Goal: Task Accomplishment & Management: Manage account settings

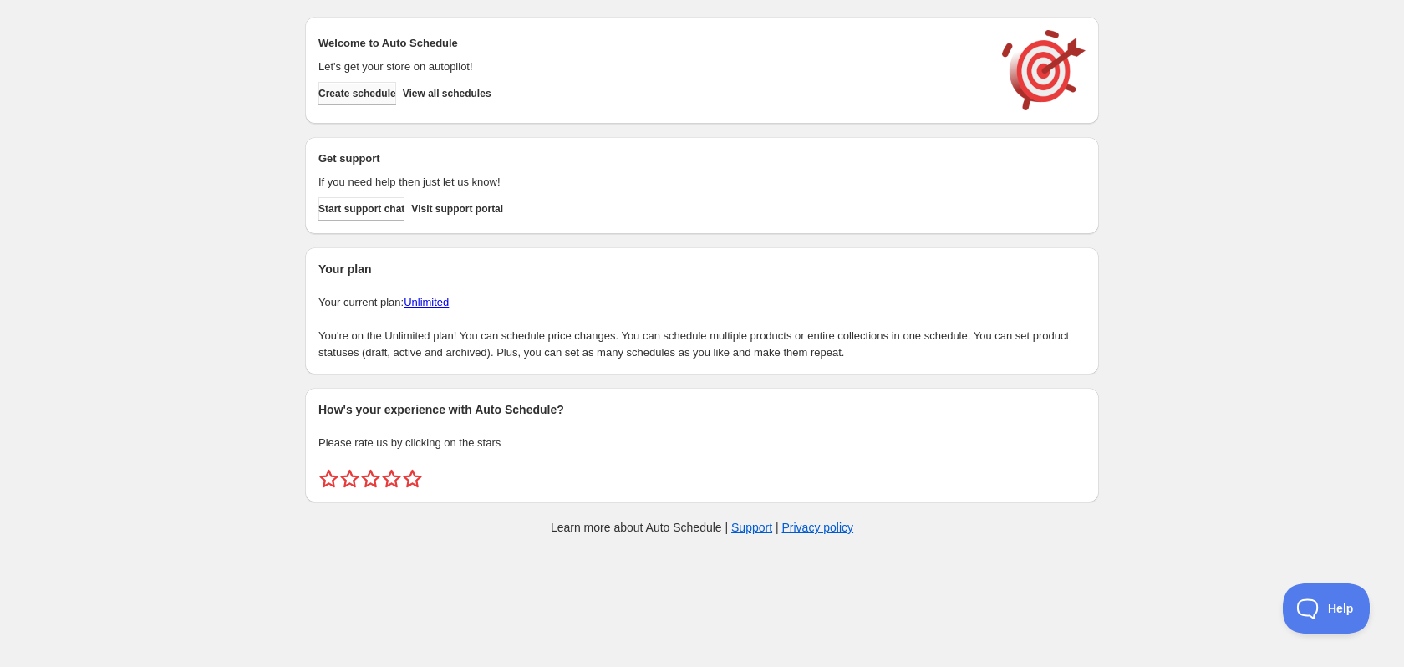
click at [376, 86] on button "Create schedule" at bounding box center [357, 93] width 78 height 23
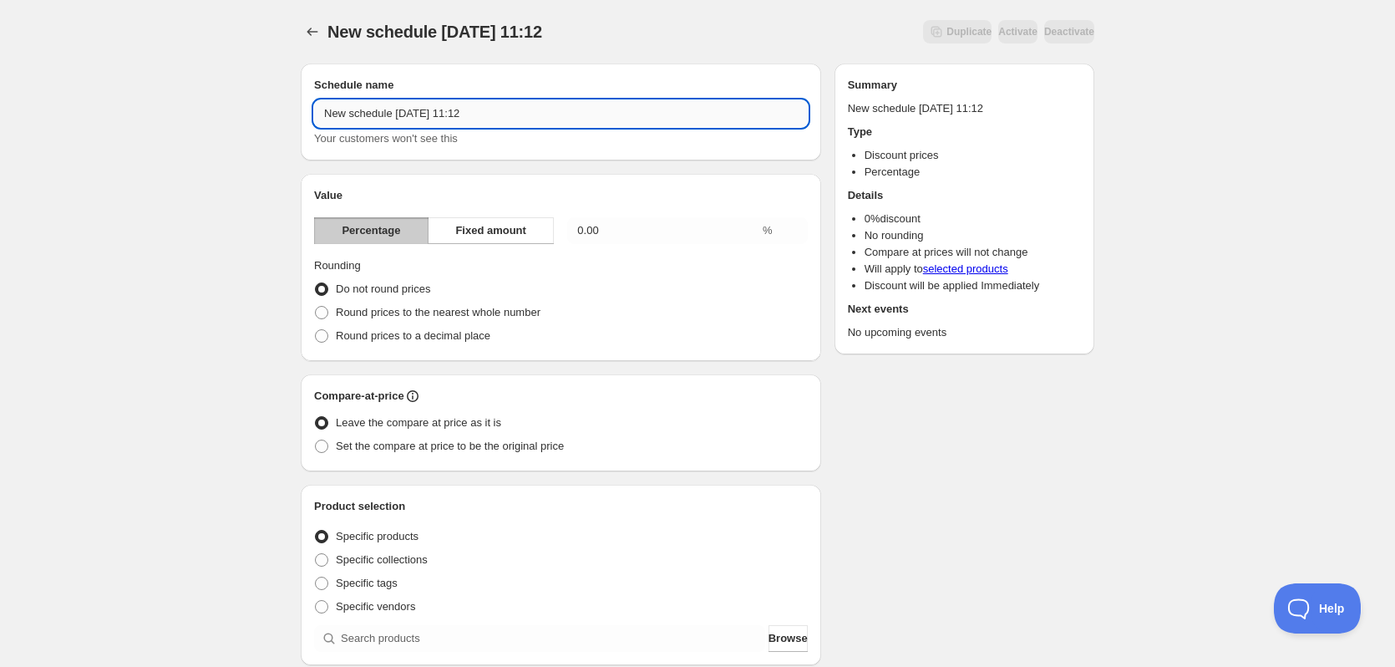
click at [556, 117] on input "New schedule Oct 15 2025 11:12" at bounding box center [561, 113] width 494 height 27
drag, startPoint x: 555, startPoint y: 118, endPoint x: 76, endPoint y: 71, distance: 481.0
click at [74, 79] on div "New schedule Oct 15 2025 11:12. This page is ready New schedule Oct 15 2025 11:…" at bounding box center [697, 618] width 1395 height 1236
type input "Tydzień 41"
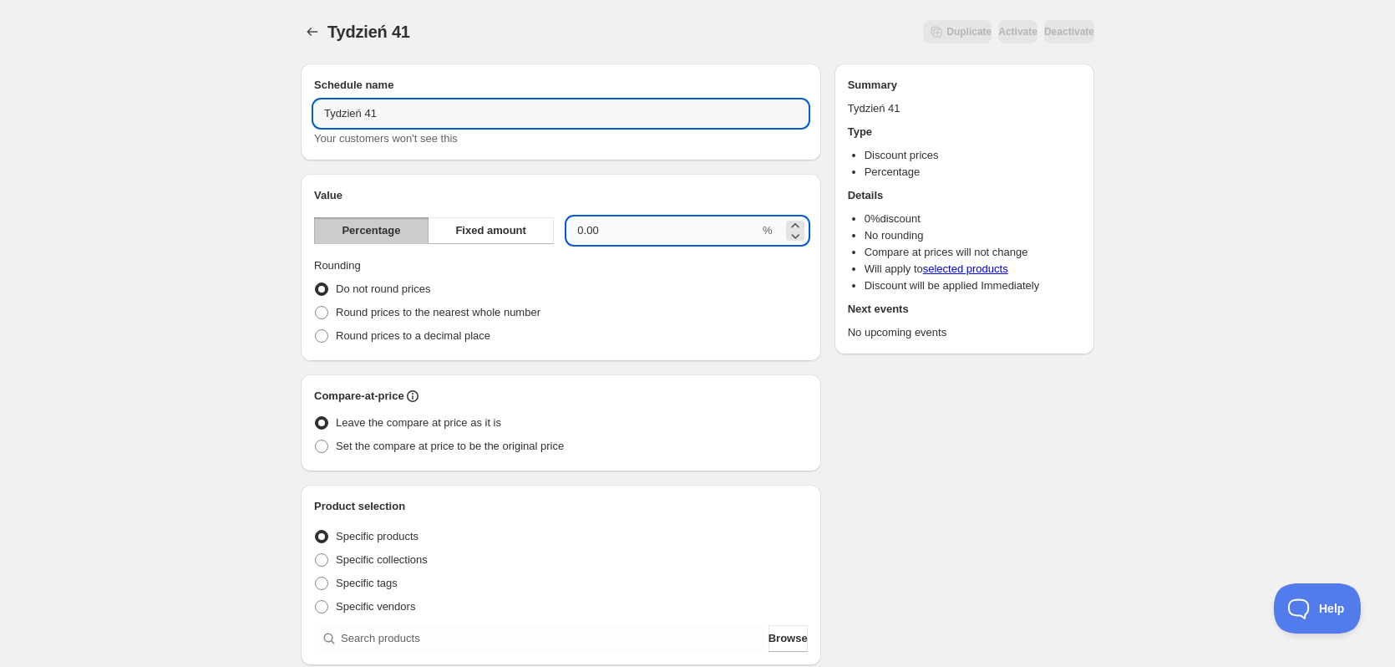
click at [599, 233] on input "0.00" at bounding box center [663, 230] width 192 height 27
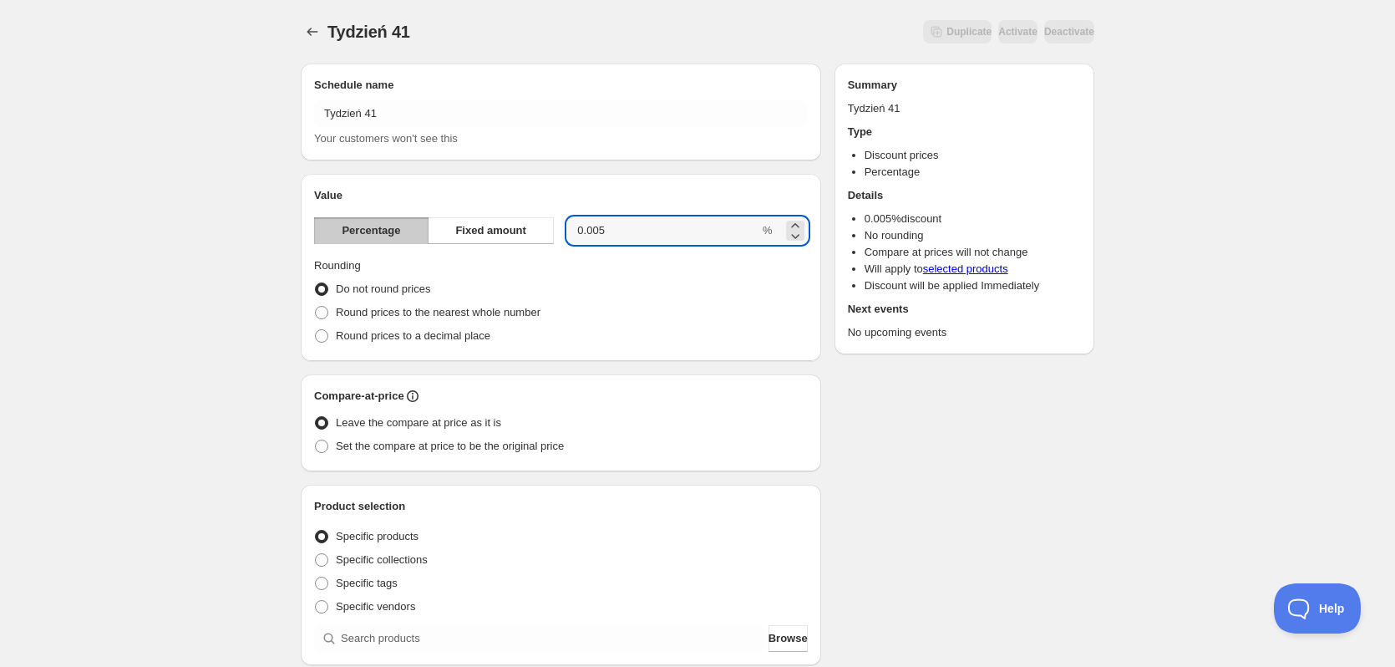
drag, startPoint x: 581, startPoint y: 230, endPoint x: 370, endPoint y: 223, distance: 211.5
click at [412, 226] on div "Percentage Fixed amount 0.005 %" at bounding box center [561, 230] width 494 height 27
type input "5"
click at [216, 213] on div "Tydzień 41. This page is ready Tydzień 41 Duplicate Activate Deactivate More ac…" at bounding box center [697, 618] width 1395 height 1236
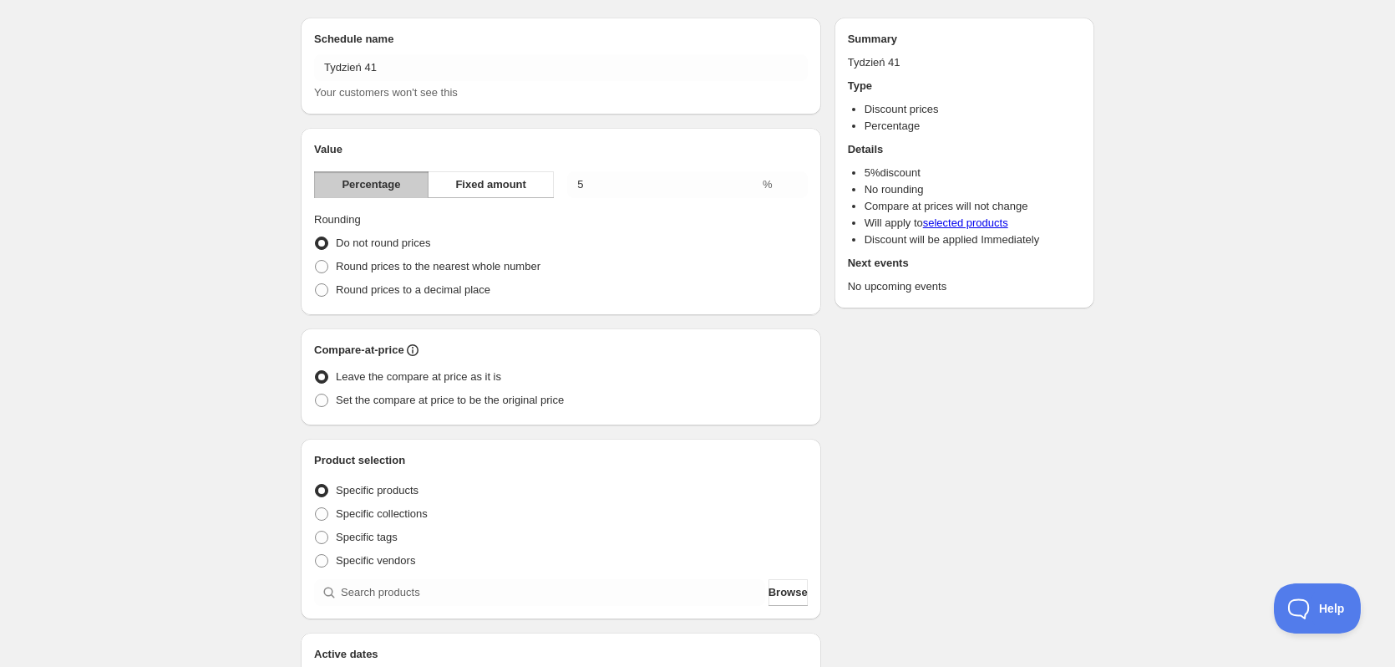
scroll to position [167, 0]
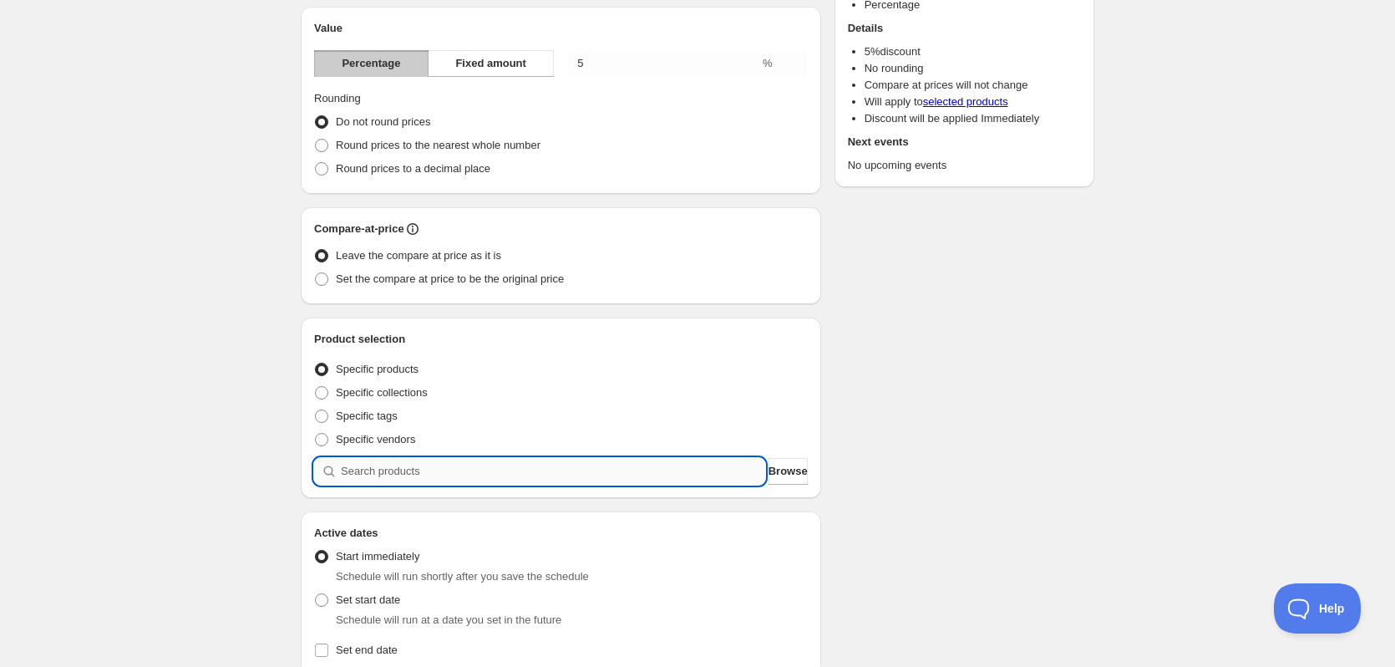
click at [368, 474] on input "search" at bounding box center [553, 471] width 424 height 27
type input "k"
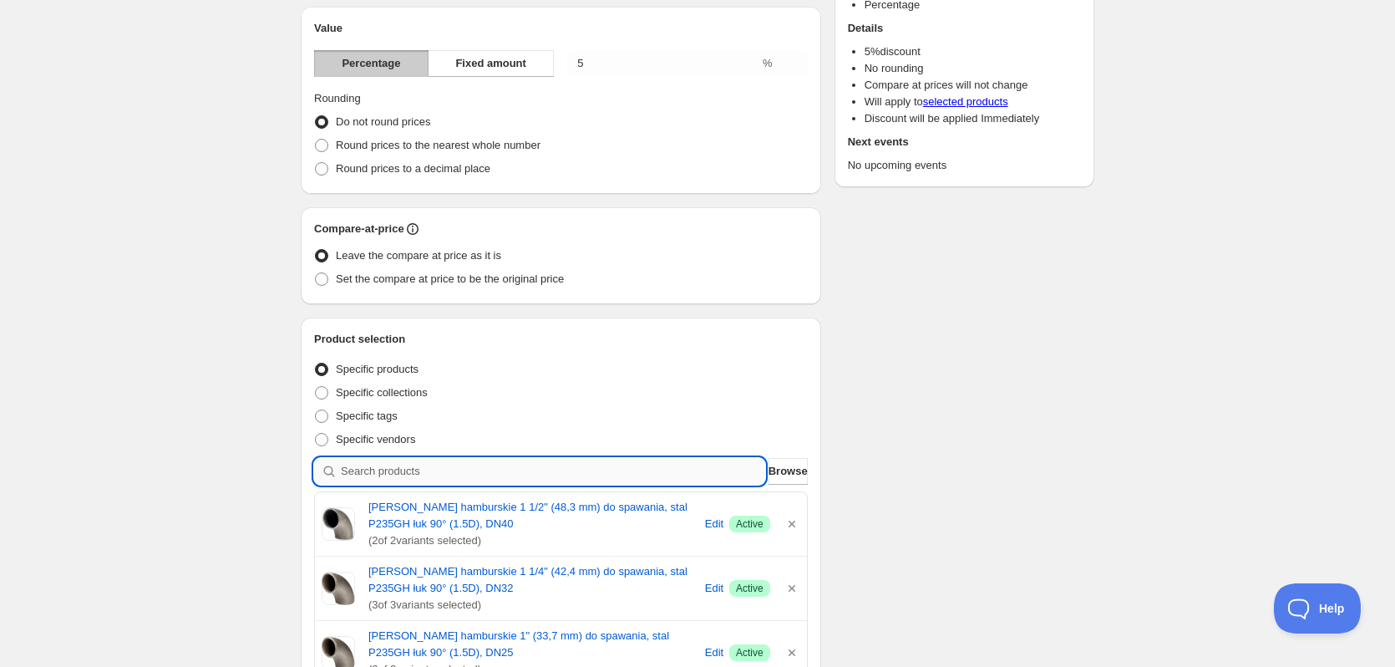
click at [497, 475] on input "search" at bounding box center [553, 471] width 424 height 27
type input "d"
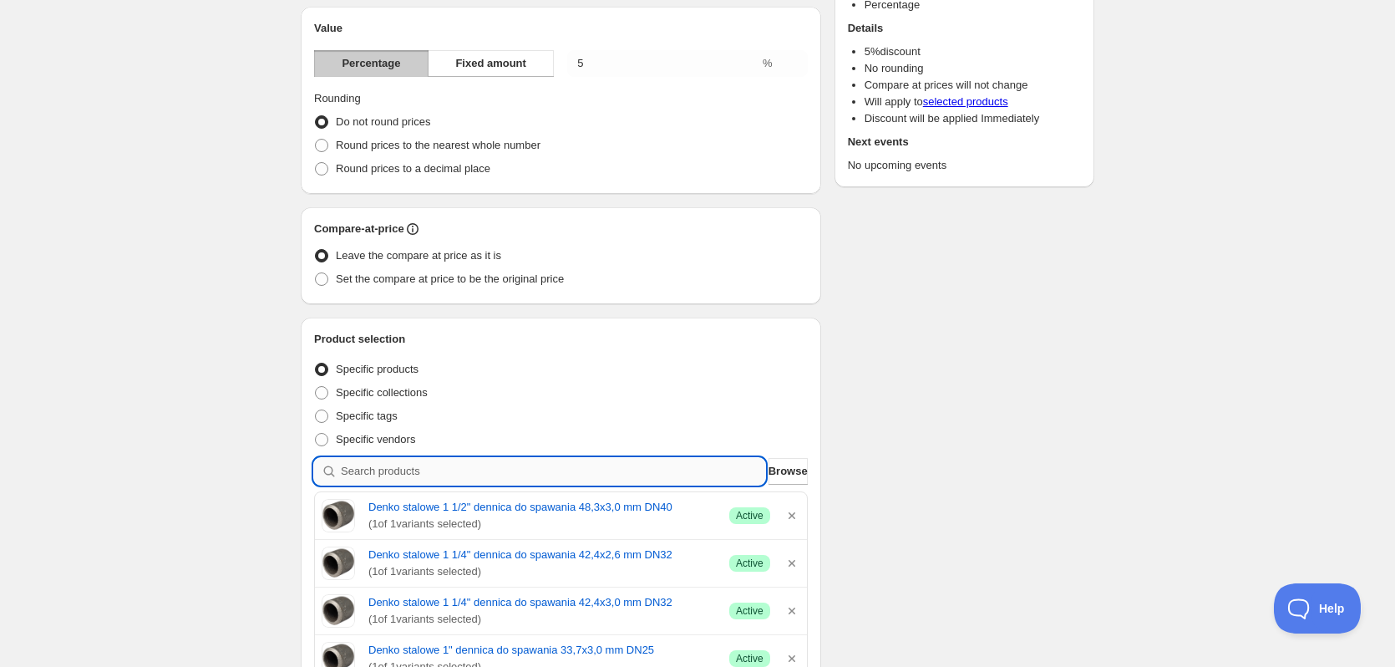
click at [403, 464] on input "search" at bounding box center [553, 471] width 424 height 27
click at [706, 467] on input "search" at bounding box center [553, 471] width 424 height 27
type input "k"
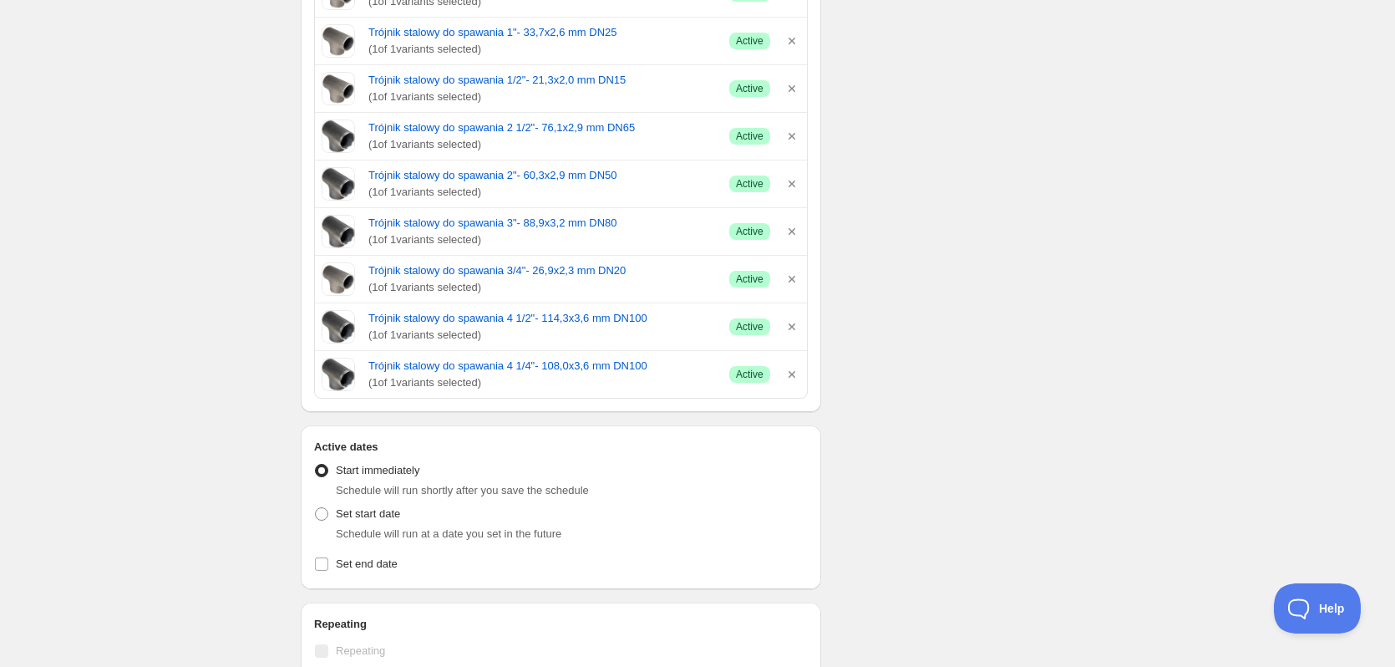
scroll to position [2423, 0]
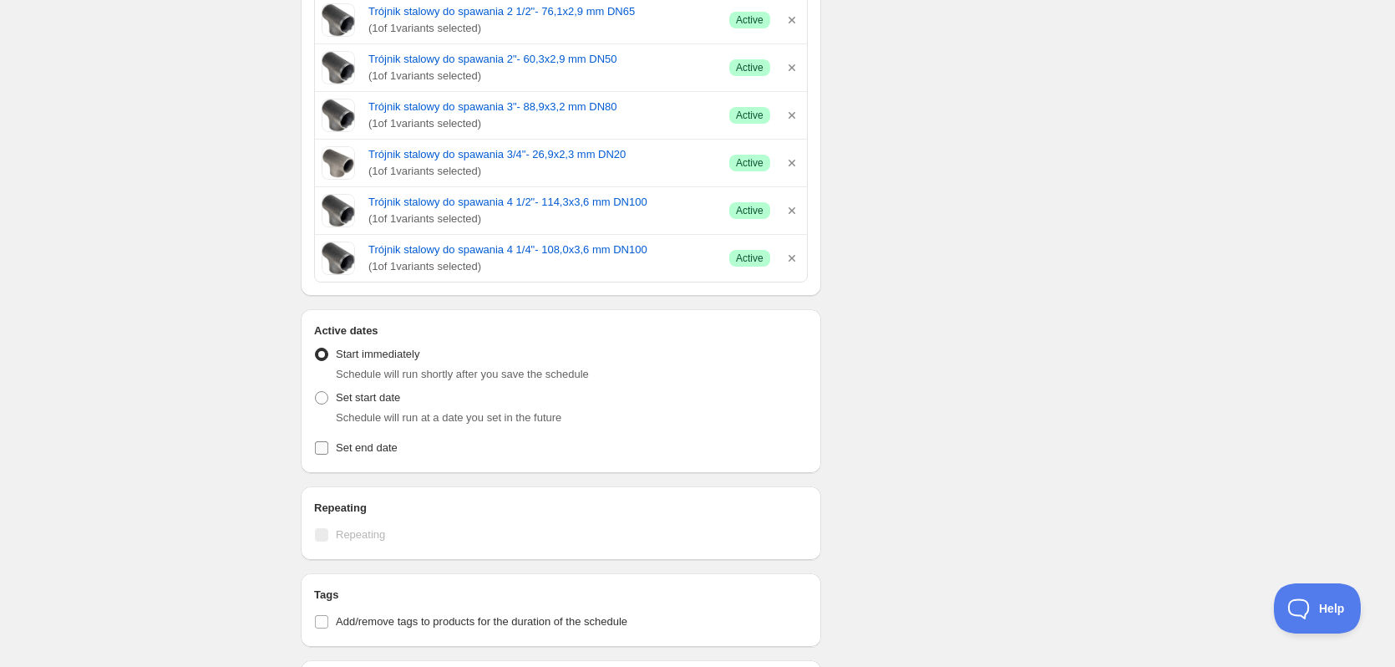
click at [355, 439] on span "Set end date" at bounding box center [367, 447] width 62 height 17
click at [328, 441] on input "Set end date" at bounding box center [321, 447] width 13 height 13
checkbox input "true"
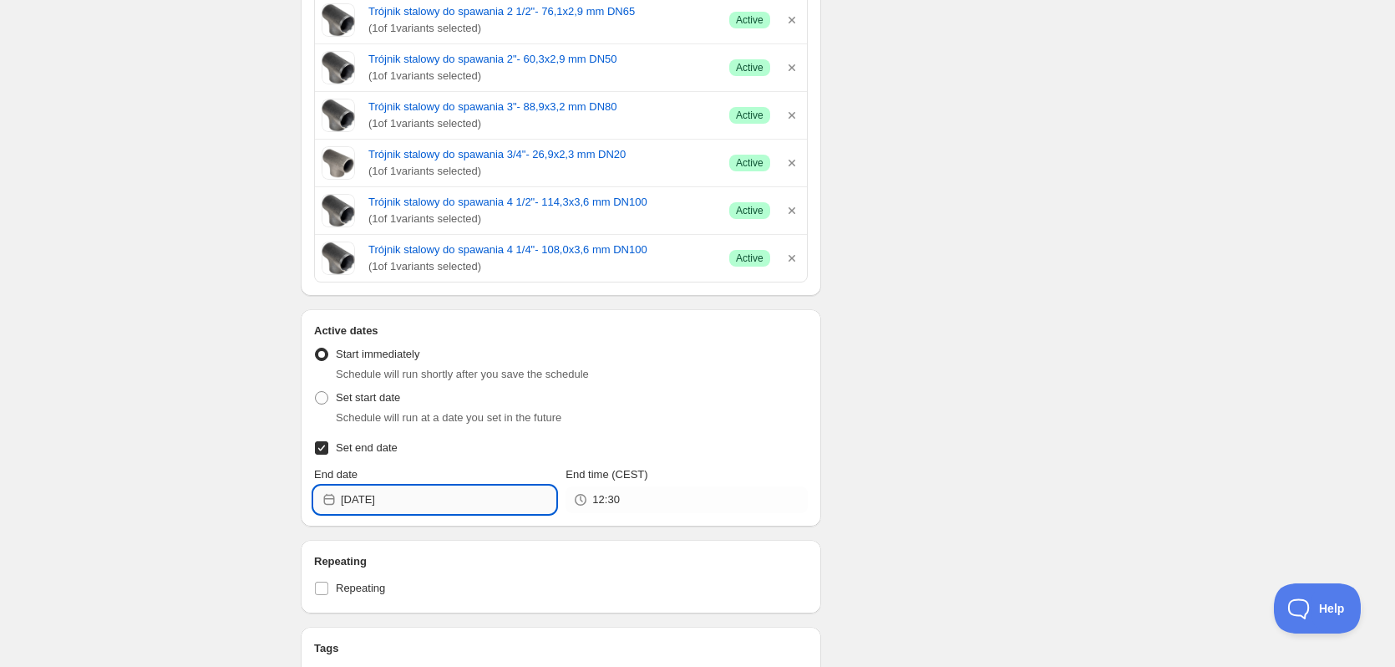
click at [427, 486] on input "2025-10-15" at bounding box center [448, 499] width 215 height 27
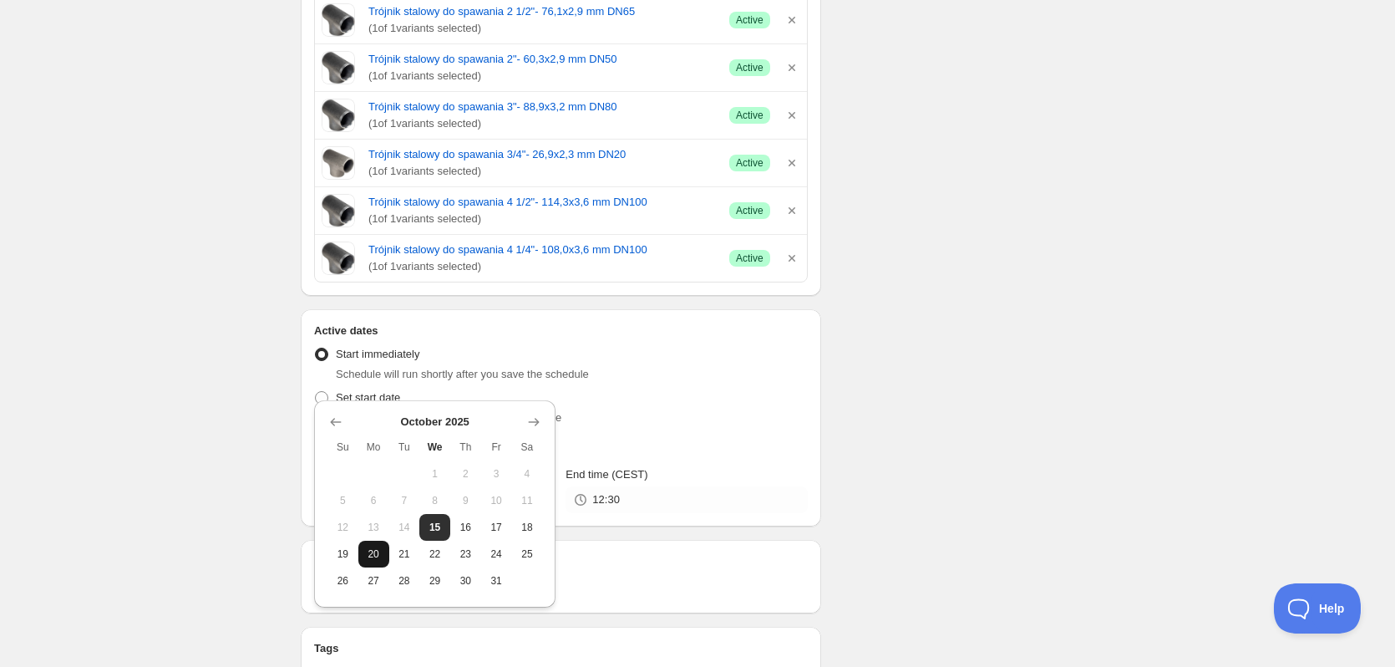
click at [369, 558] on span "20" at bounding box center [374, 553] width 18 height 13
type input "2025-10-20"
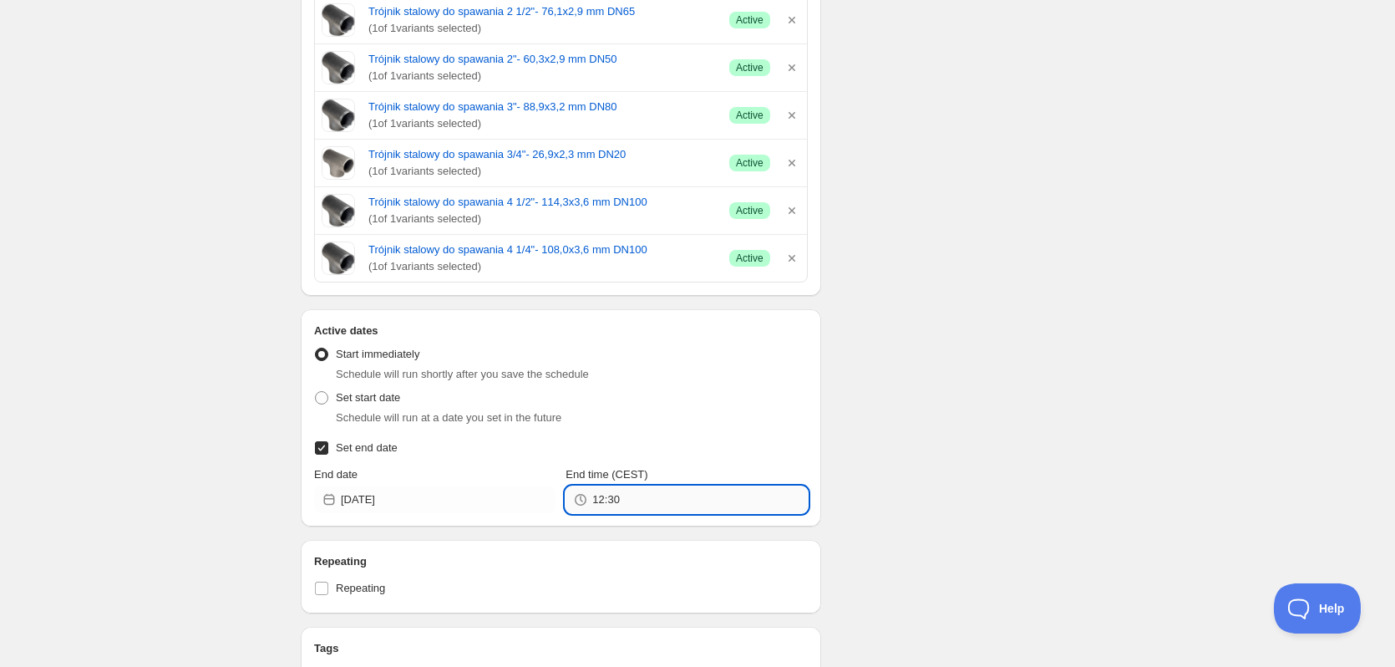
click at [645, 486] on input "12:30" at bounding box center [699, 499] width 215 height 27
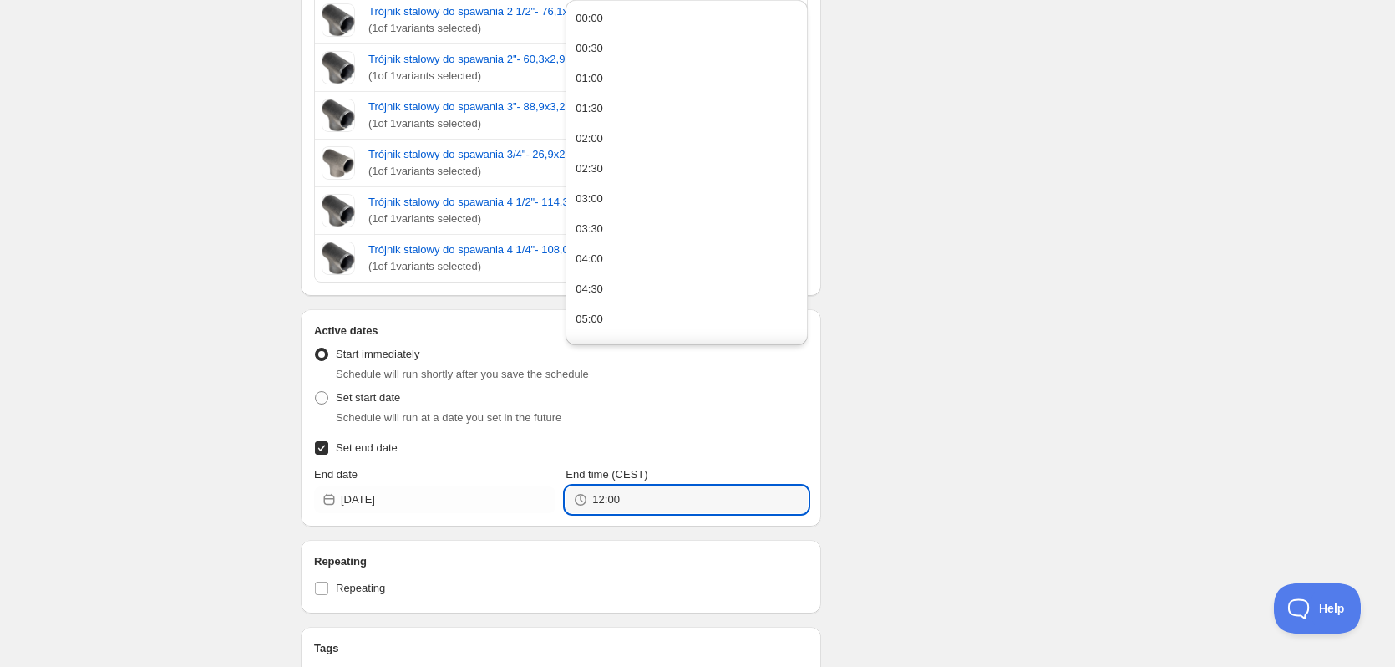
type input "12:00"
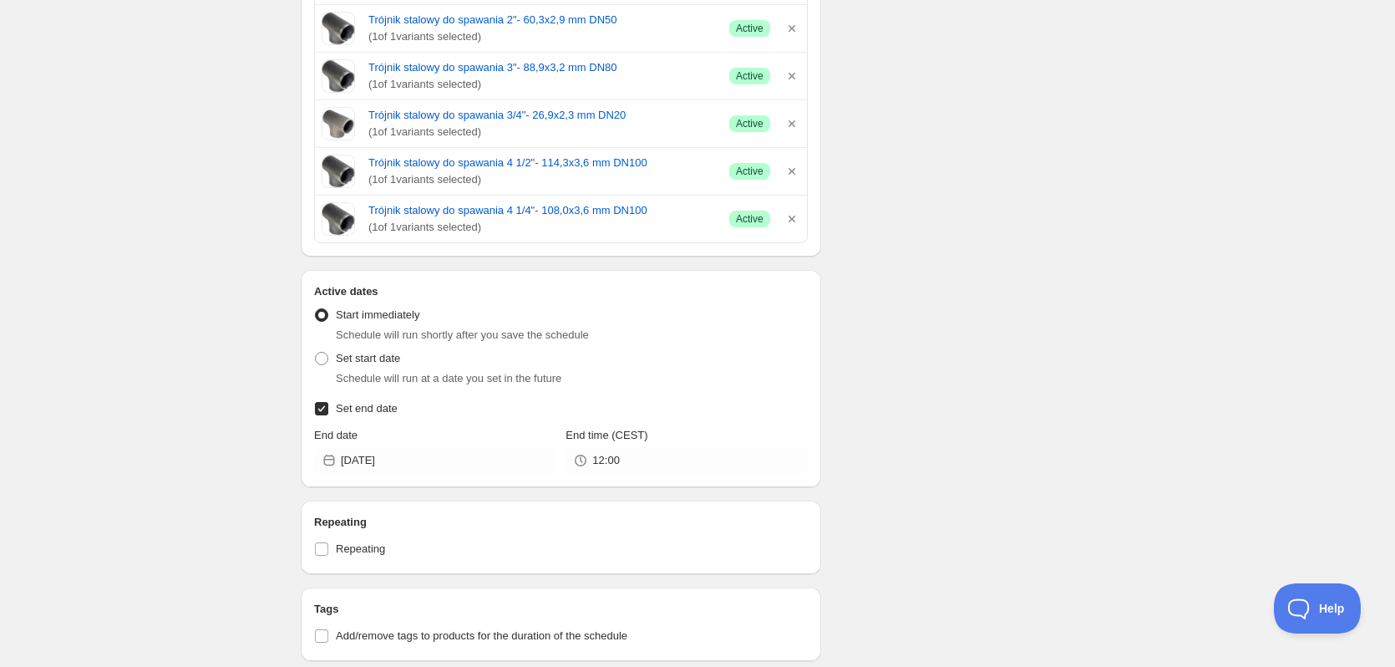
scroll to position [2506, 0]
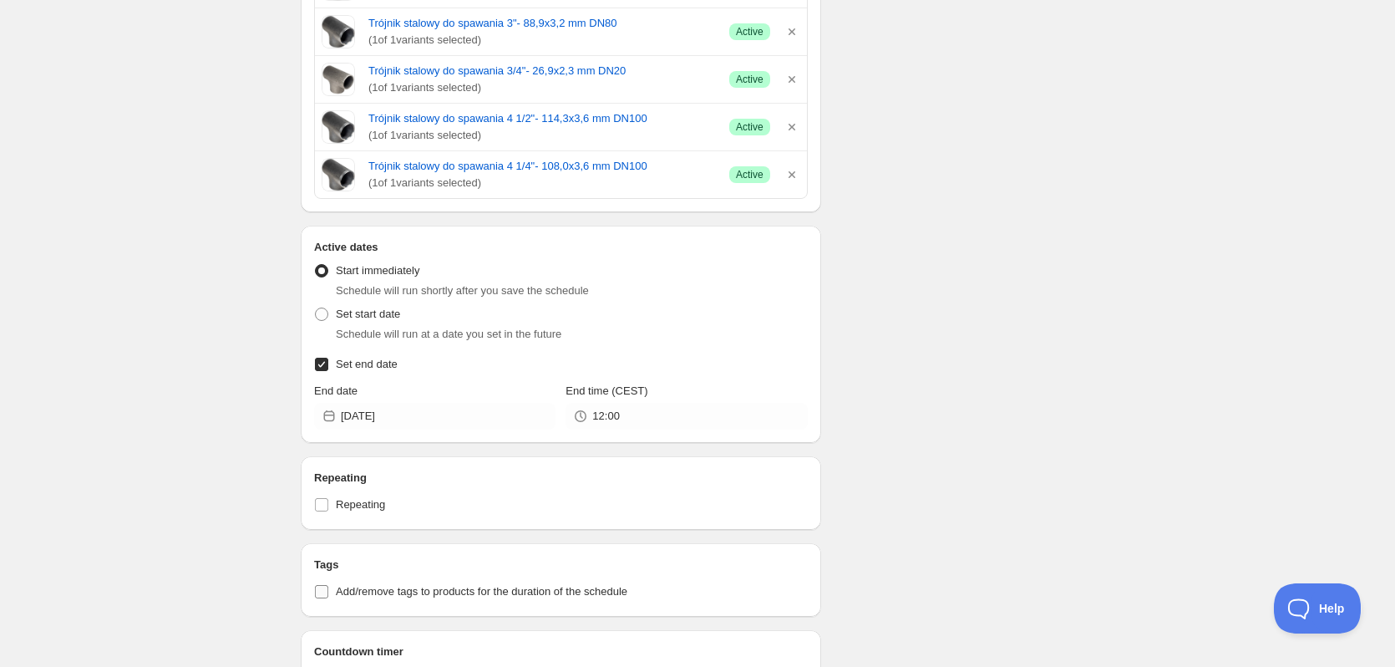
click at [362, 585] on span "Add/remove tags to products for the duration of the schedule" at bounding box center [482, 591] width 292 height 13
click at [328, 585] on input "Add/remove tags to products for the duration of the schedule" at bounding box center [321, 591] width 13 height 13
checkbox input "true"
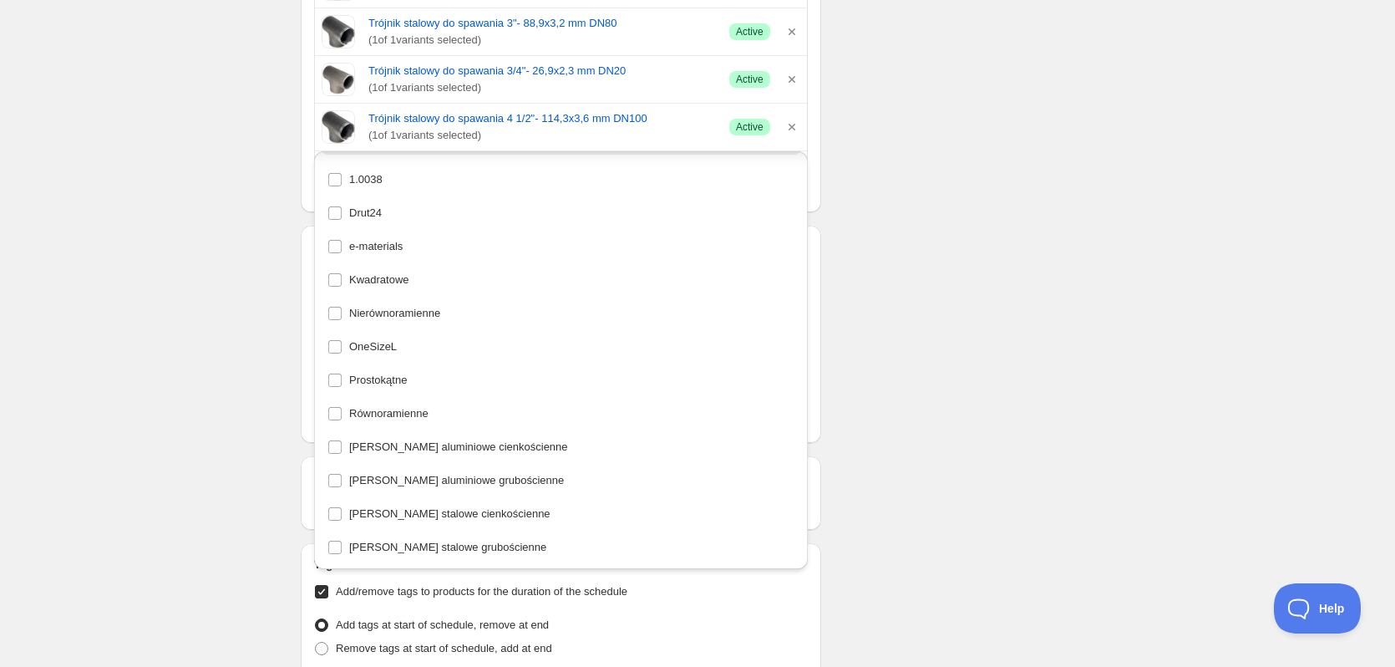
scroll to position [0, 0]
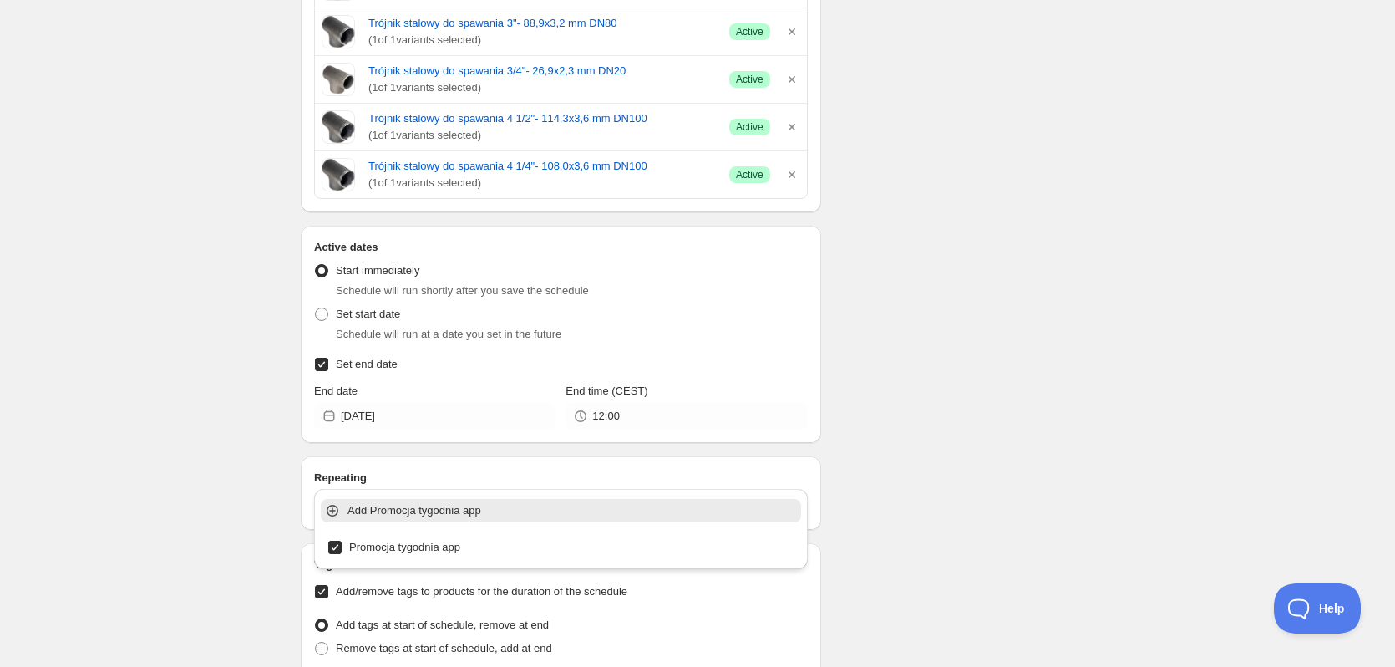
type input "Promocja tygodnia app"
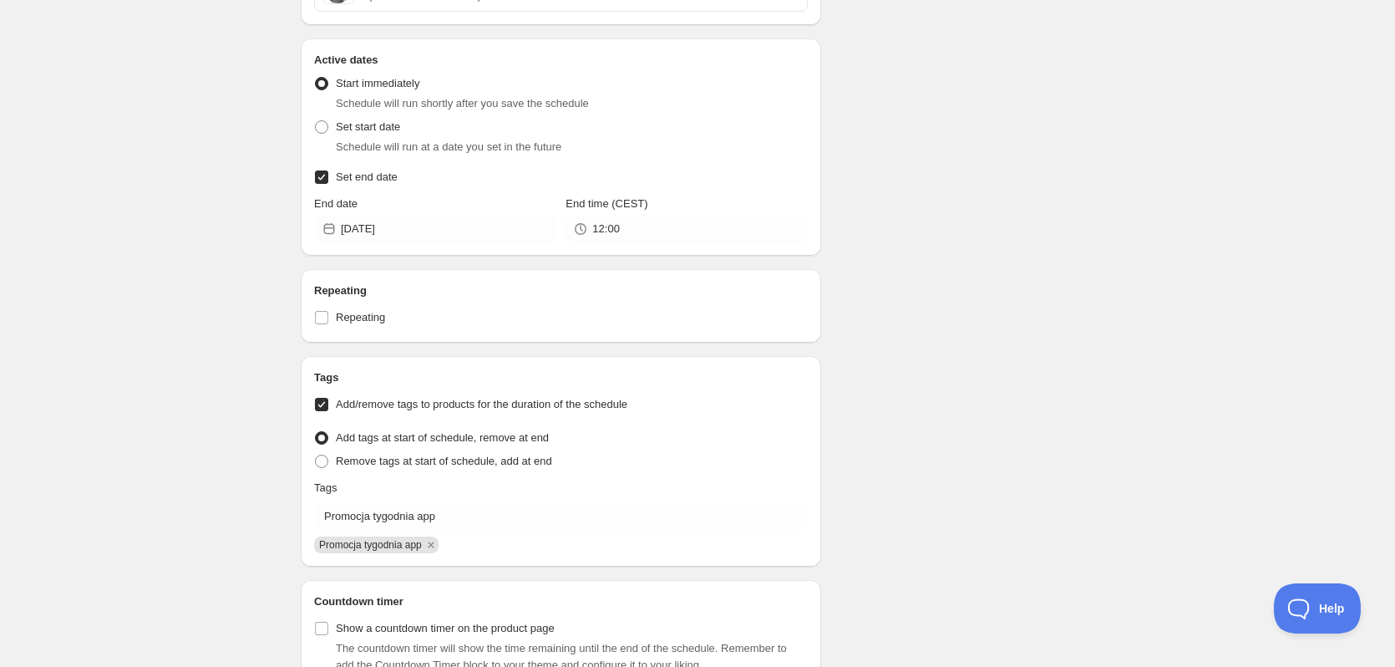
scroll to position [2695, 0]
click at [404, 620] on span "Show a countdown timer on the product page" at bounding box center [445, 626] width 219 height 13
click at [328, 620] on input "Show a countdown timer on the product page" at bounding box center [321, 626] width 13 height 13
checkbox input "true"
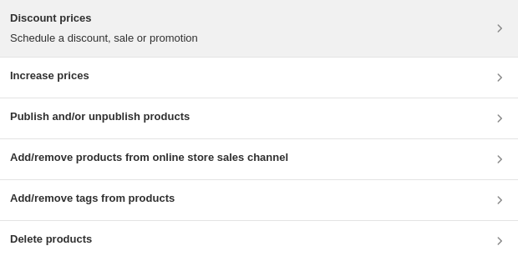
click at [155, 14] on h3 "Discount prices" at bounding box center [104, 18] width 188 height 17
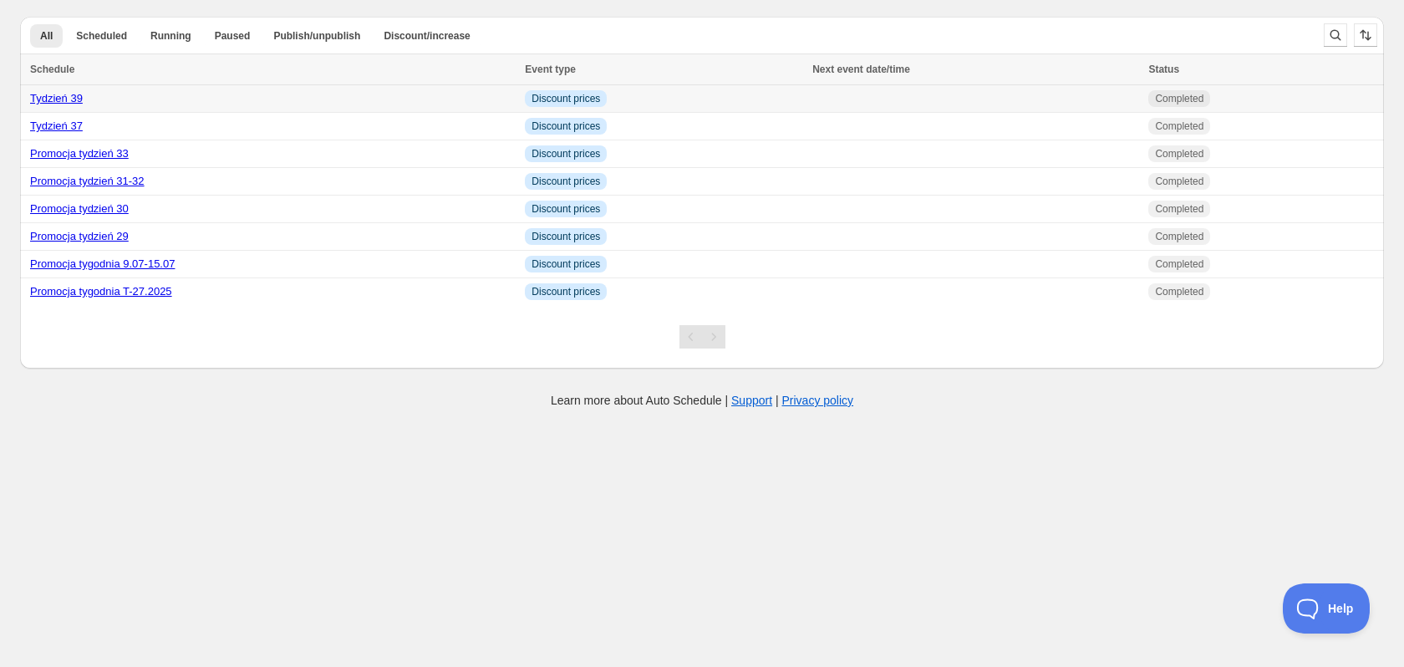
click at [439, 97] on div "Tydzień 39" at bounding box center [272, 98] width 485 height 17
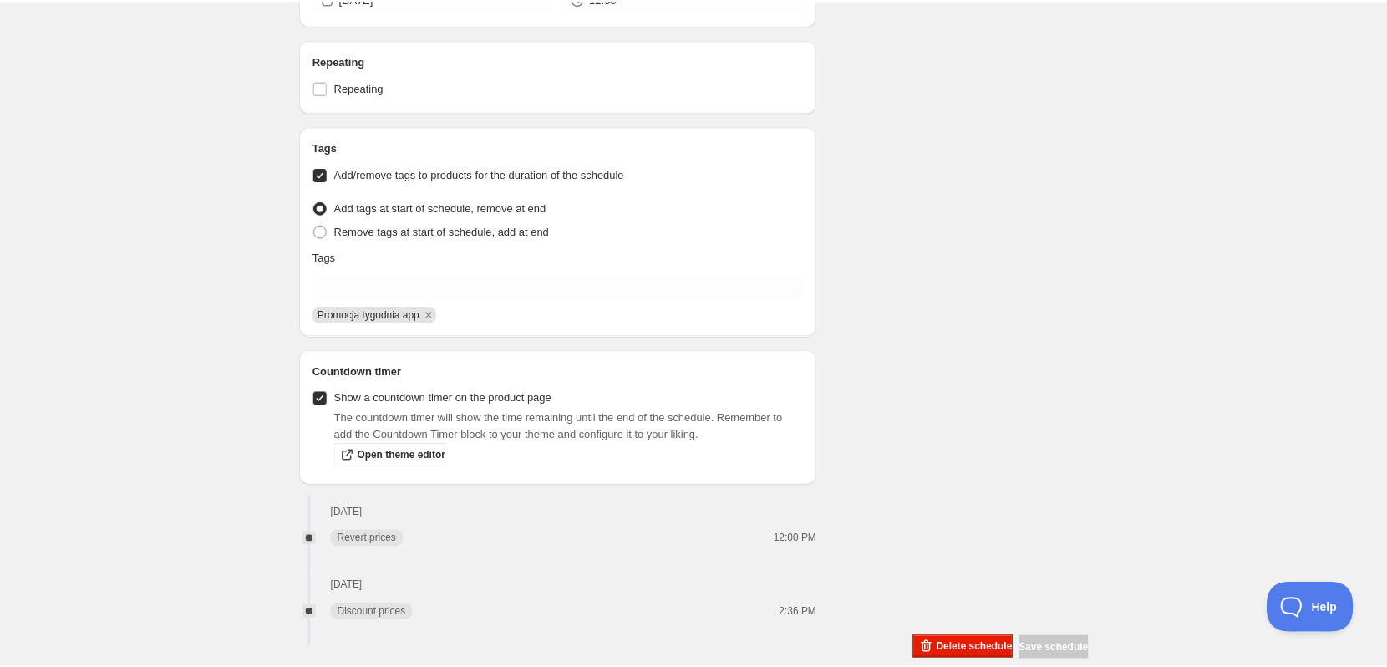
scroll to position [1504, 0]
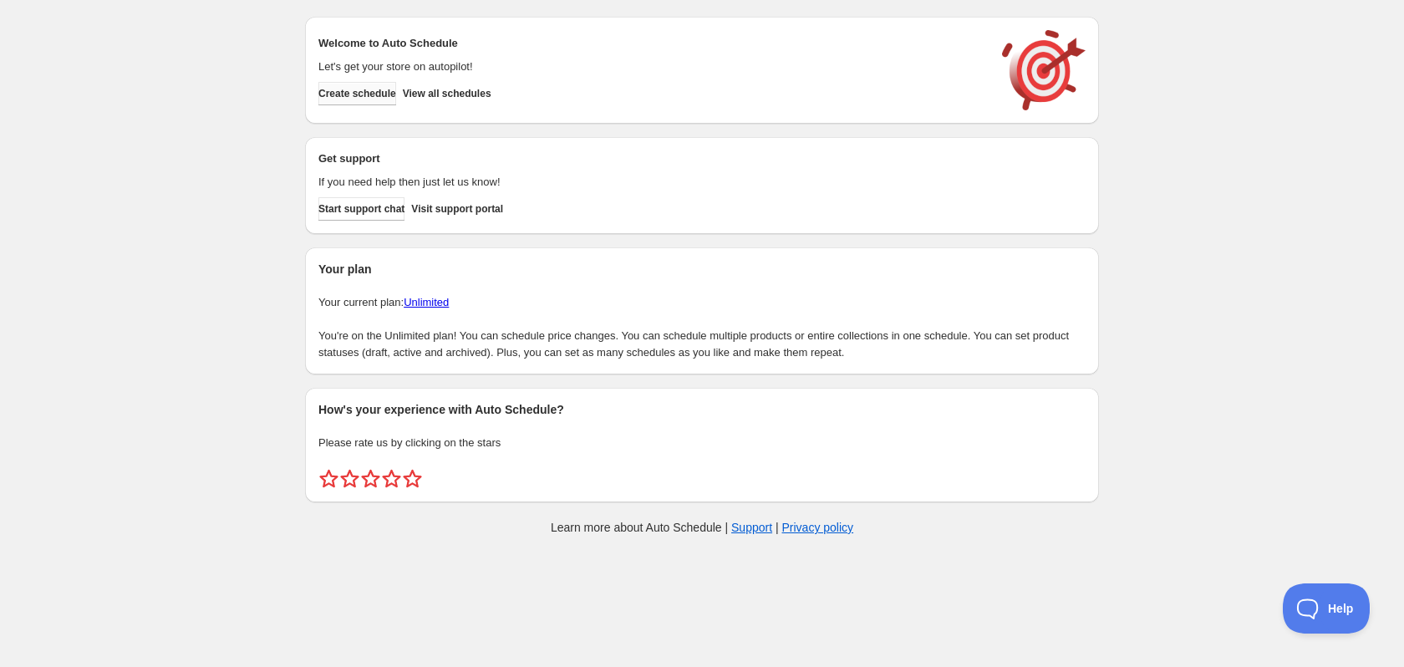
click at [365, 89] on span "Create schedule" at bounding box center [357, 93] width 78 height 13
click at [697, 93] on div "Create schedule View all schedules" at bounding box center [648, 90] width 673 height 30
click at [453, 89] on span "View all schedules" at bounding box center [447, 93] width 89 height 13
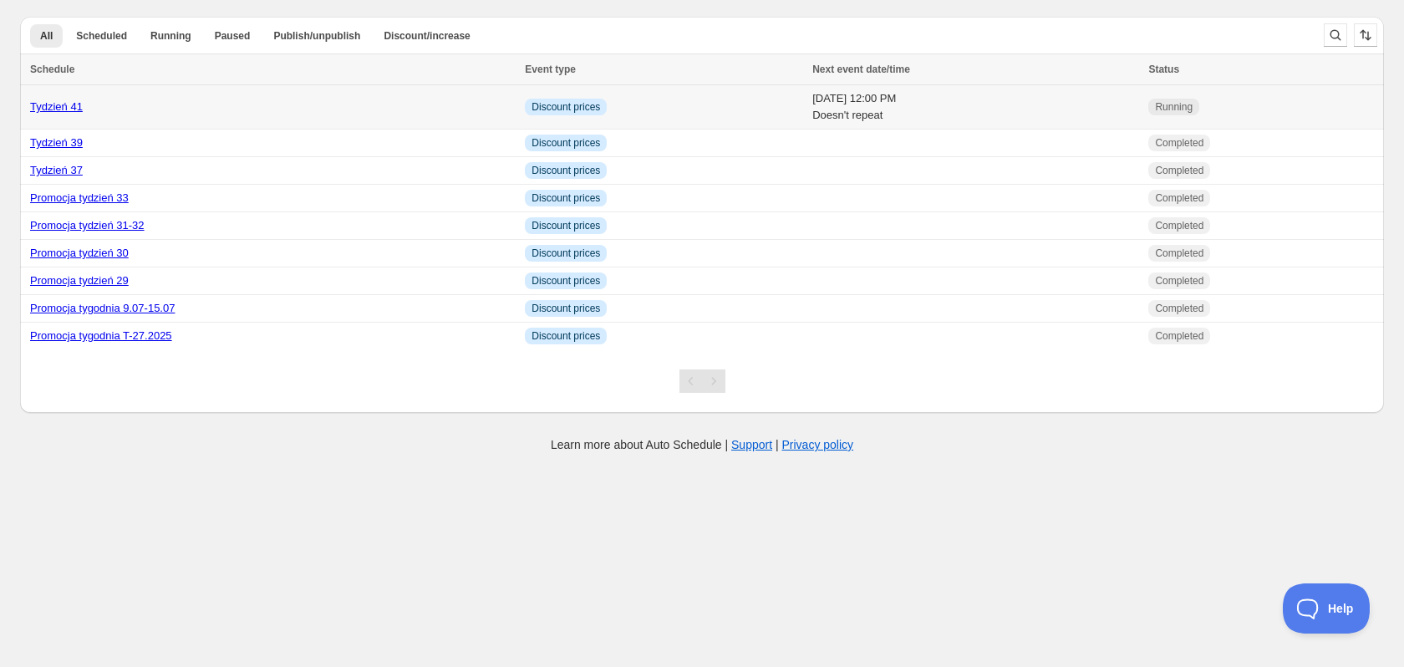
click at [807, 119] on td "[DATE] 12:00 PM Doesn't repeat" at bounding box center [975, 107] width 336 height 44
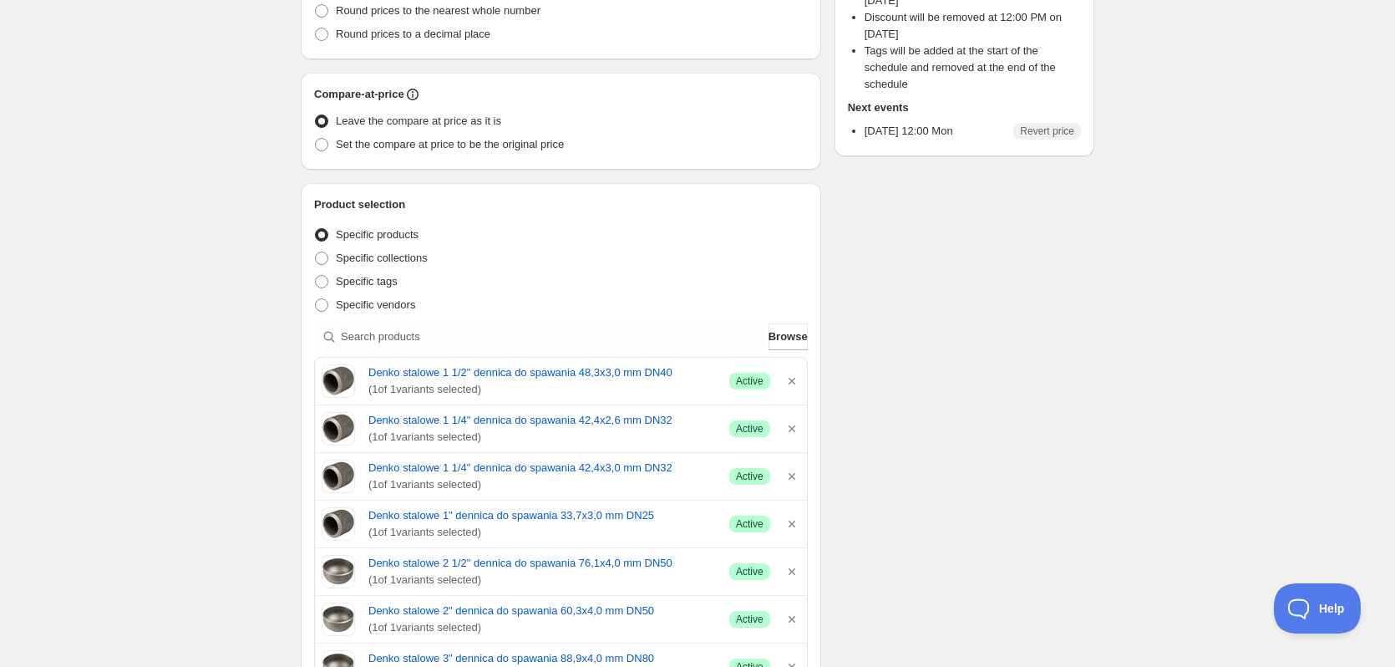
scroll to position [334, 0]
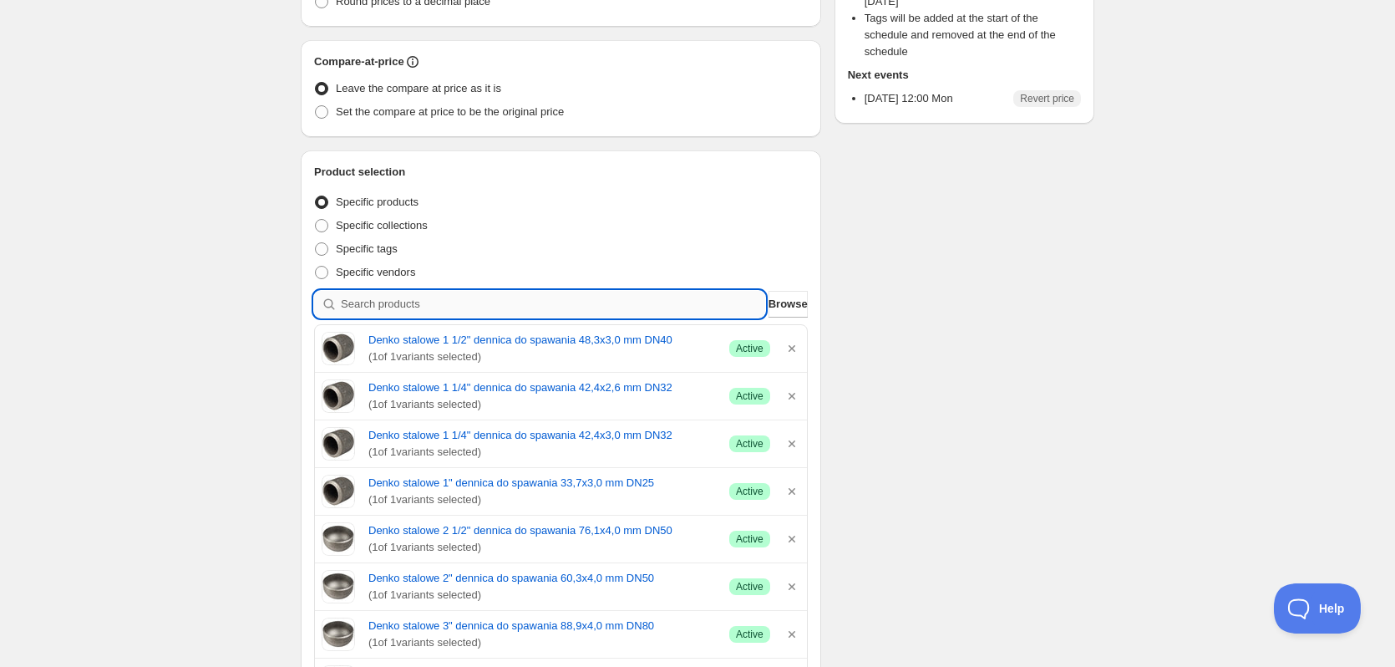
click at [401, 296] on input "search" at bounding box center [553, 304] width 424 height 27
click at [561, 299] on input "search" at bounding box center [553, 304] width 424 height 27
drag, startPoint x: 605, startPoint y: 292, endPoint x: 631, endPoint y: 294, distance: 26.0
click at [606, 292] on input "search" at bounding box center [553, 304] width 424 height 27
paste input "0623828_001"
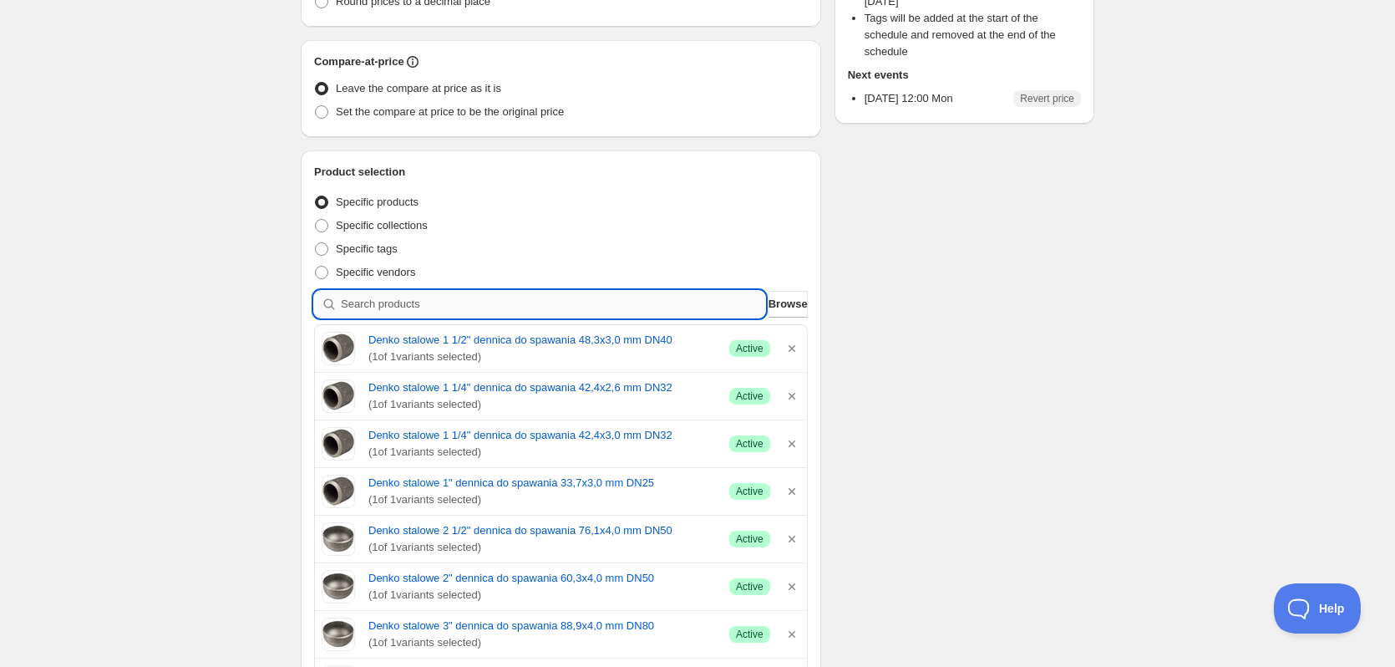
type input "0623828_001"
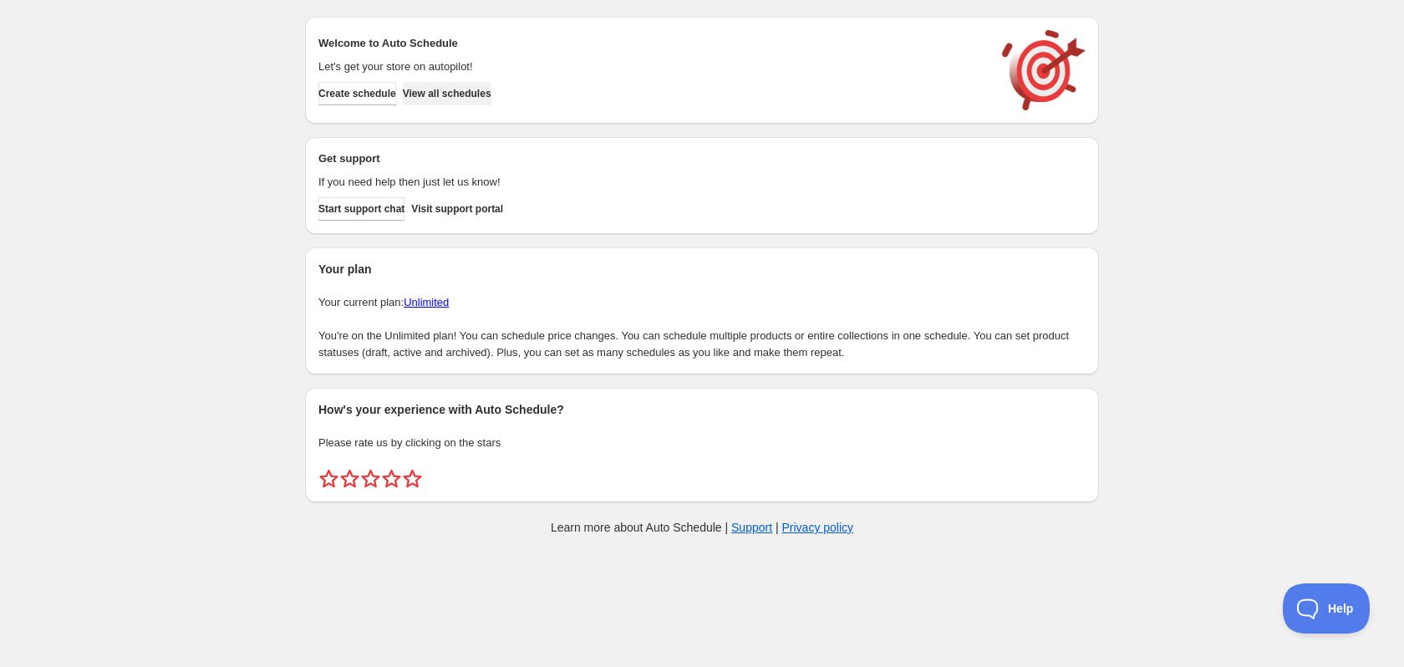
click at [491, 91] on span "View all schedules" at bounding box center [447, 93] width 89 height 13
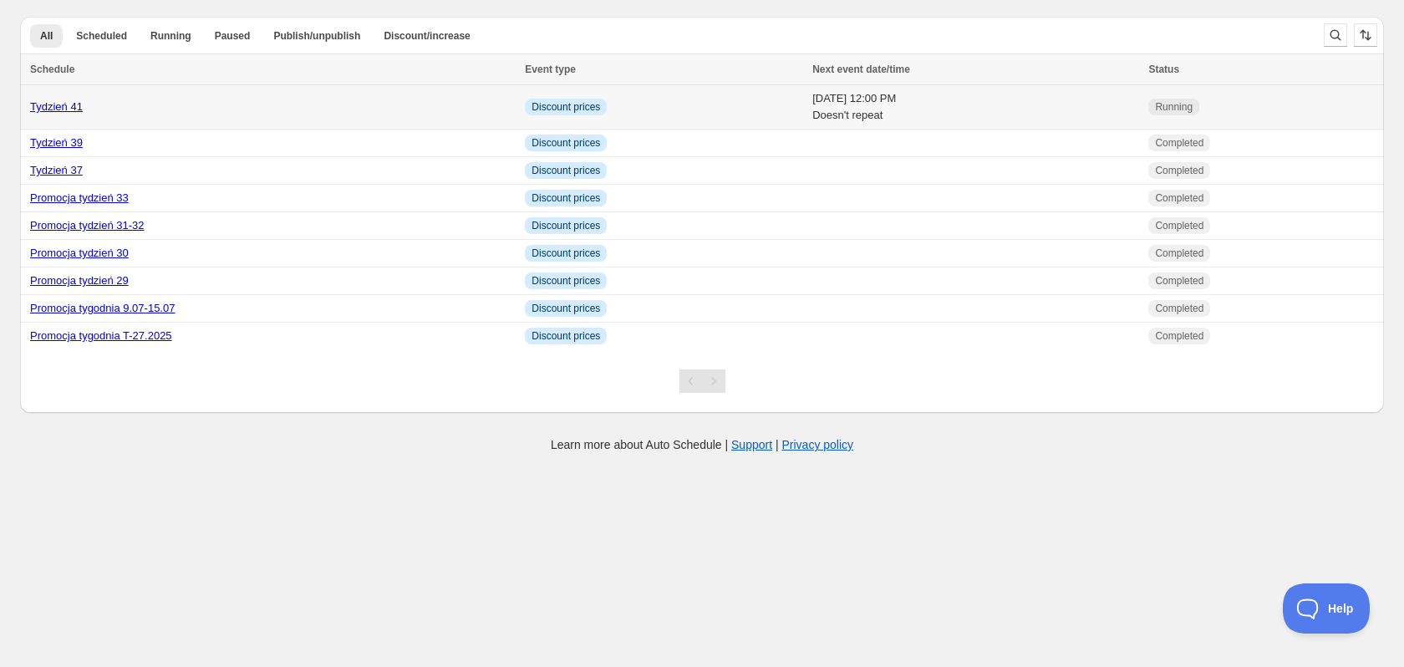
click at [59, 105] on link "Tydzień 41" at bounding box center [56, 106] width 53 height 13
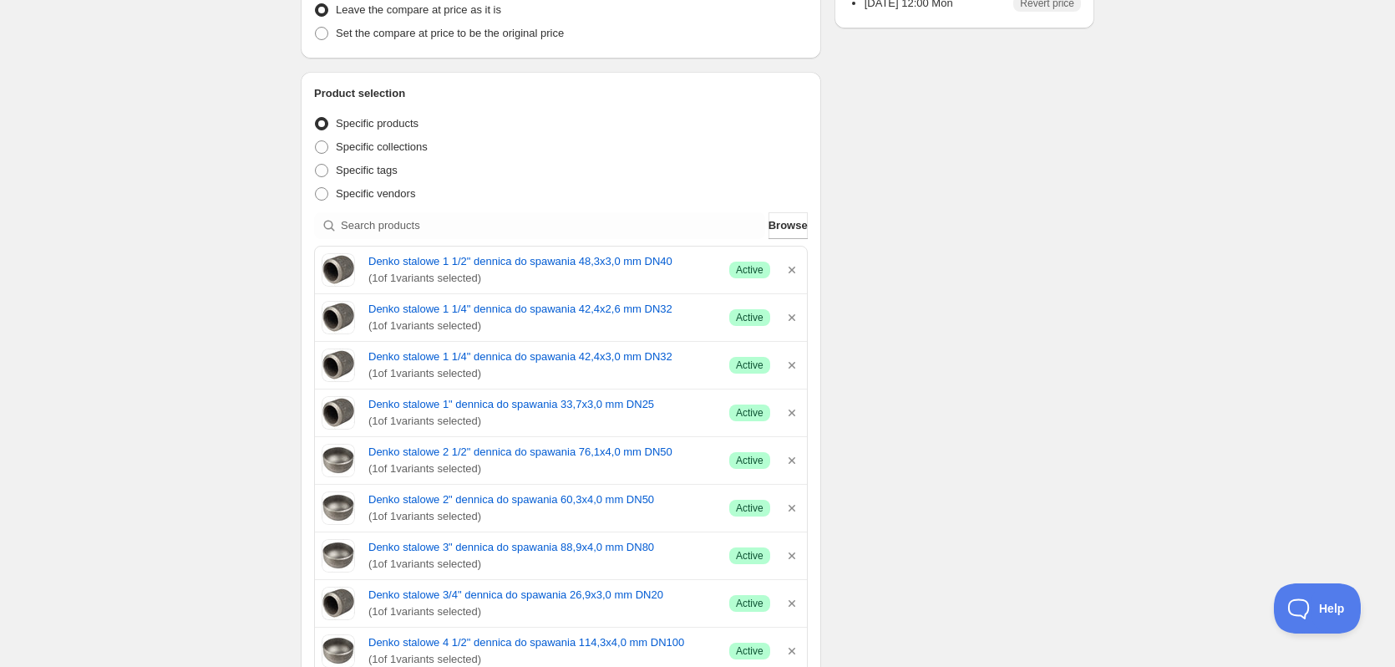
scroll to position [418, 0]
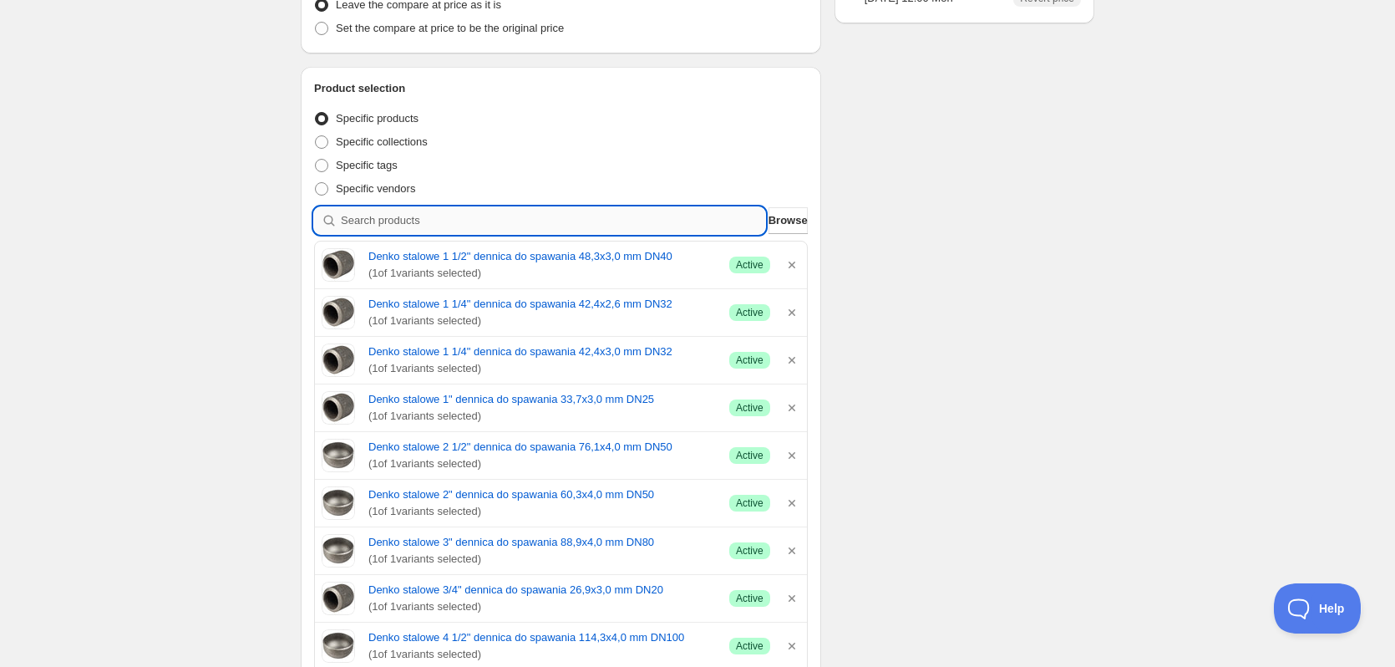
click at [341, 221] on input "search" at bounding box center [553, 220] width 424 height 27
click at [468, 212] on input "search" at bounding box center [553, 220] width 424 height 27
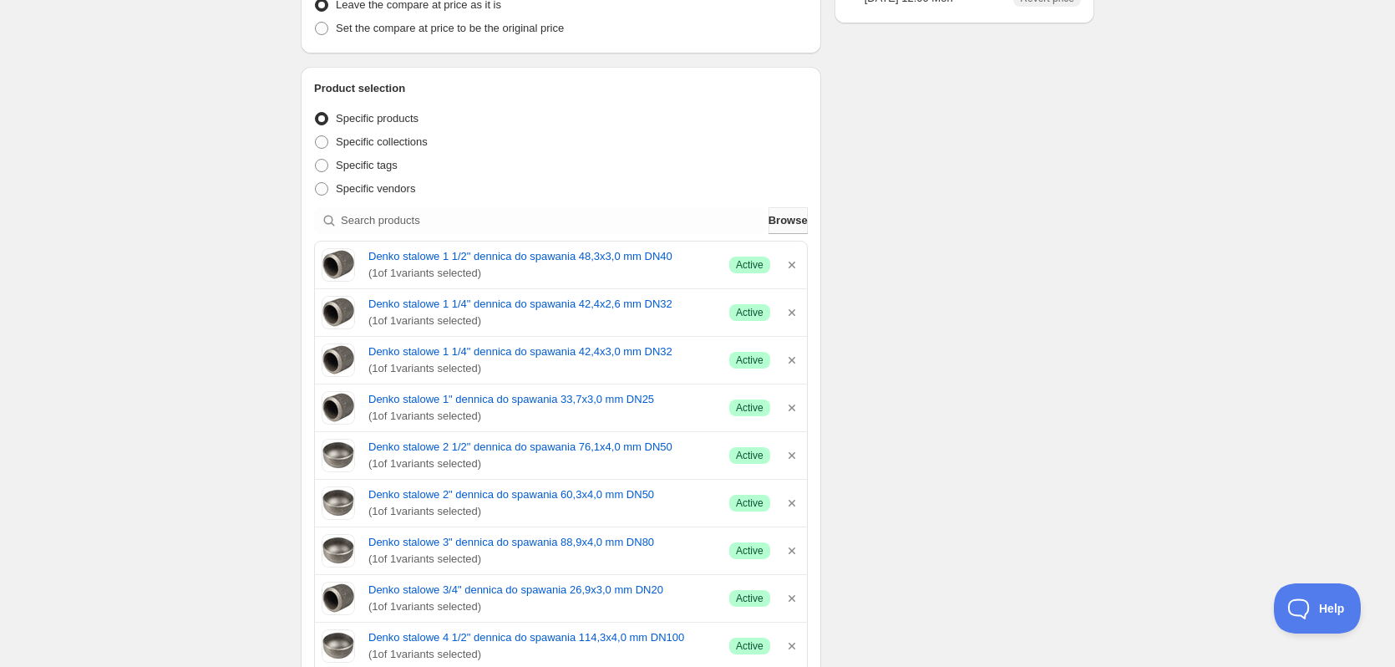
click at [795, 207] on button "Browse" at bounding box center [788, 220] width 39 height 27
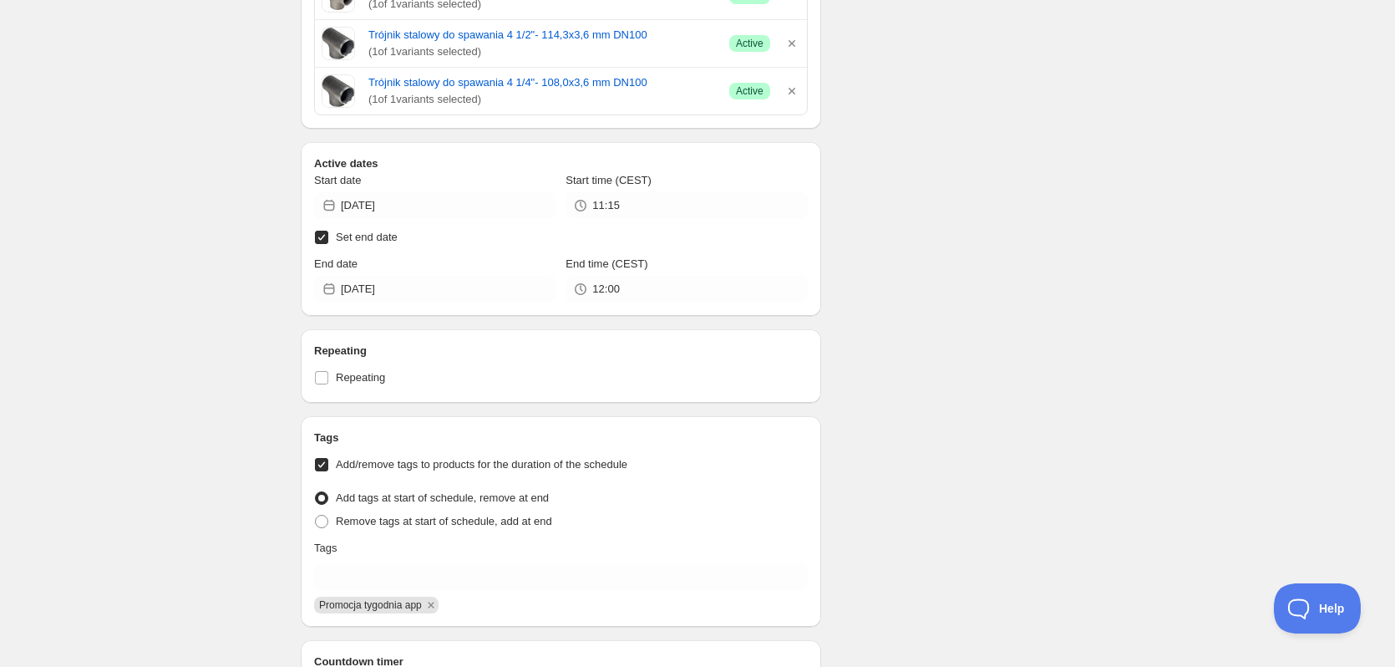
scroll to position [2214, 0]
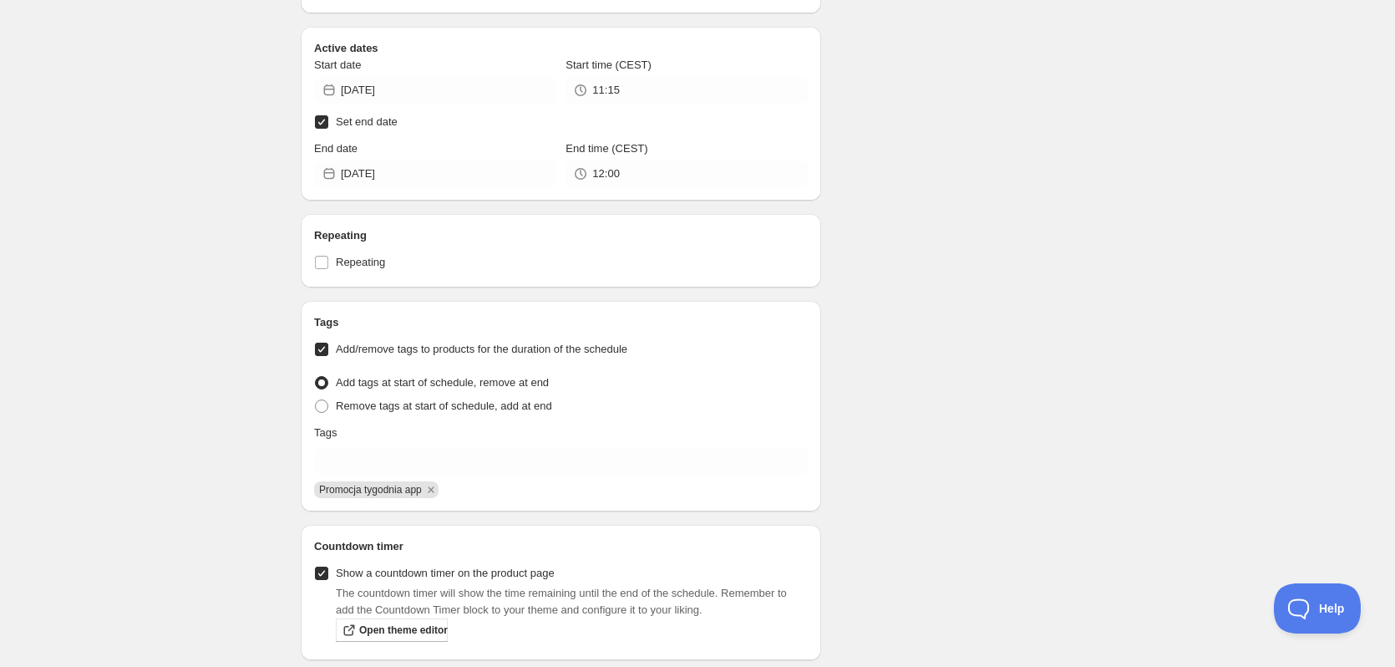
scroll to position [2297, 0]
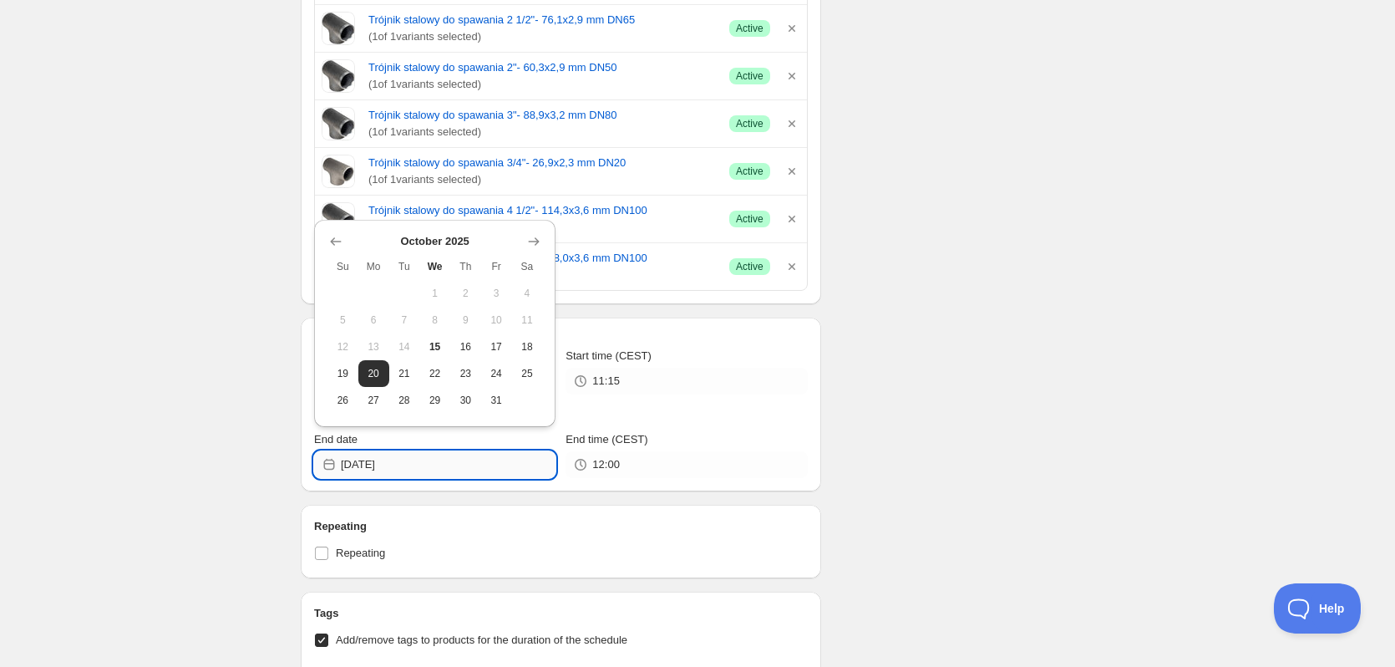
click at [434, 461] on input "2025-10-20" at bounding box center [448, 464] width 215 height 27
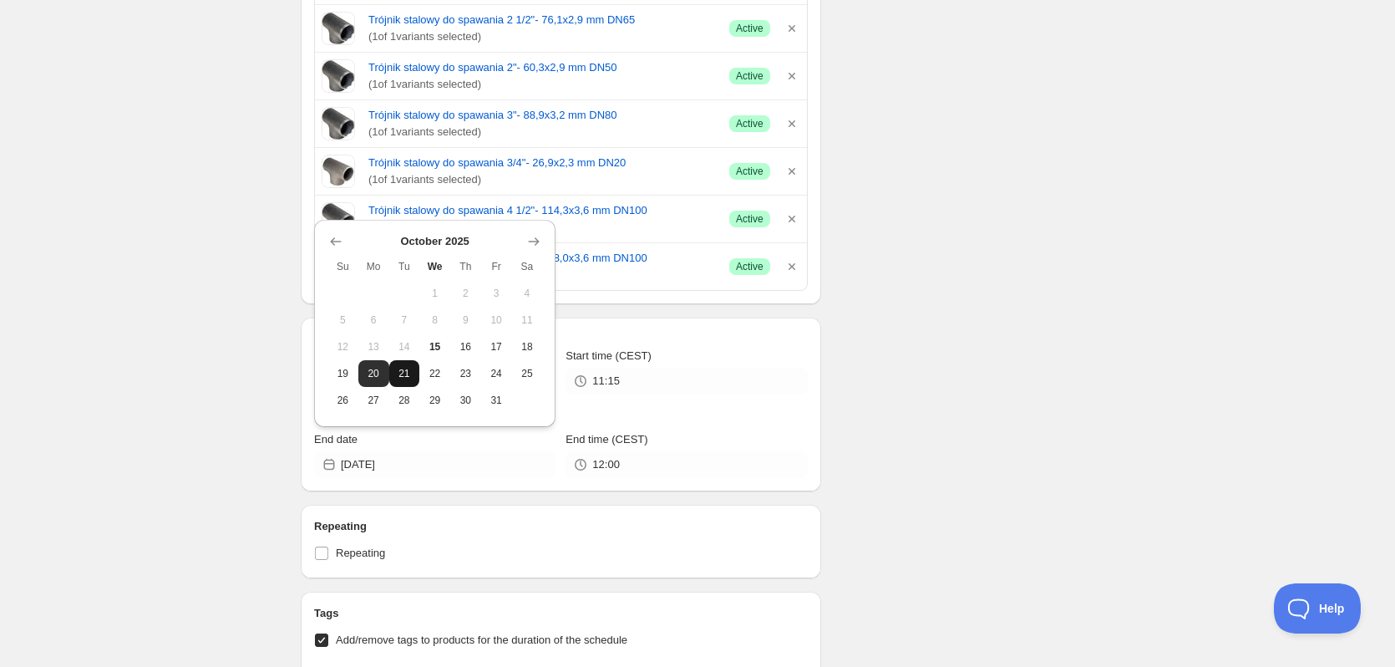
click at [396, 370] on span "21" at bounding box center [405, 373] width 18 height 13
type input "2025-10-21"
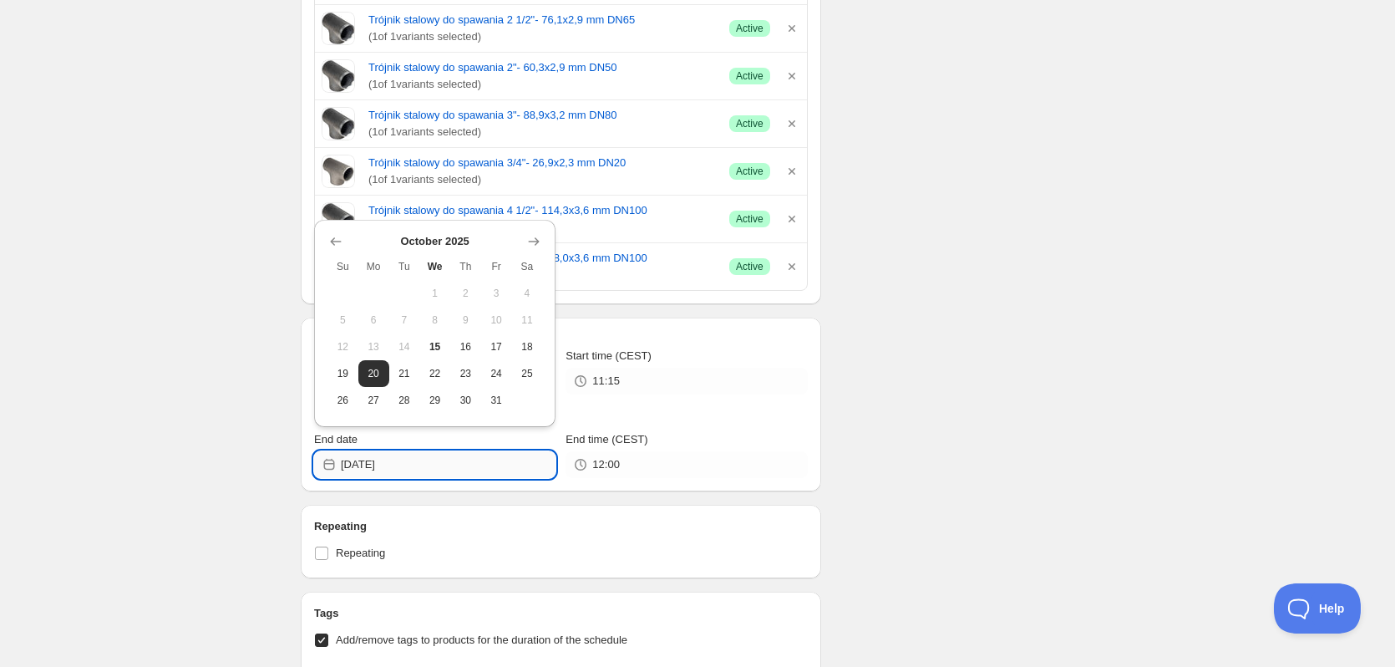
click at [452, 468] on input "2025-10-21" at bounding box center [448, 464] width 215 height 27
click at [407, 375] on span "21" at bounding box center [405, 373] width 18 height 13
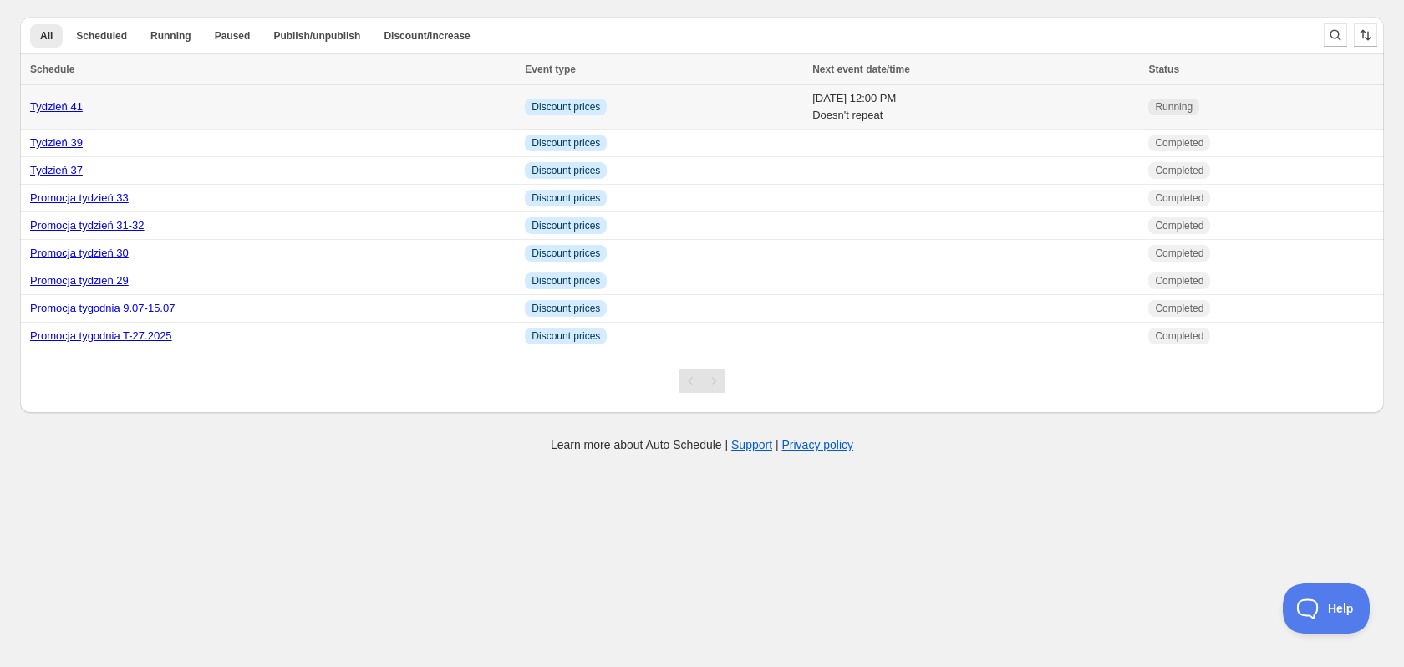
click at [68, 105] on link "Tydzień 41" at bounding box center [56, 106] width 53 height 13
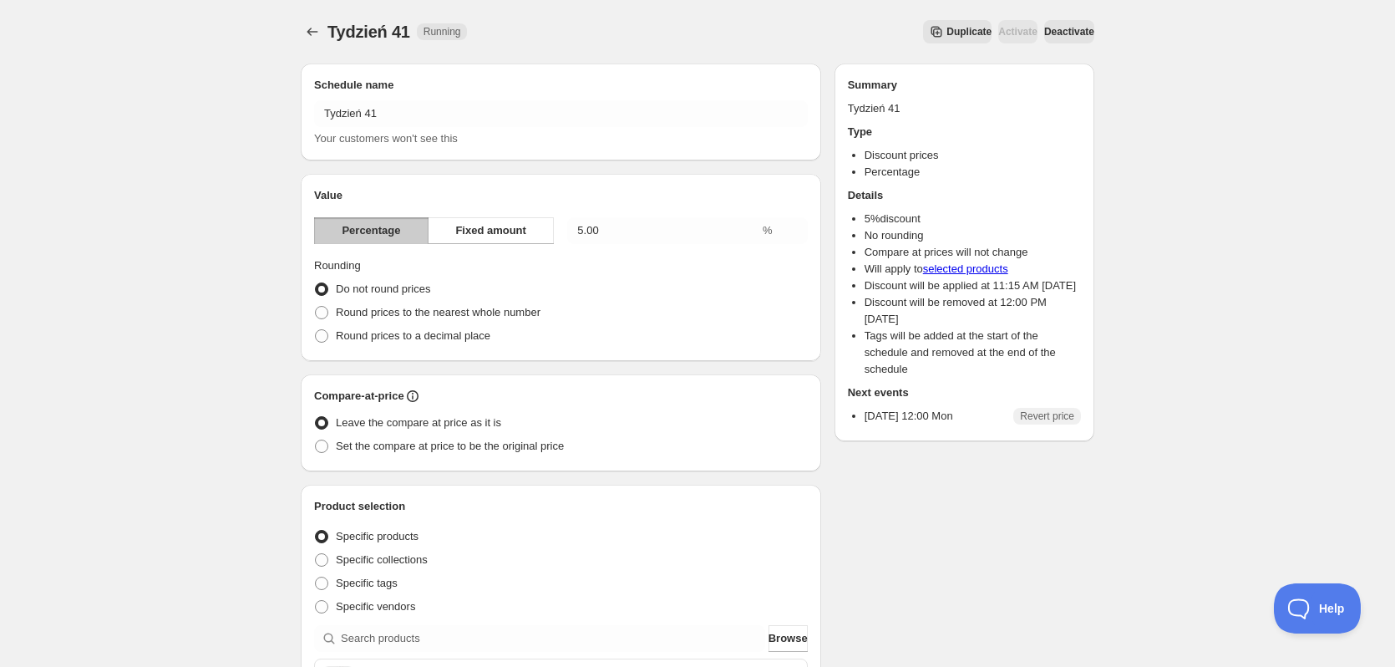
click at [1060, 24] on button "Deactivate" at bounding box center [1069, 31] width 50 height 23
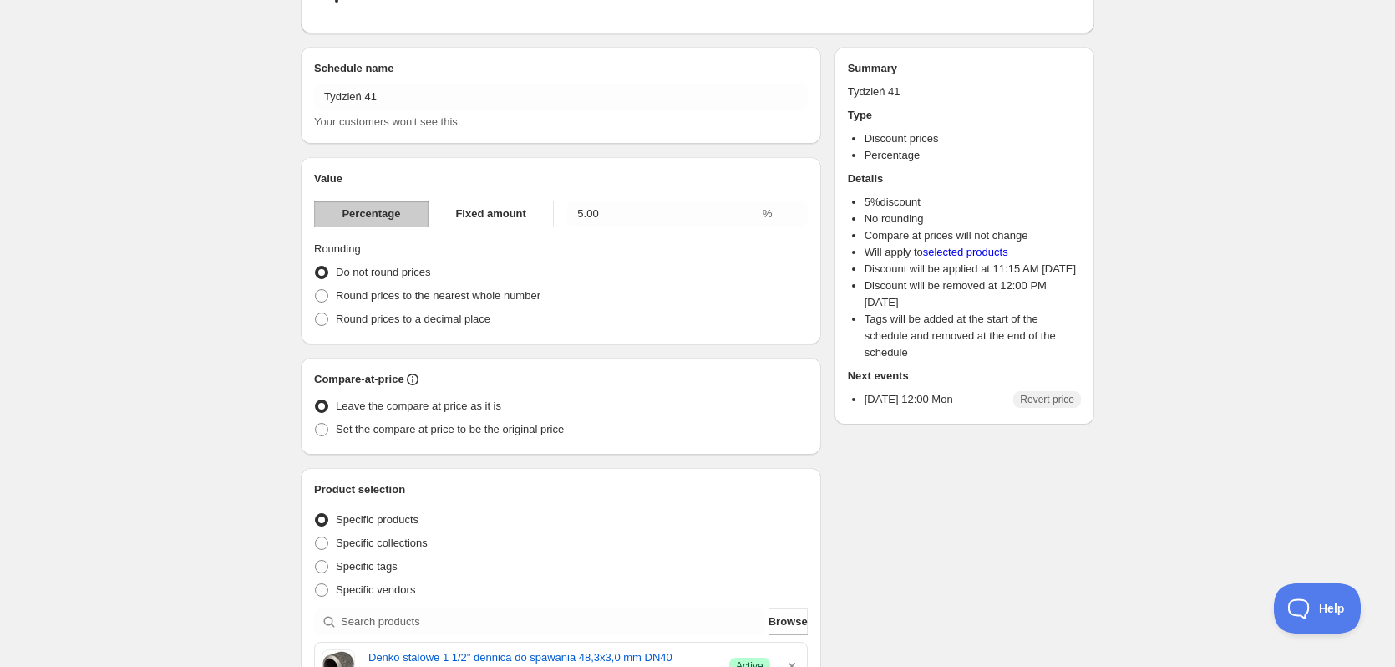
scroll to position [84, 0]
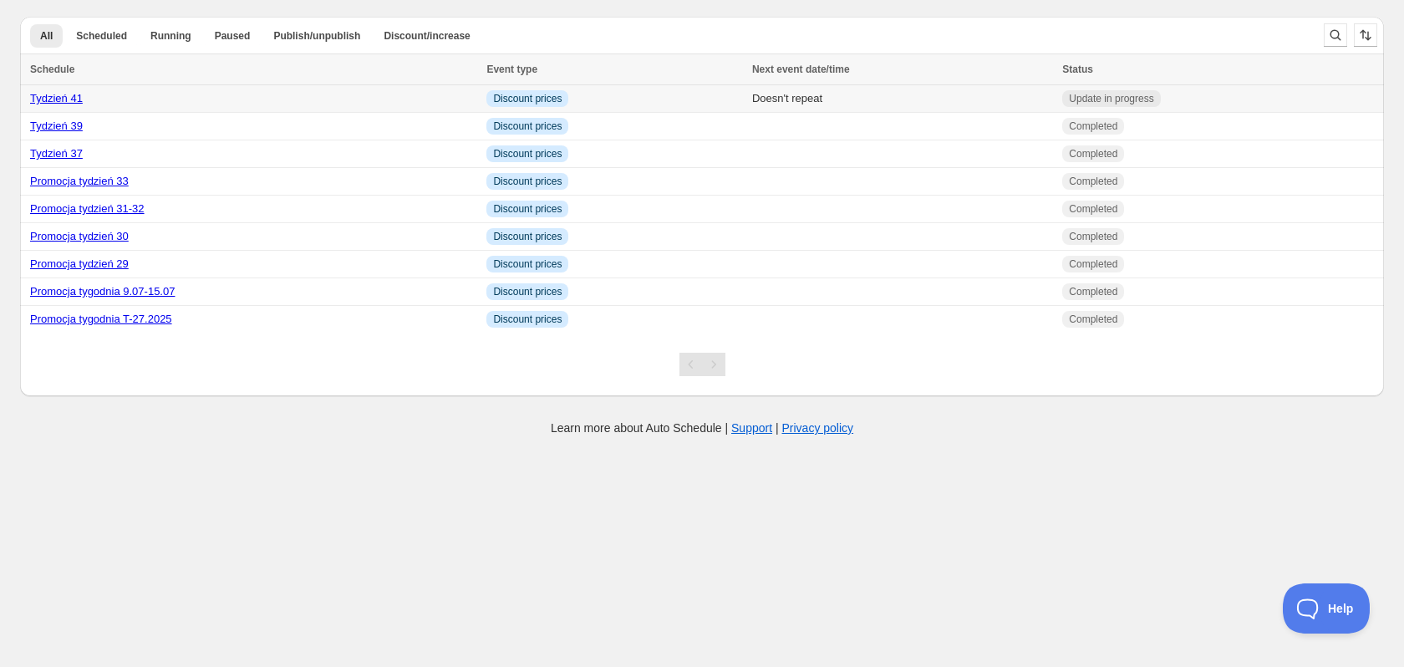
click at [1004, 91] on td "Doesn't repeat" at bounding box center [902, 99] width 310 height 28
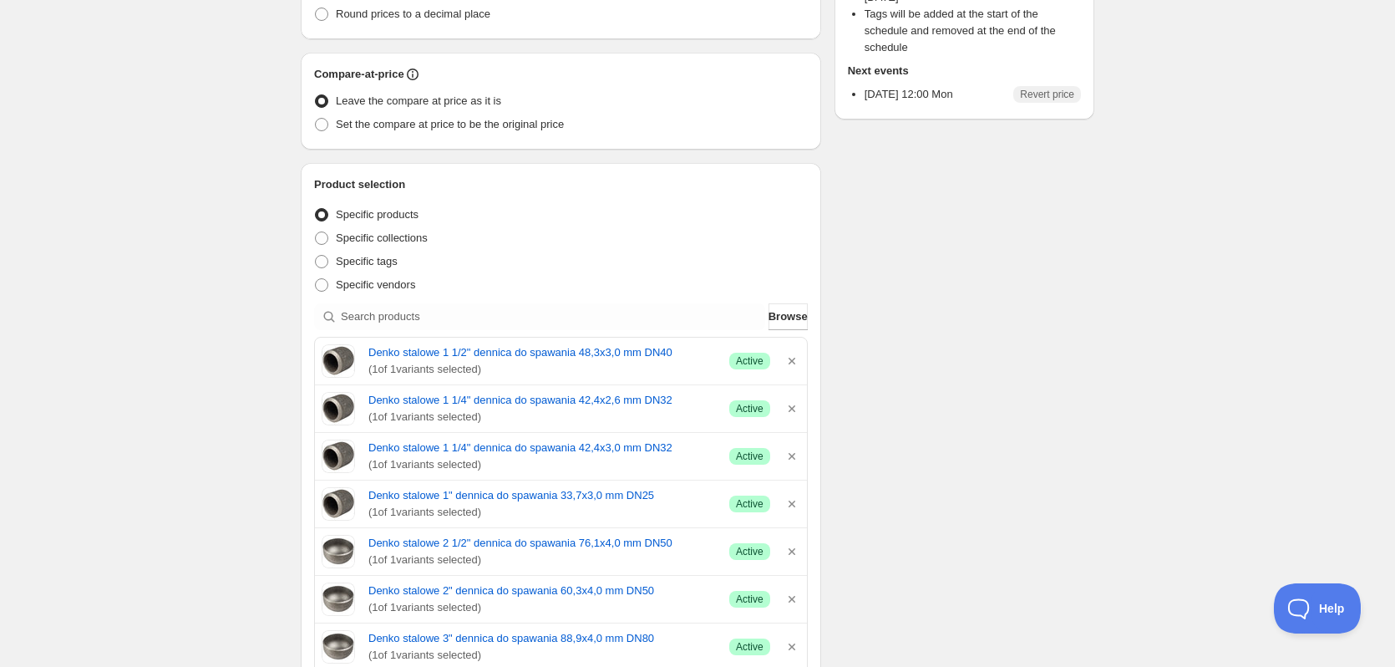
scroll to position [418, 0]
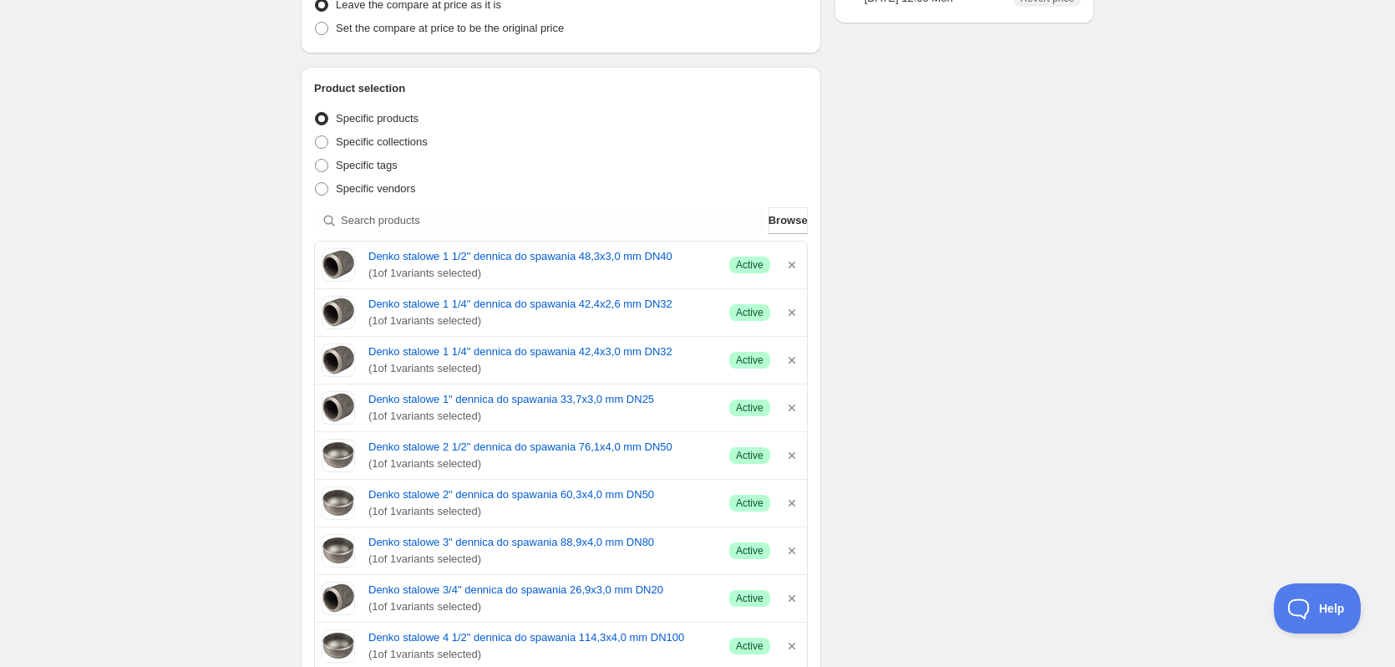
type input "2025-10-15"
type input "13:00"
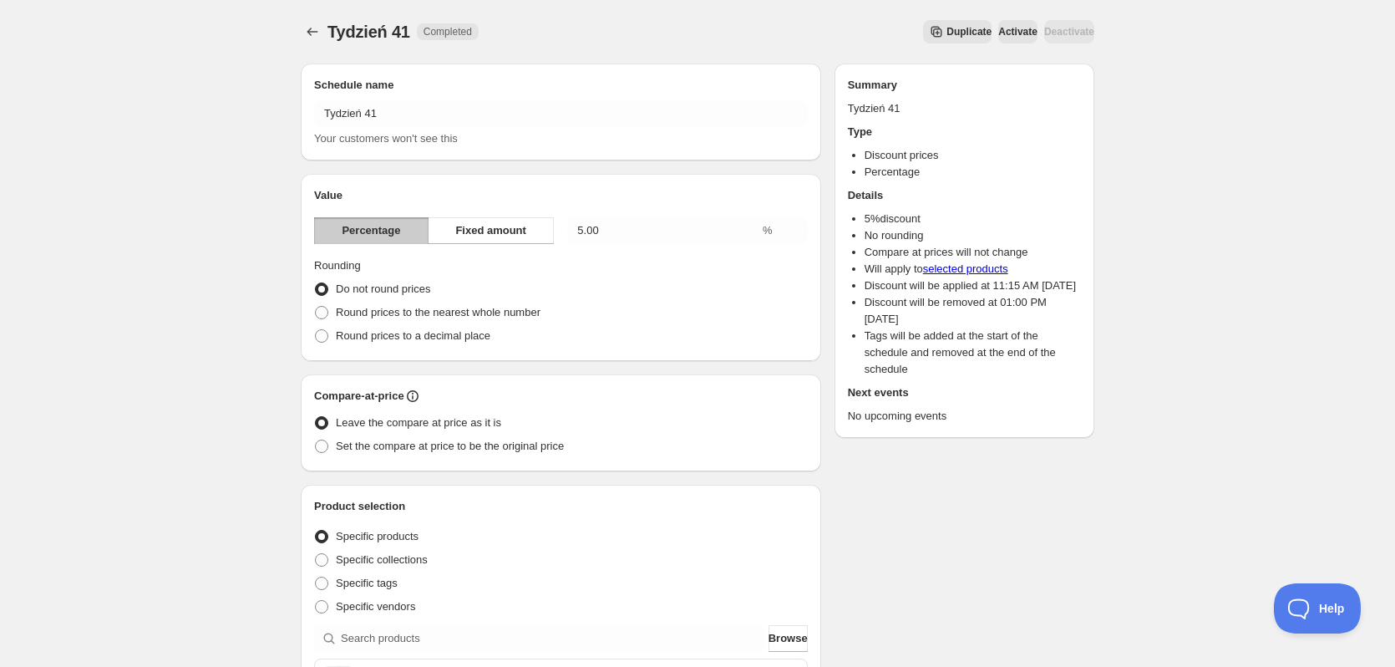
click at [931, 29] on icon "Secondary action label" at bounding box center [936, 32] width 11 height 11
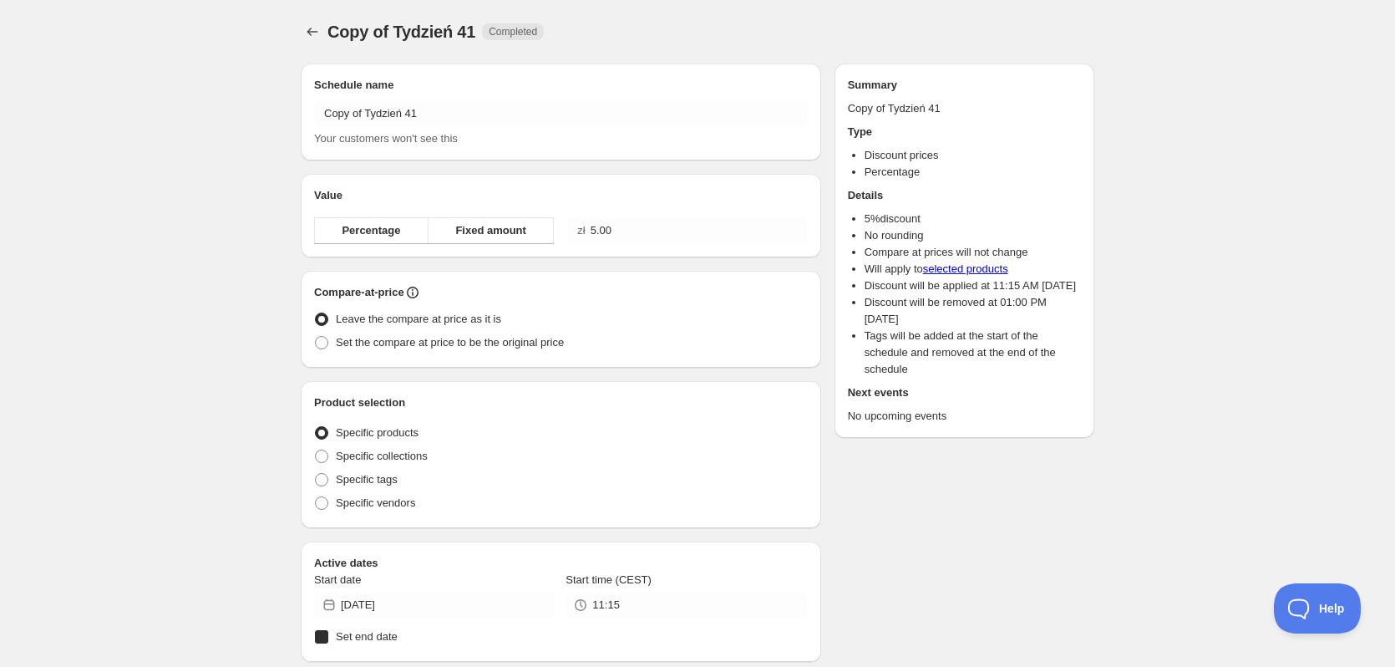
radio input "true"
checkbox input "true"
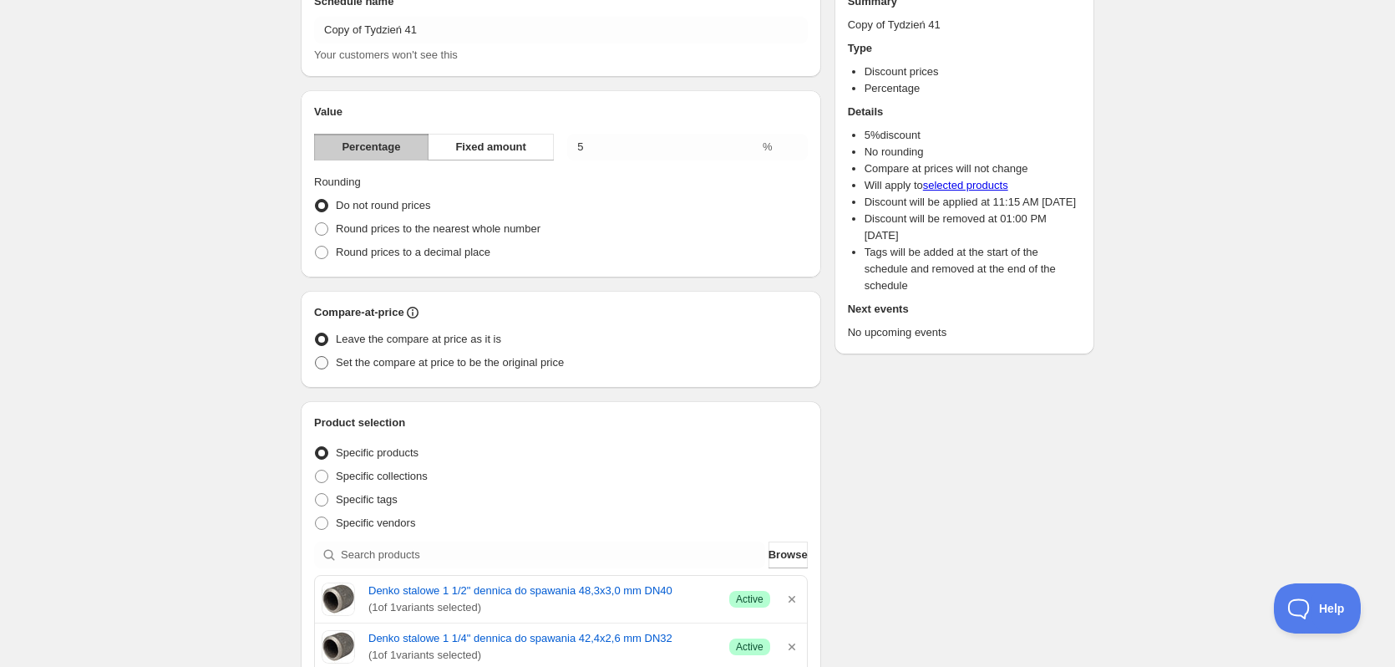
click at [480, 370] on span "Set the compare at price to be the original price" at bounding box center [450, 362] width 228 height 17
click at [316, 357] on input "Set the compare at price to be the original price" at bounding box center [315, 356] width 1 height 1
radio input "true"
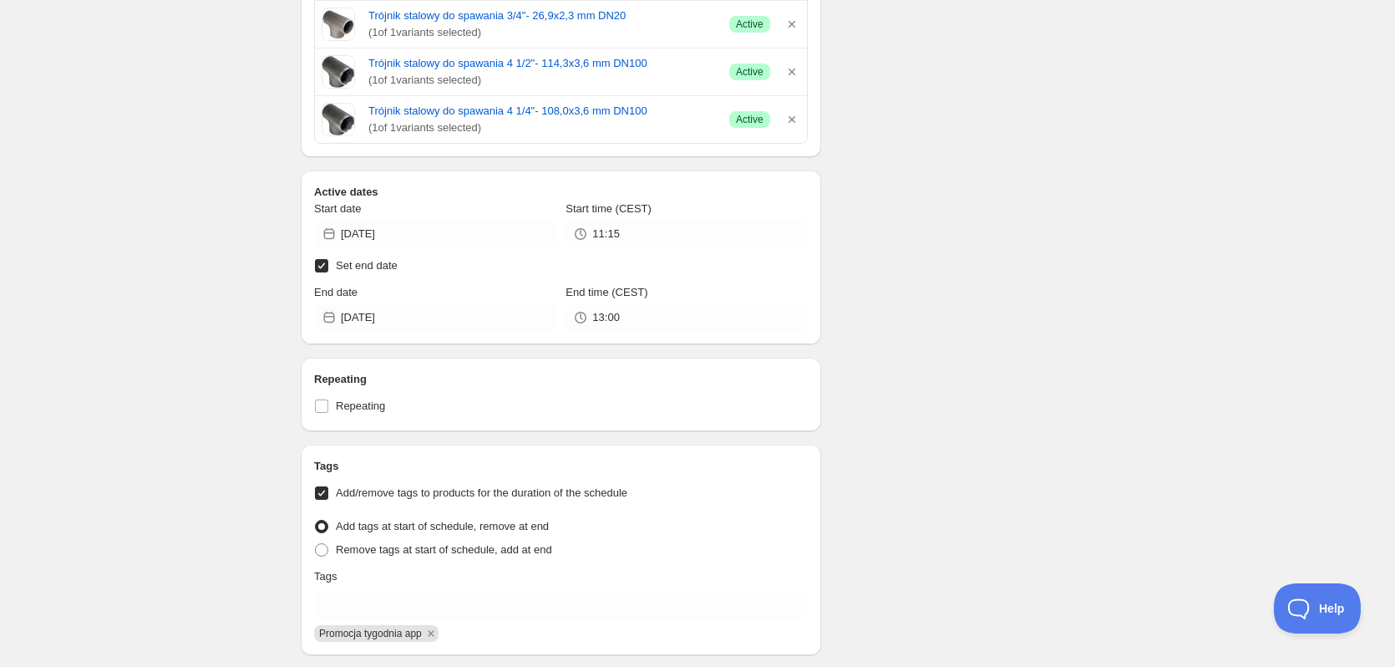
scroll to position [2401, 0]
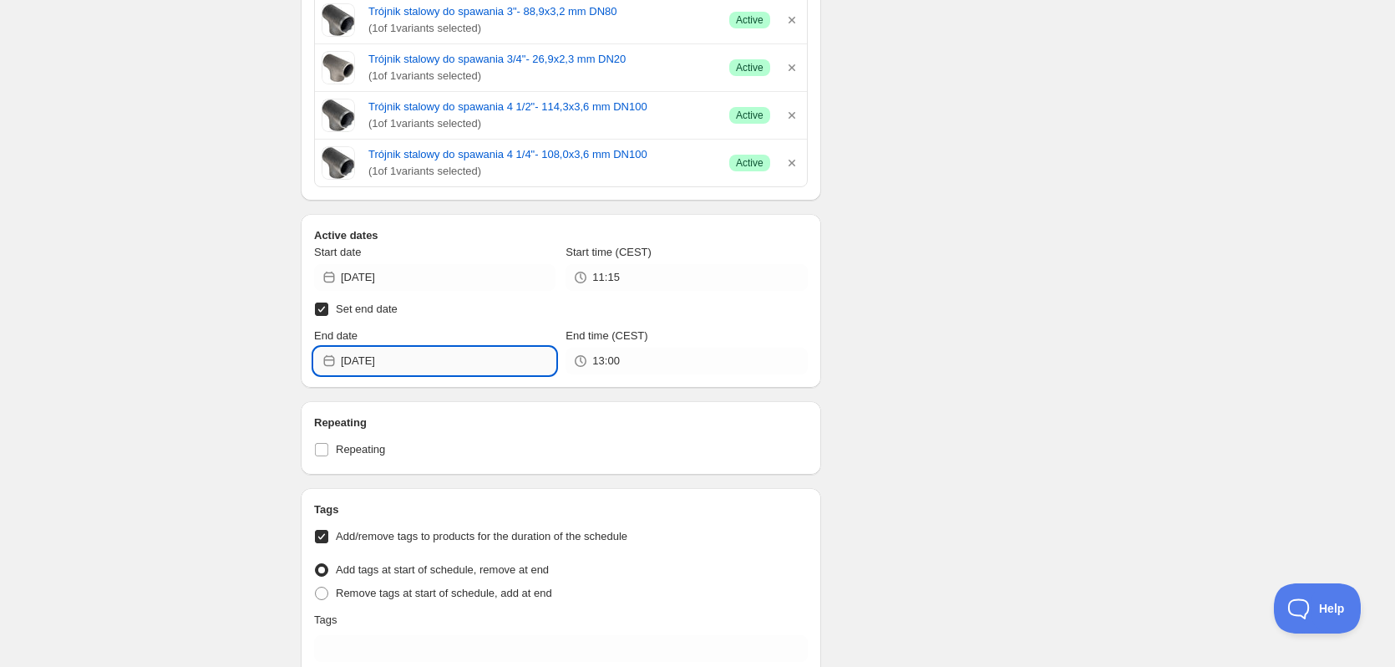
click at [412, 358] on input "[DATE]" at bounding box center [448, 361] width 215 height 27
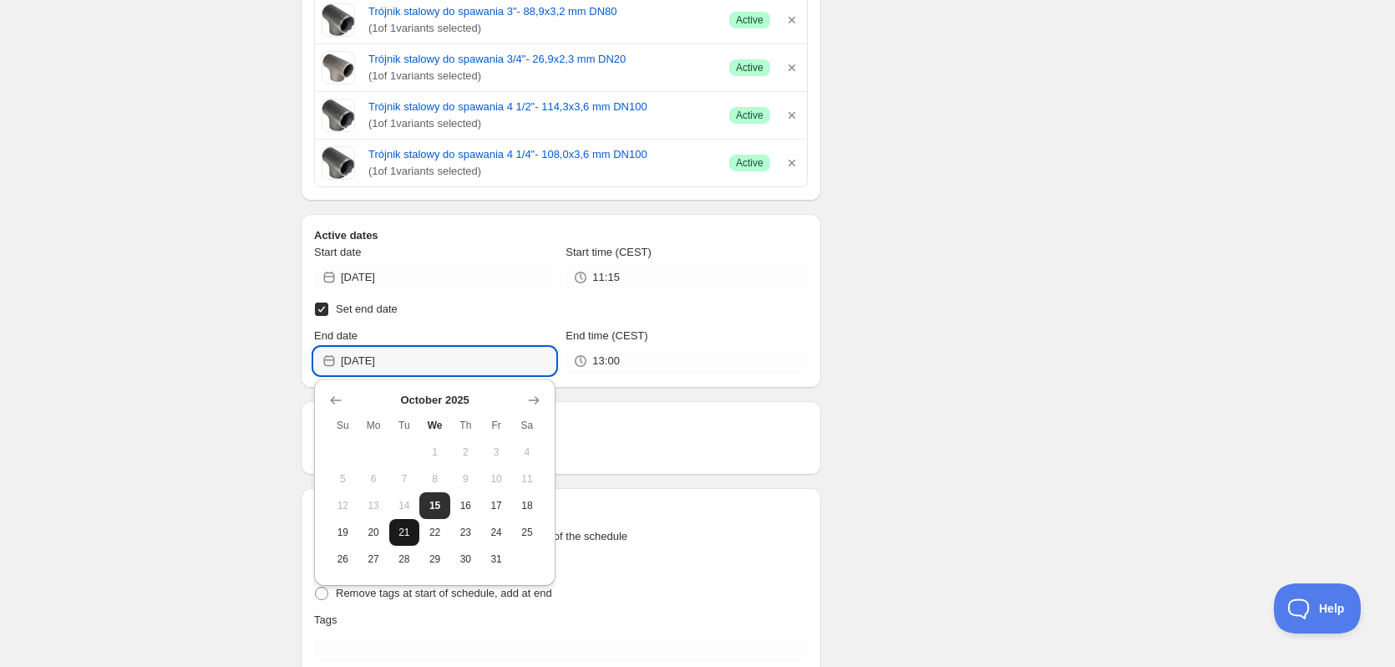
click at [407, 531] on span "21" at bounding box center [405, 531] width 18 height 13
type input "2025-10-21"
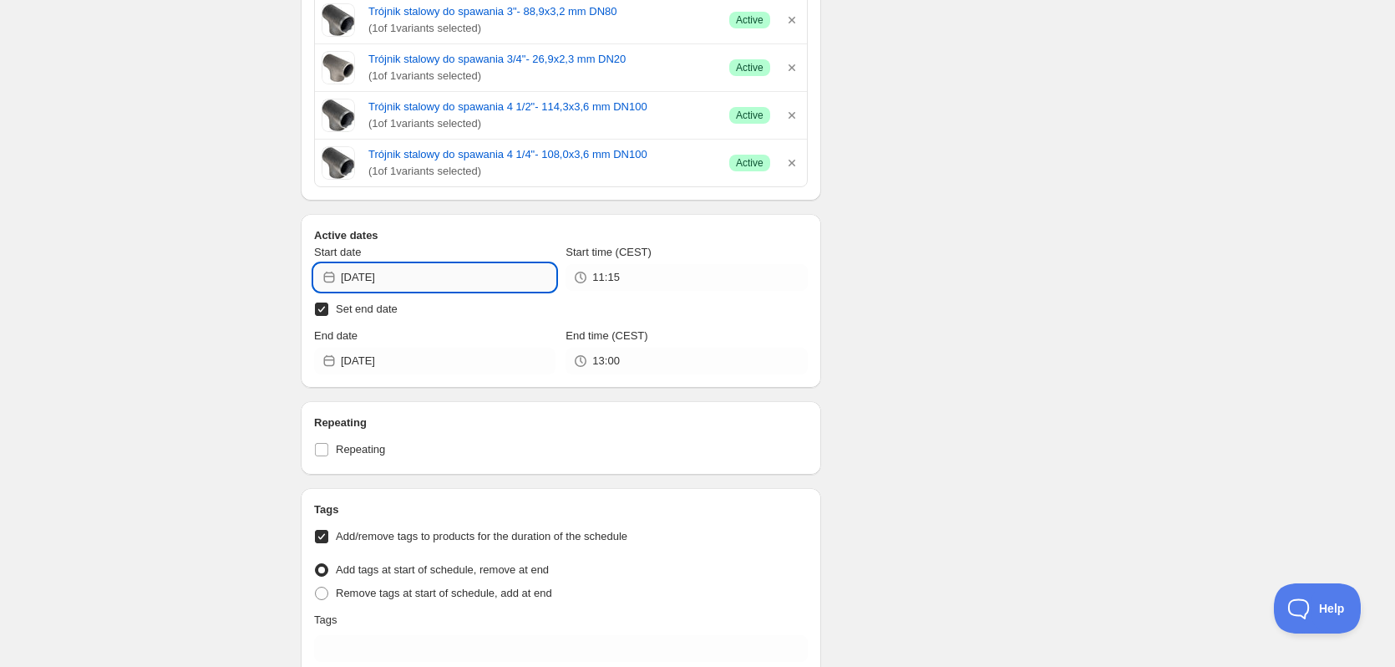
click at [467, 277] on input "[DATE]" at bounding box center [448, 277] width 215 height 27
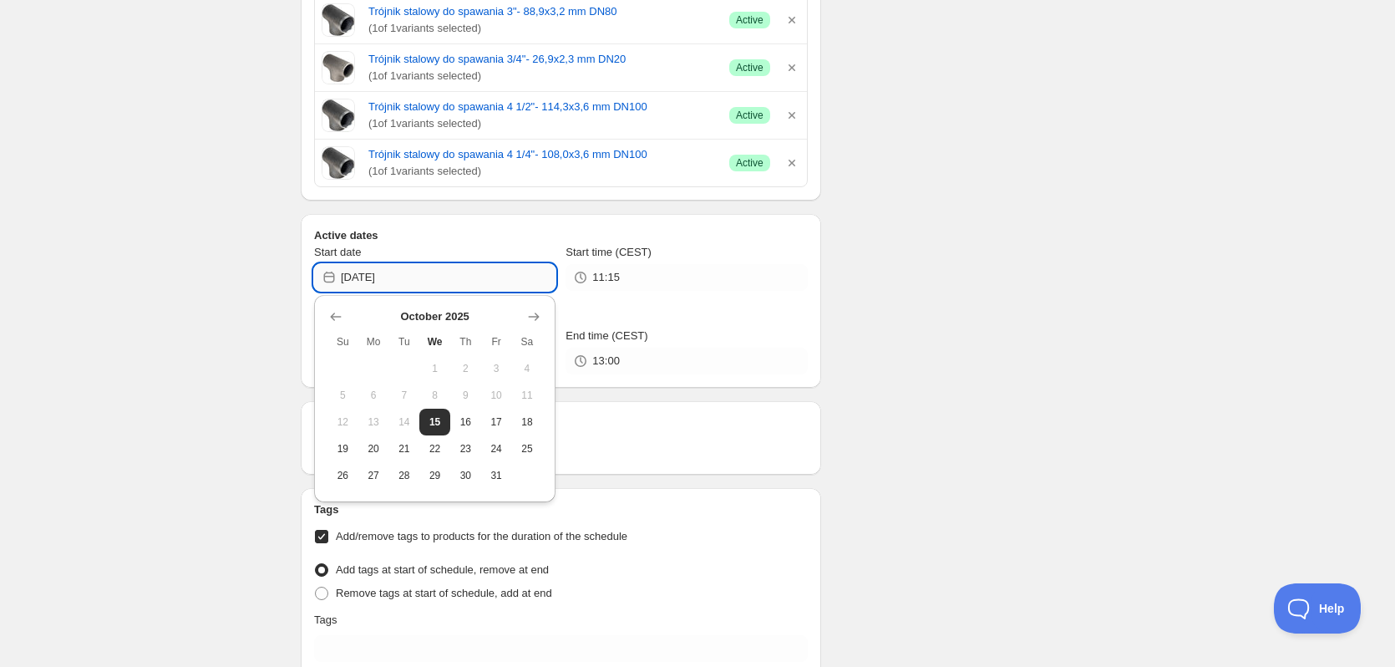
click at [432, 279] on input "[DATE]" at bounding box center [448, 277] width 215 height 27
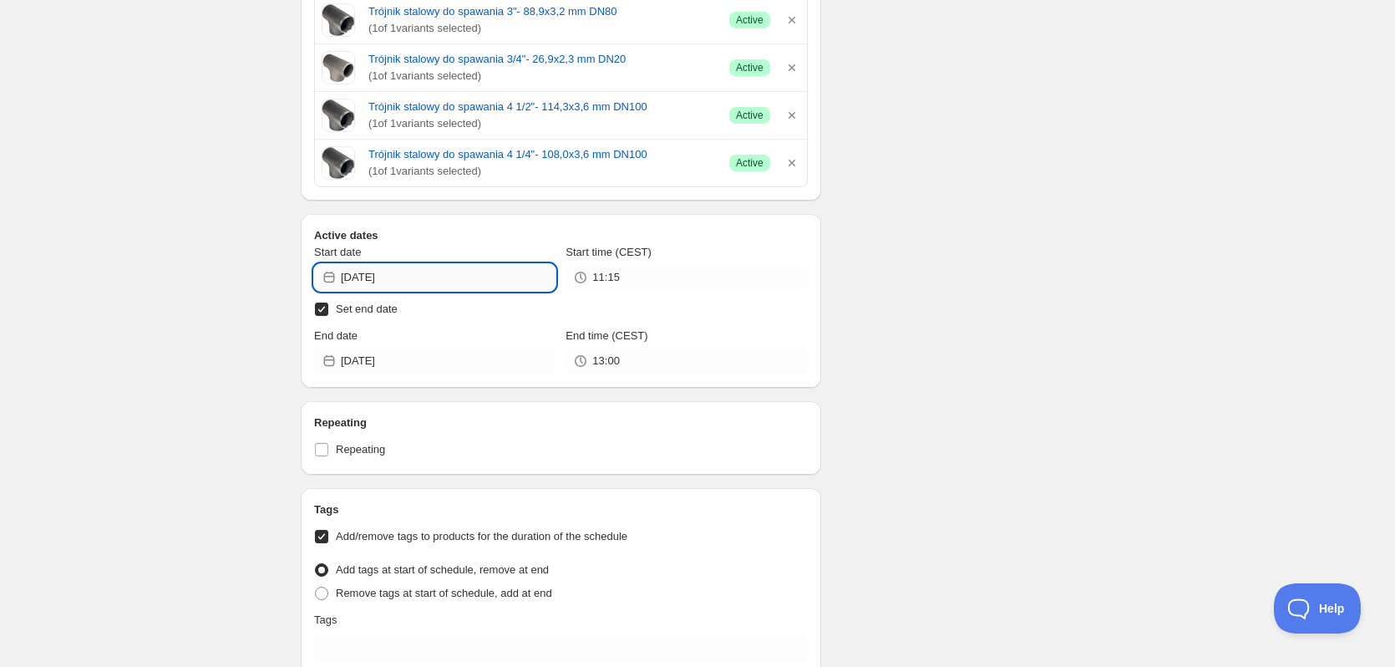
click at [437, 279] on input "2025-10-15" at bounding box center [448, 277] width 215 height 27
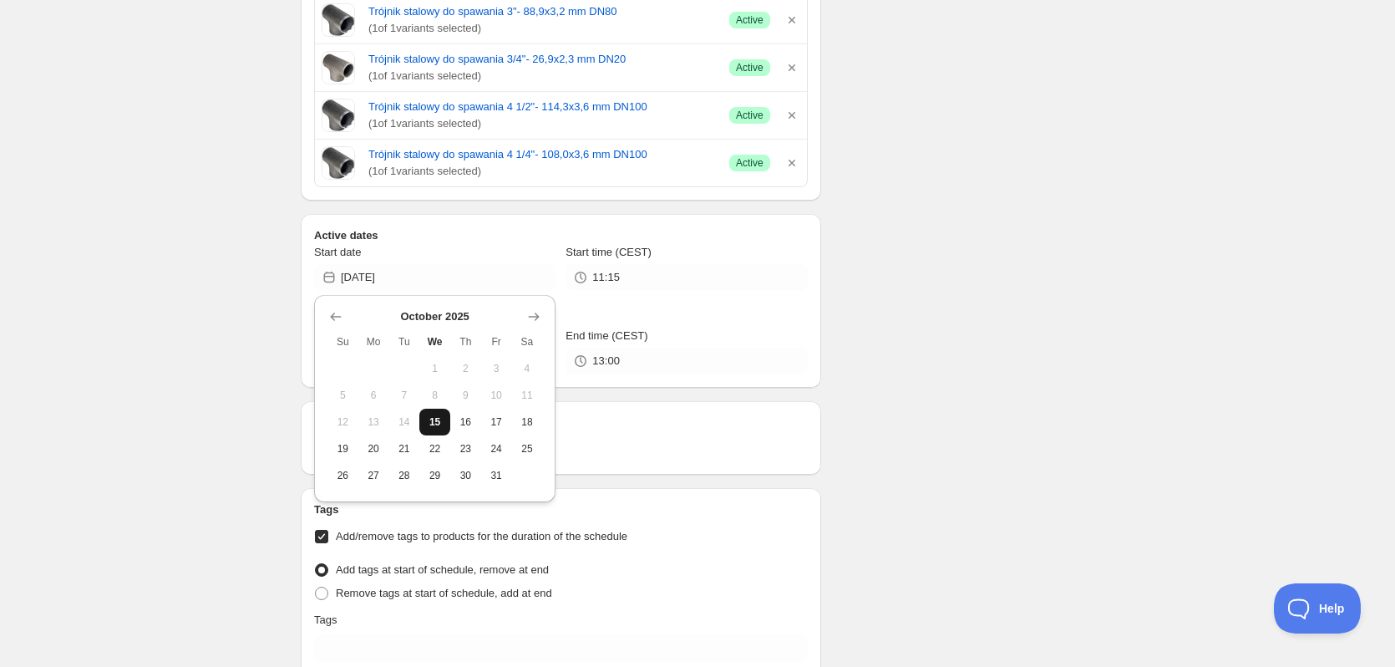
click at [434, 419] on span "15" at bounding box center [435, 421] width 18 height 13
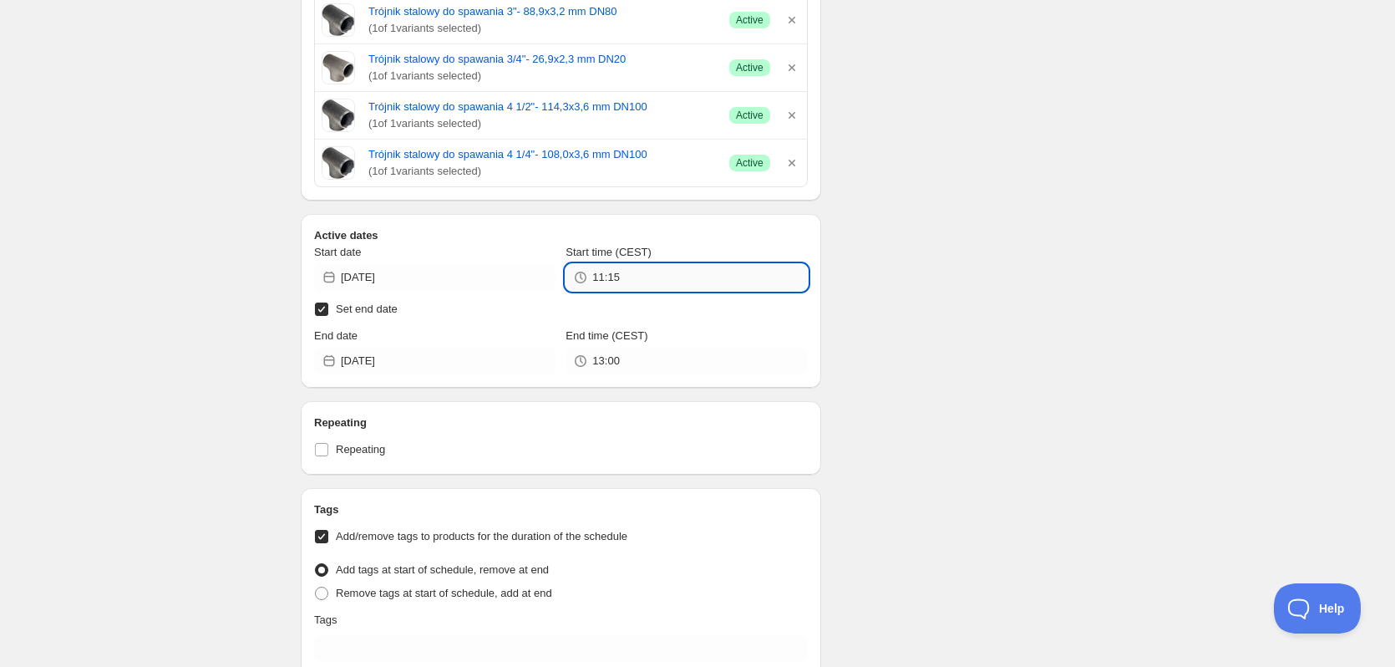
click at [630, 278] on input "11:15" at bounding box center [699, 277] width 215 height 27
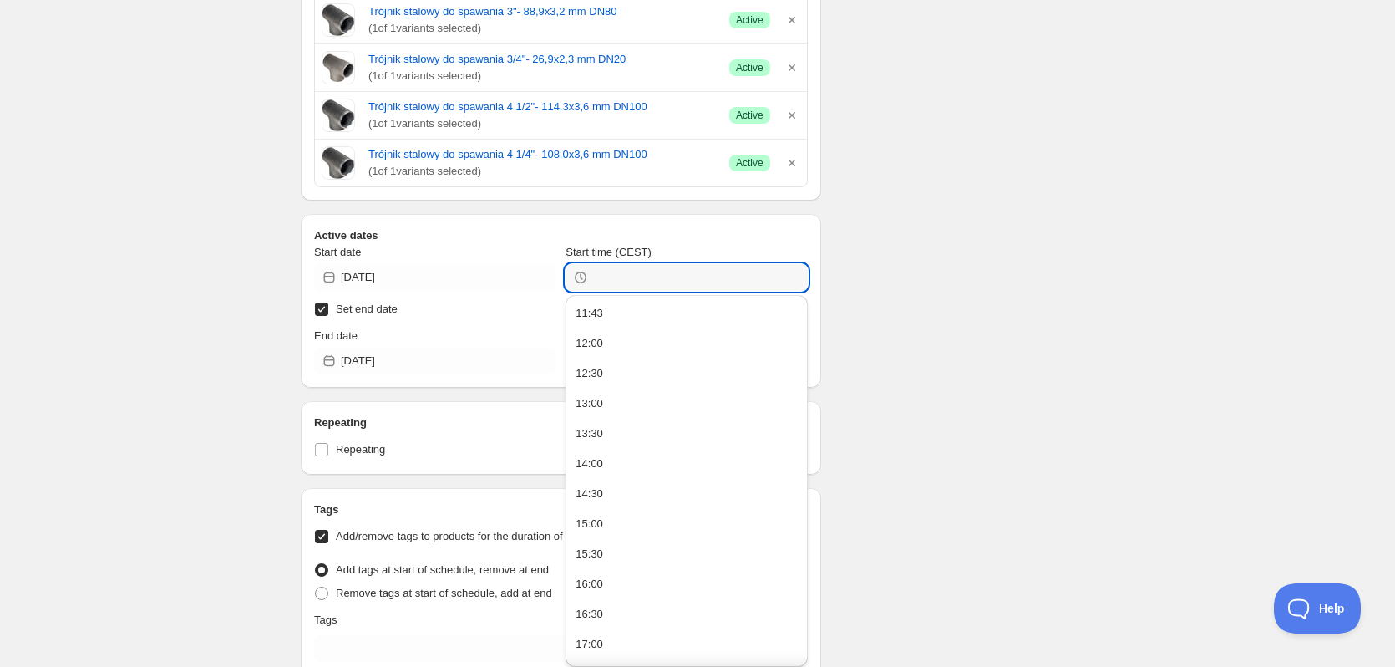
type input "11:15"
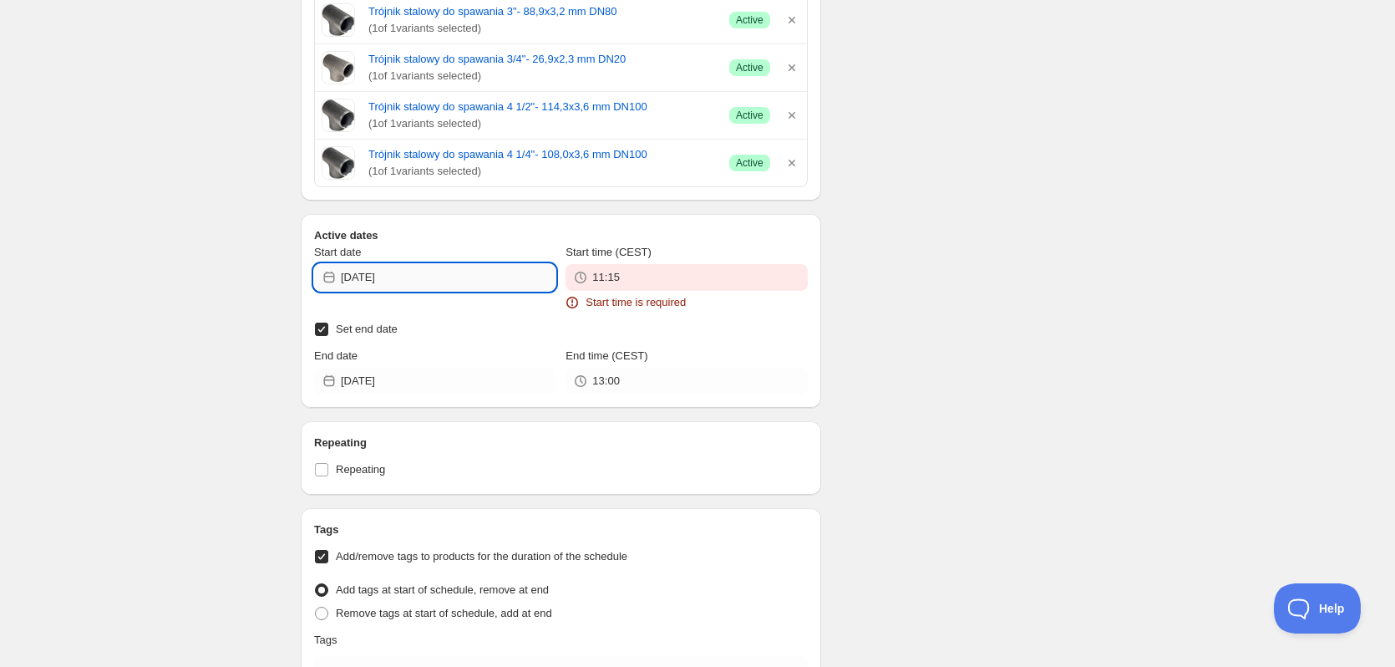
click at [439, 284] on input "[DATE]" at bounding box center [448, 277] width 215 height 27
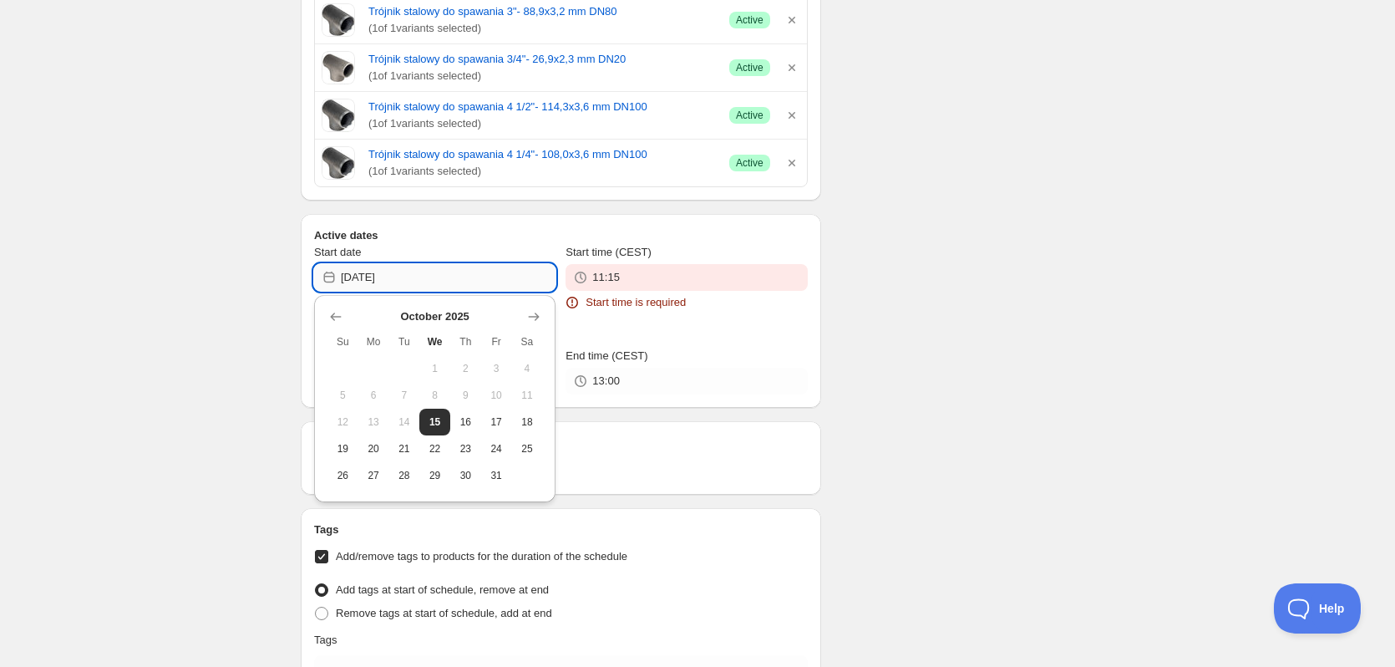
click at [439, 284] on input "[DATE]" at bounding box center [448, 277] width 215 height 27
click at [439, 284] on input "2025-10-15" at bounding box center [448, 277] width 215 height 27
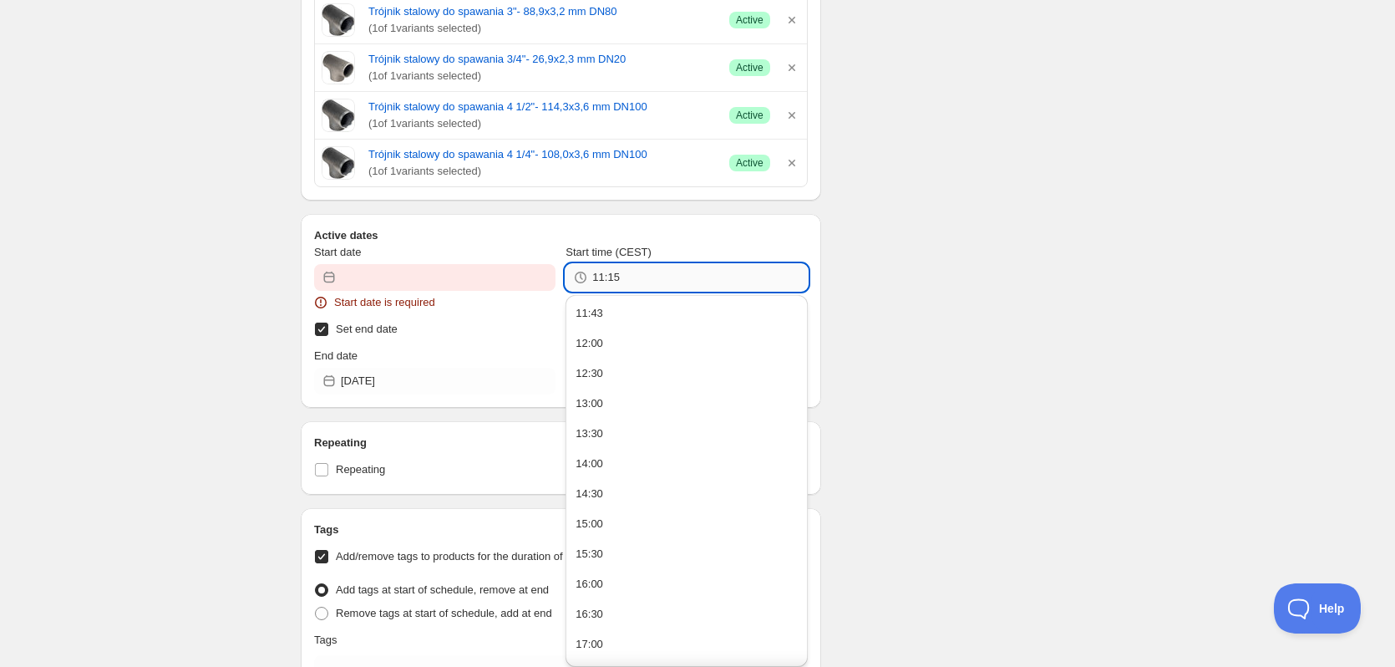
click at [670, 266] on input "11:15" at bounding box center [699, 277] width 215 height 27
type input "11:15"
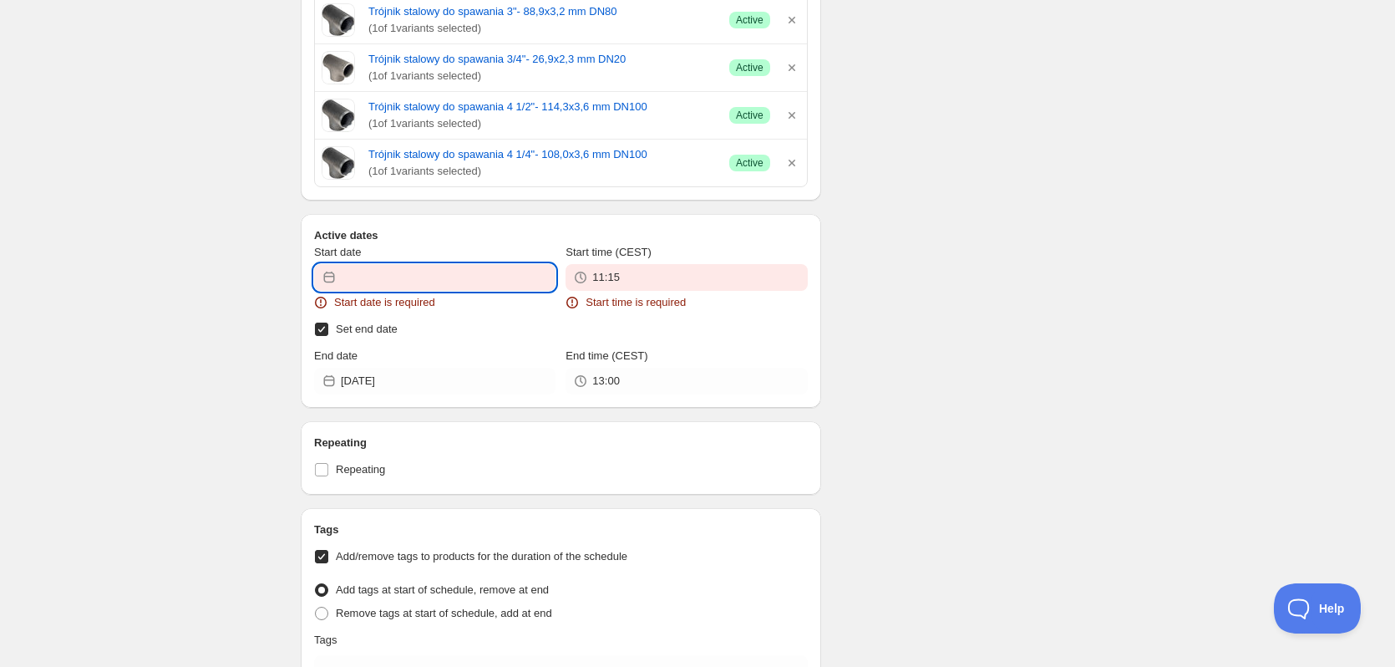
click at [389, 287] on input "Start date" at bounding box center [448, 277] width 215 height 27
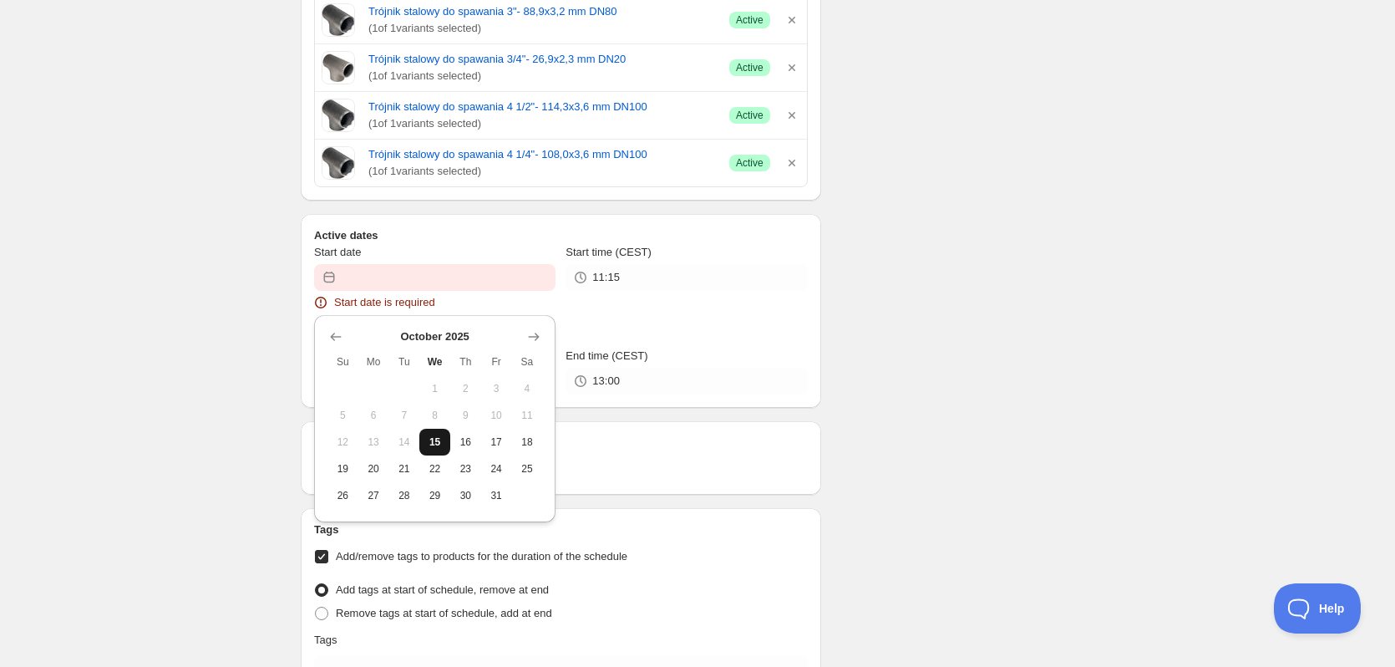
click at [442, 444] on span "15" at bounding box center [435, 441] width 18 height 13
type input "2025-10-15"
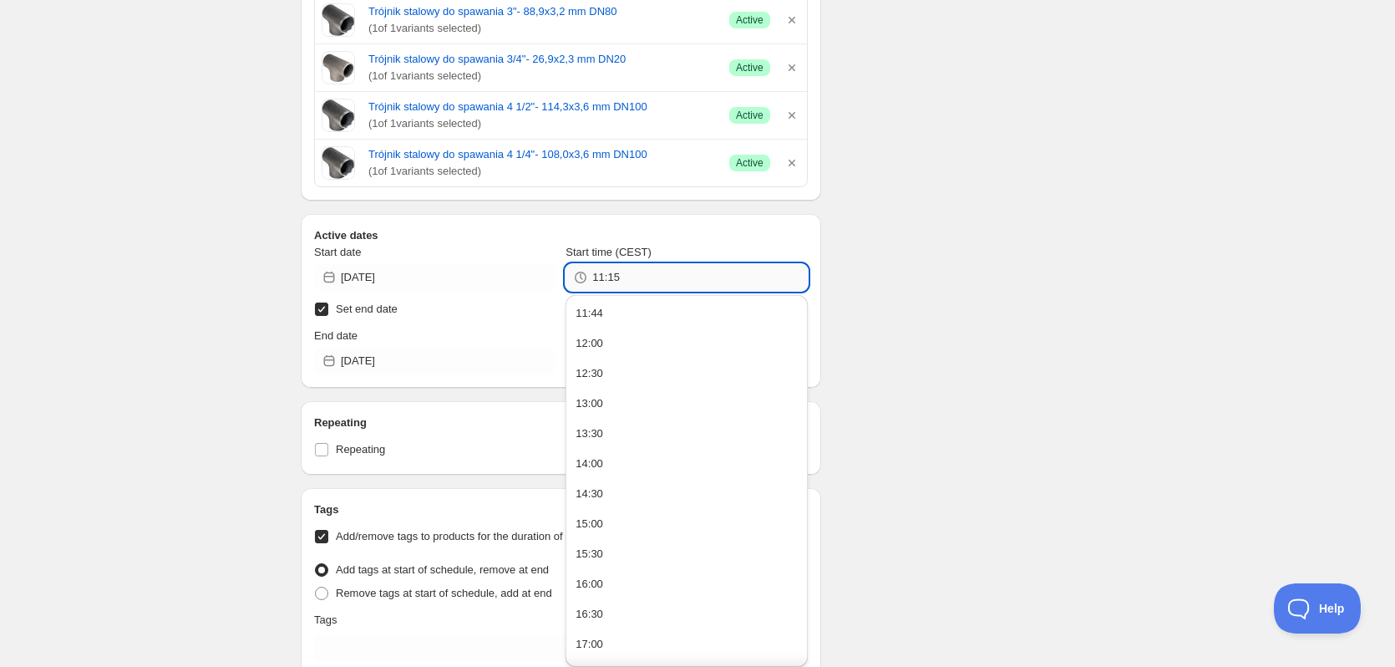
click at [649, 274] on input "11:15" at bounding box center [699, 277] width 215 height 27
click at [637, 279] on input "11:15" at bounding box center [699, 277] width 215 height 27
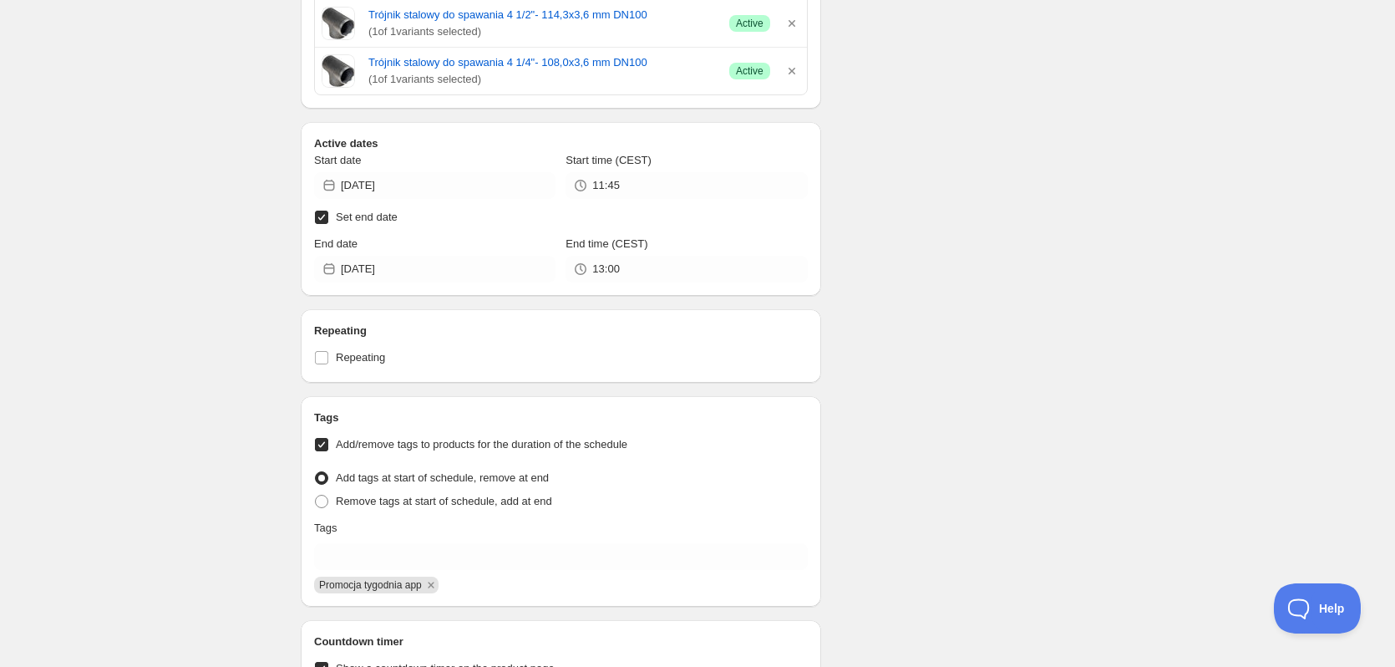
scroll to position [2485, 0]
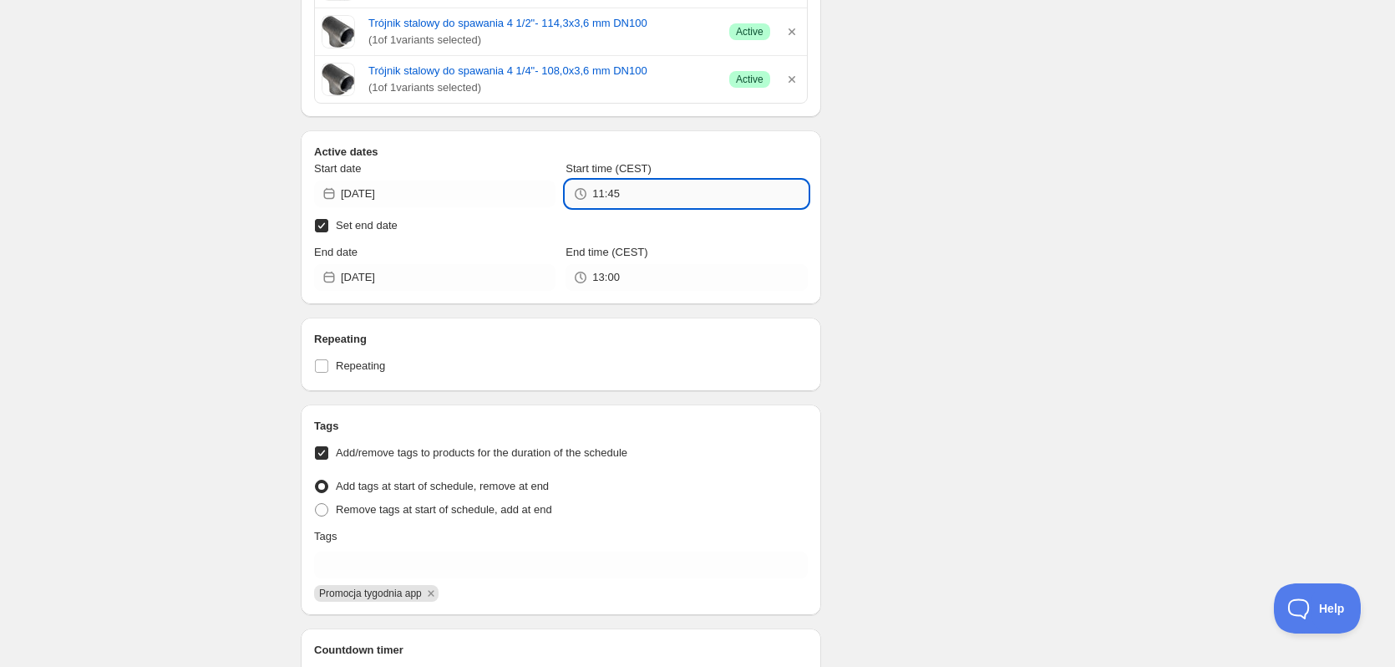
click at [662, 190] on input "11:45" at bounding box center [699, 193] width 215 height 27
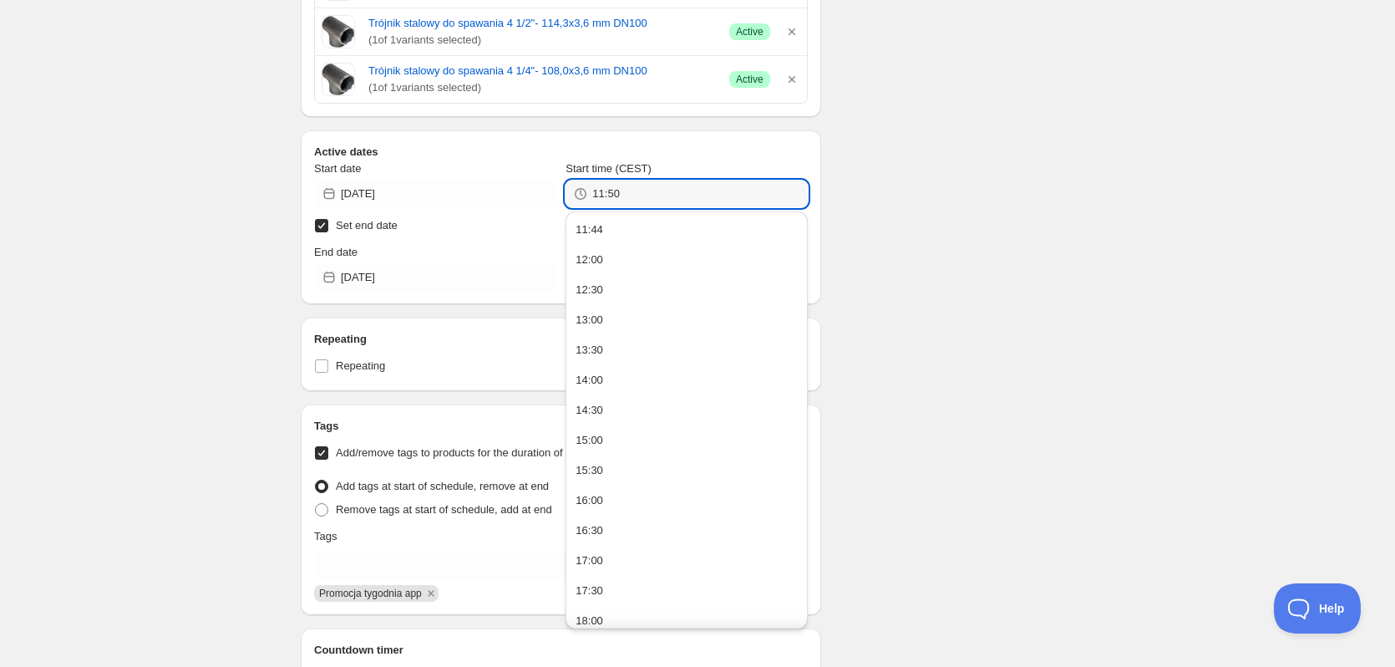
type input "11:50"
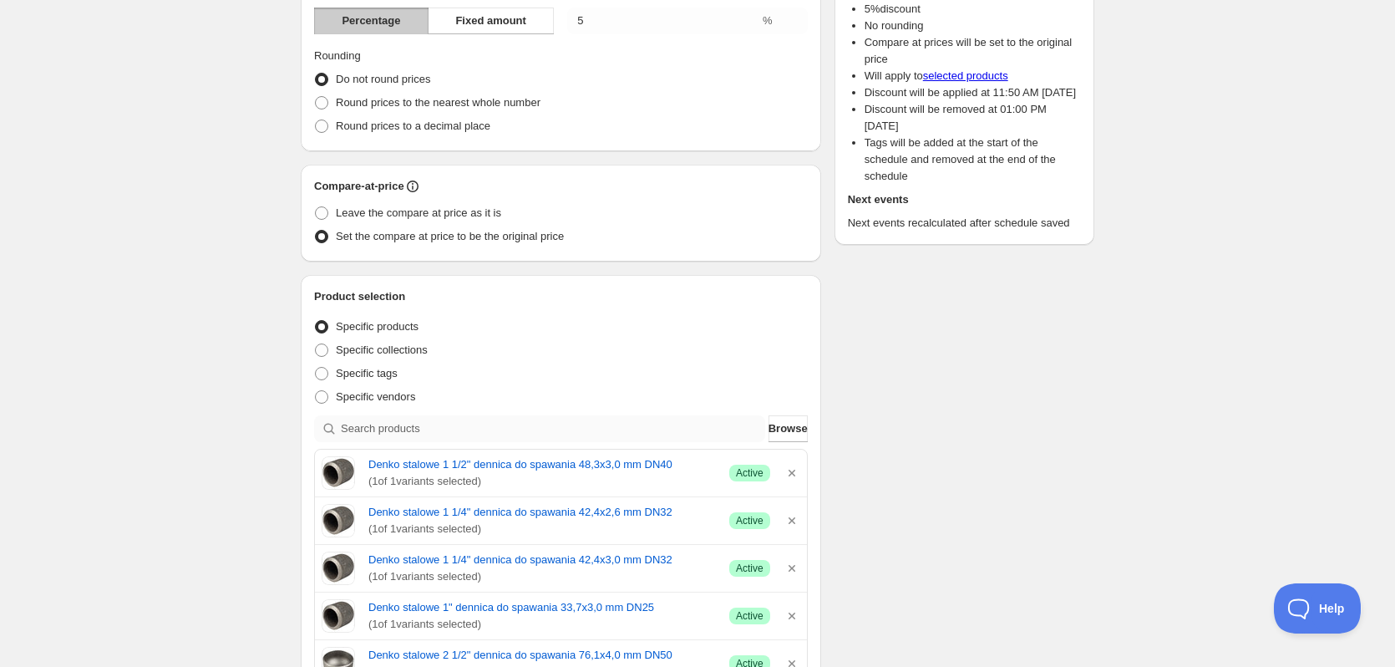
scroll to position [312, 0]
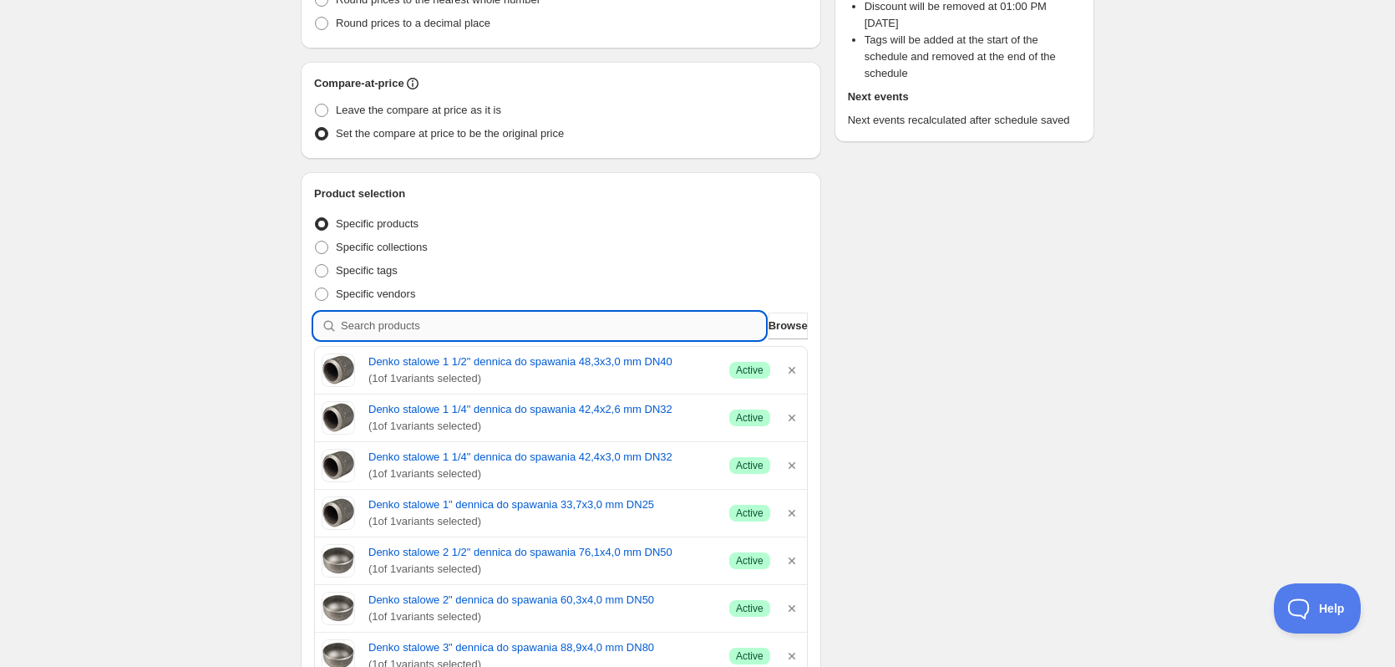
click at [524, 321] on input "search" at bounding box center [553, 325] width 424 height 27
click at [786, 329] on span "Browse" at bounding box center [788, 325] width 39 height 17
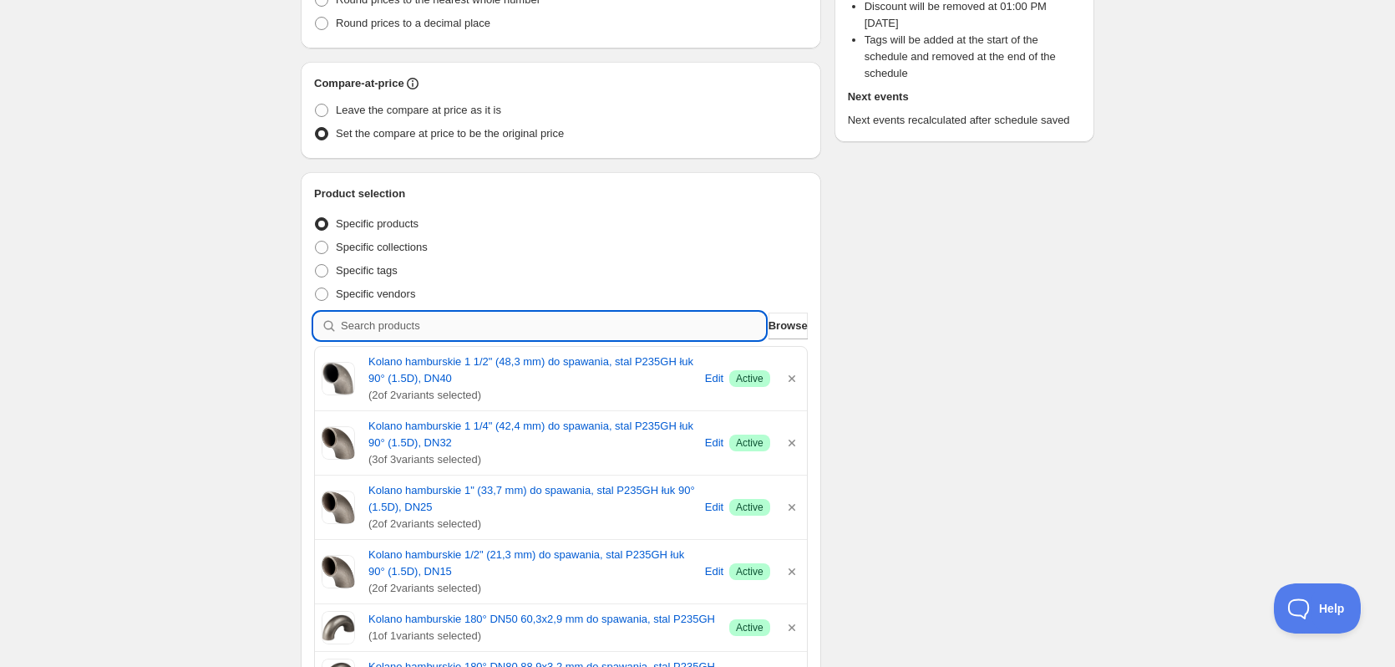
click at [470, 321] on input "search" at bounding box center [553, 325] width 424 height 27
click at [769, 322] on button "Browse" at bounding box center [788, 325] width 39 height 27
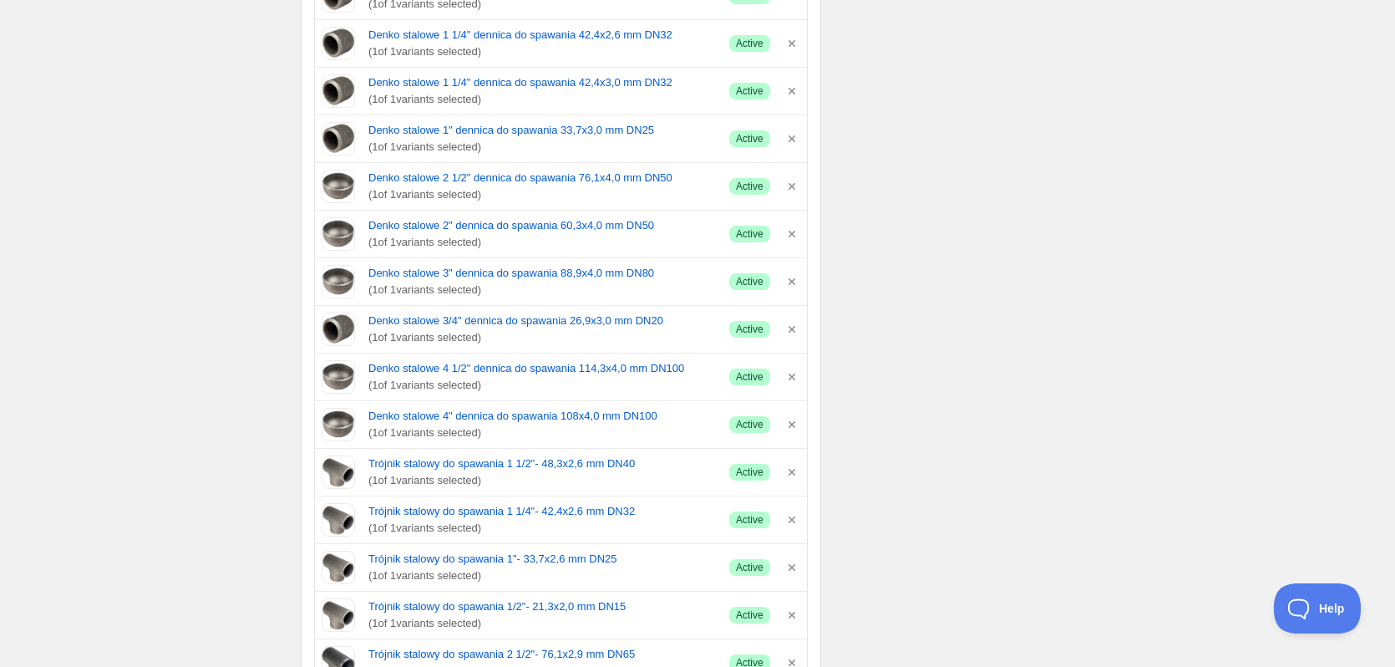
scroll to position [2414, 0]
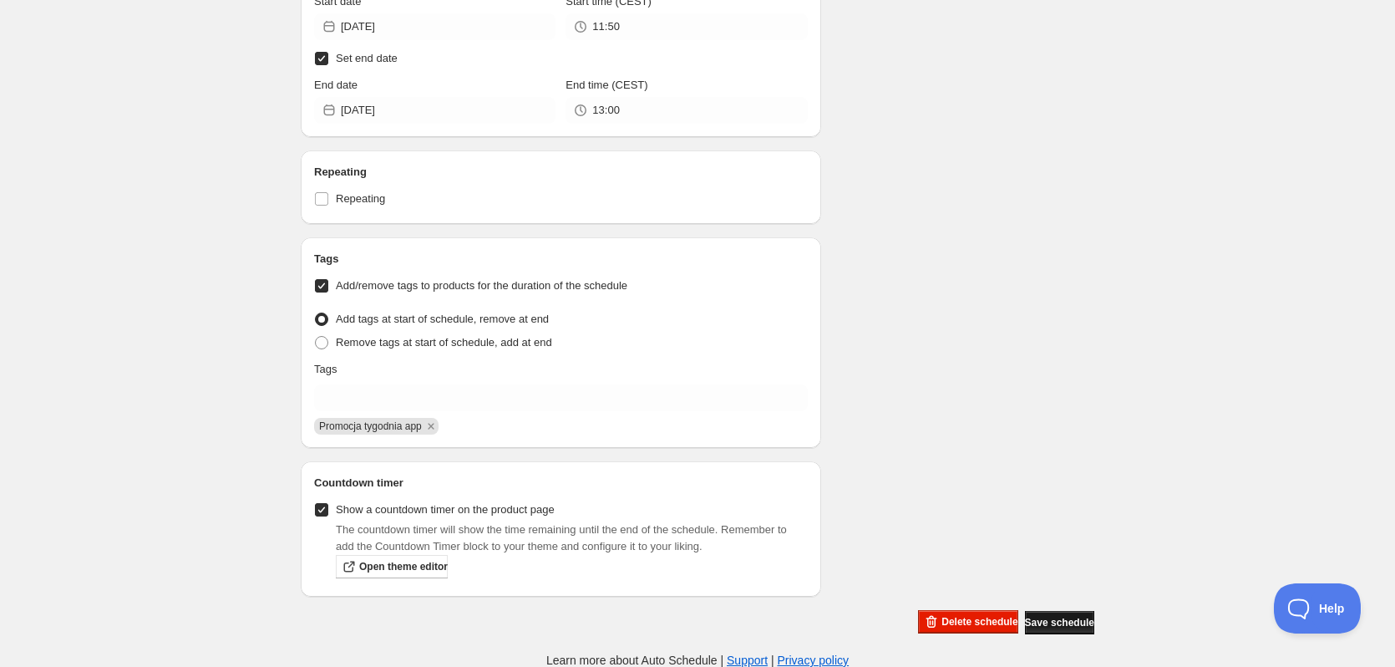
click at [1028, 616] on span "Save schedule" at bounding box center [1059, 622] width 69 height 13
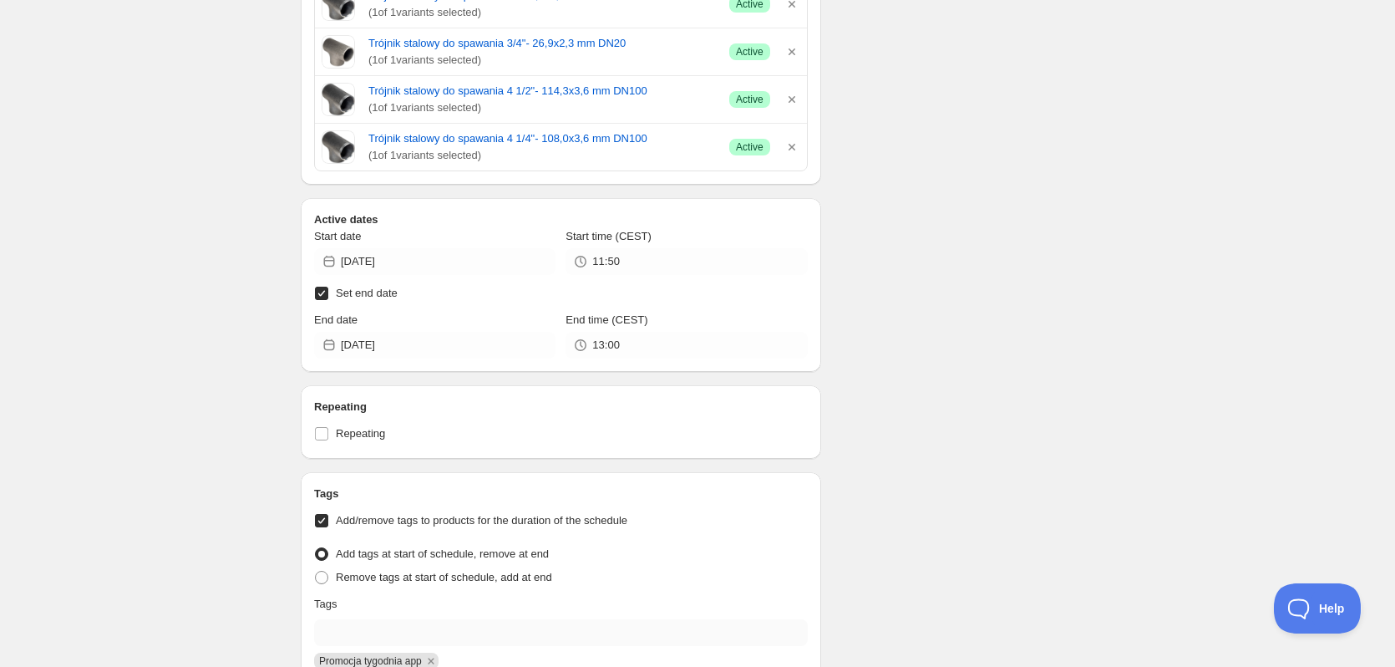
scroll to position [2163, 0]
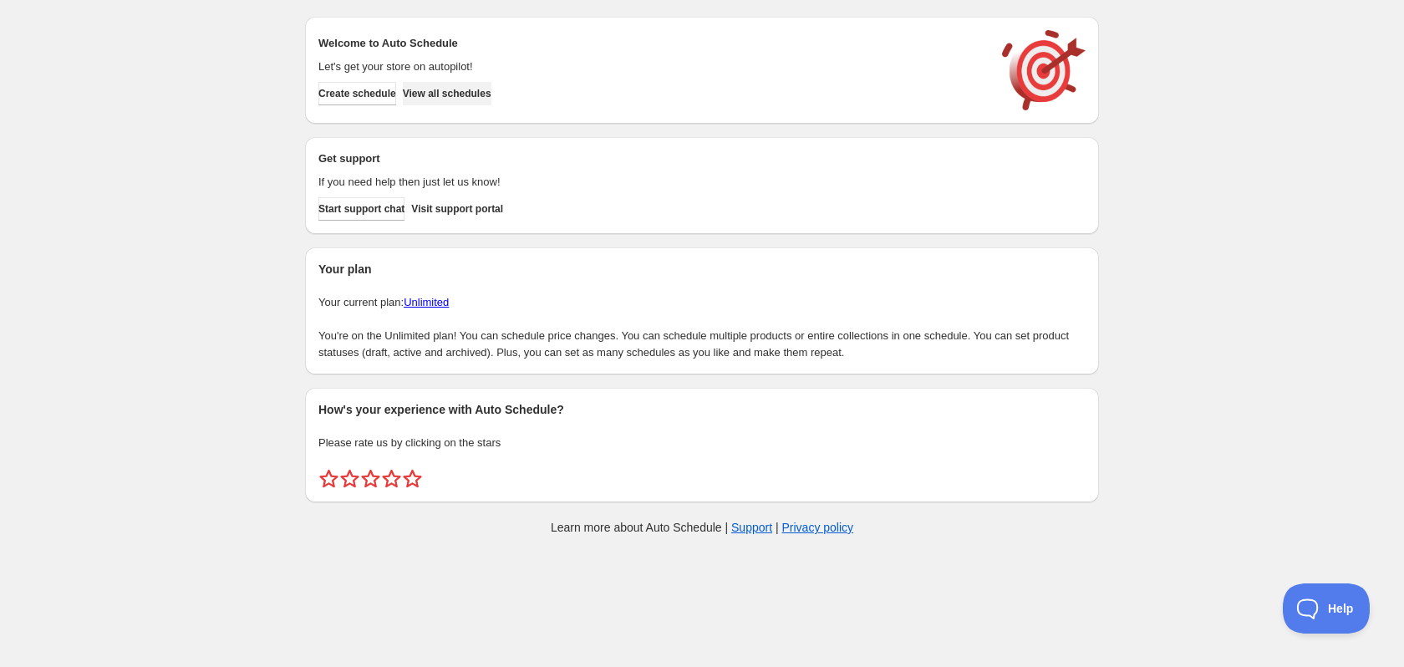
click at [472, 91] on span "View all schedules" at bounding box center [447, 93] width 89 height 13
click at [707, 83] on div "Create schedule View all schedules" at bounding box center [648, 90] width 673 height 30
click at [1311, 605] on span "Help" at bounding box center [1320, 605] width 87 height 12
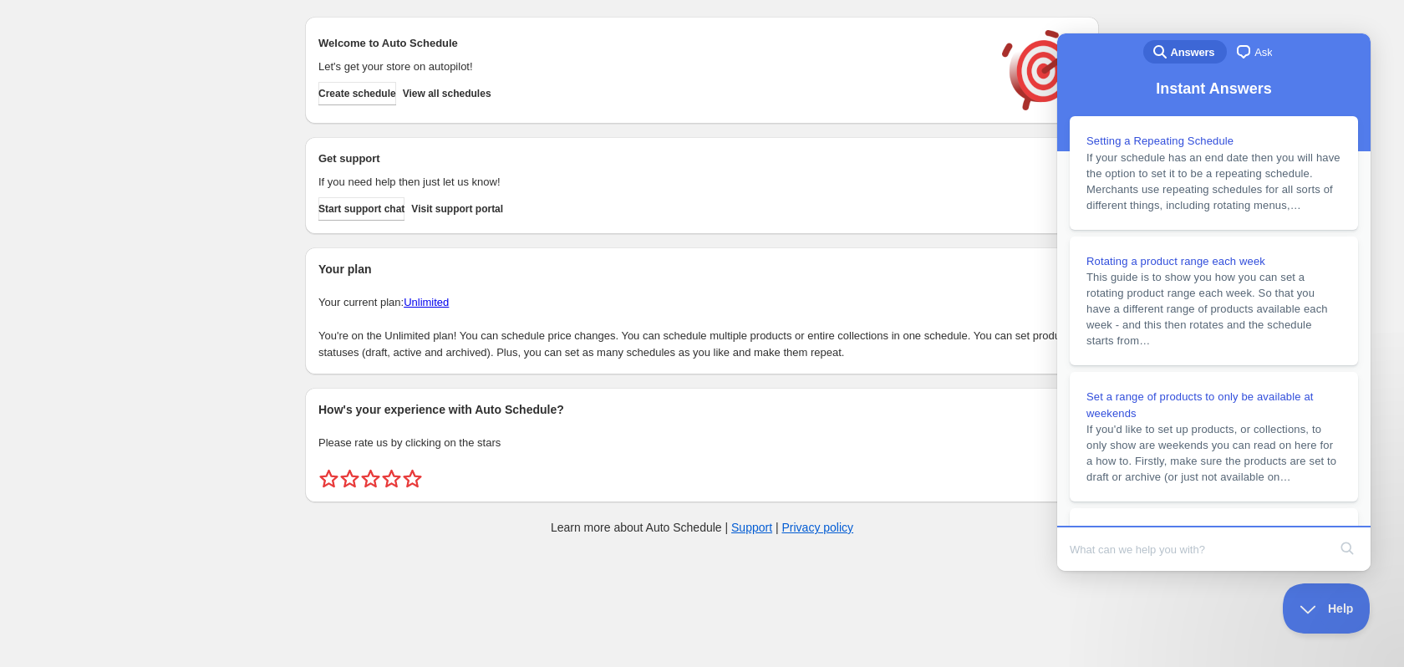
click at [1173, 559] on input "Search Doc articles" at bounding box center [1197, 548] width 257 height 35
click at [474, 84] on button "View all schedules" at bounding box center [447, 93] width 89 height 23
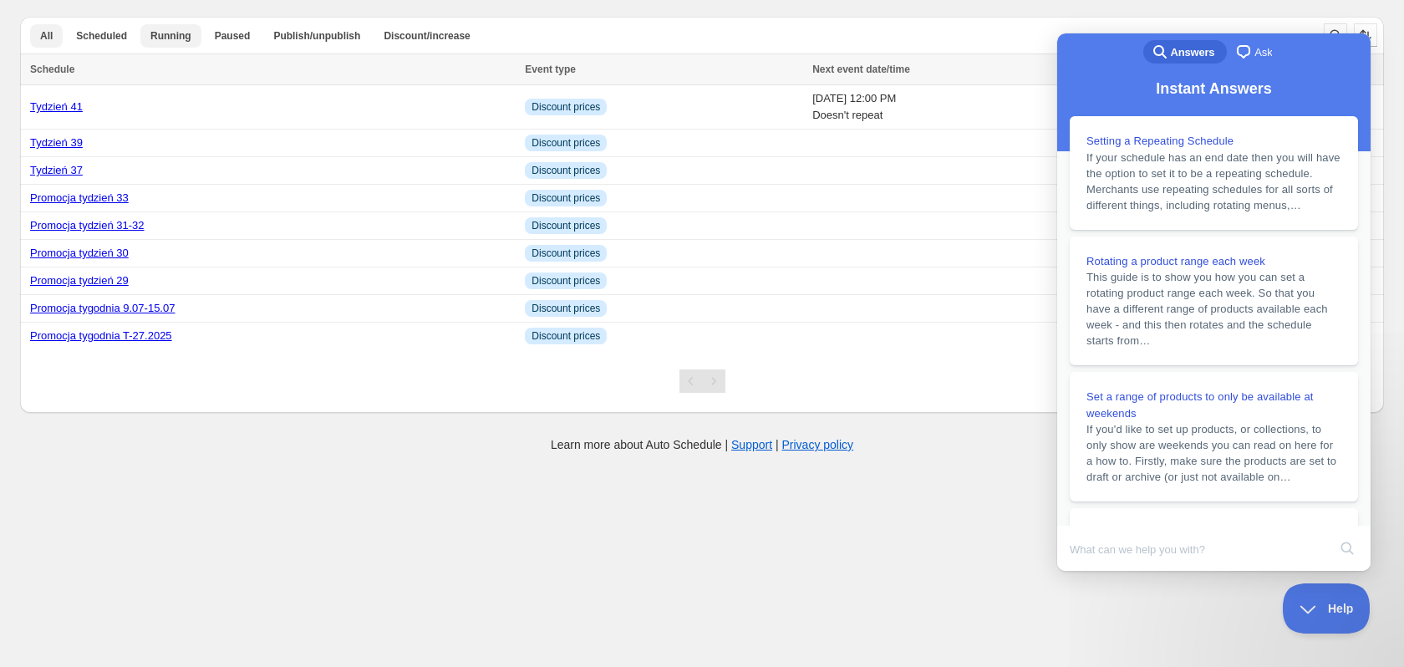
click at [164, 44] on button "Running" at bounding box center [170, 35] width 61 height 23
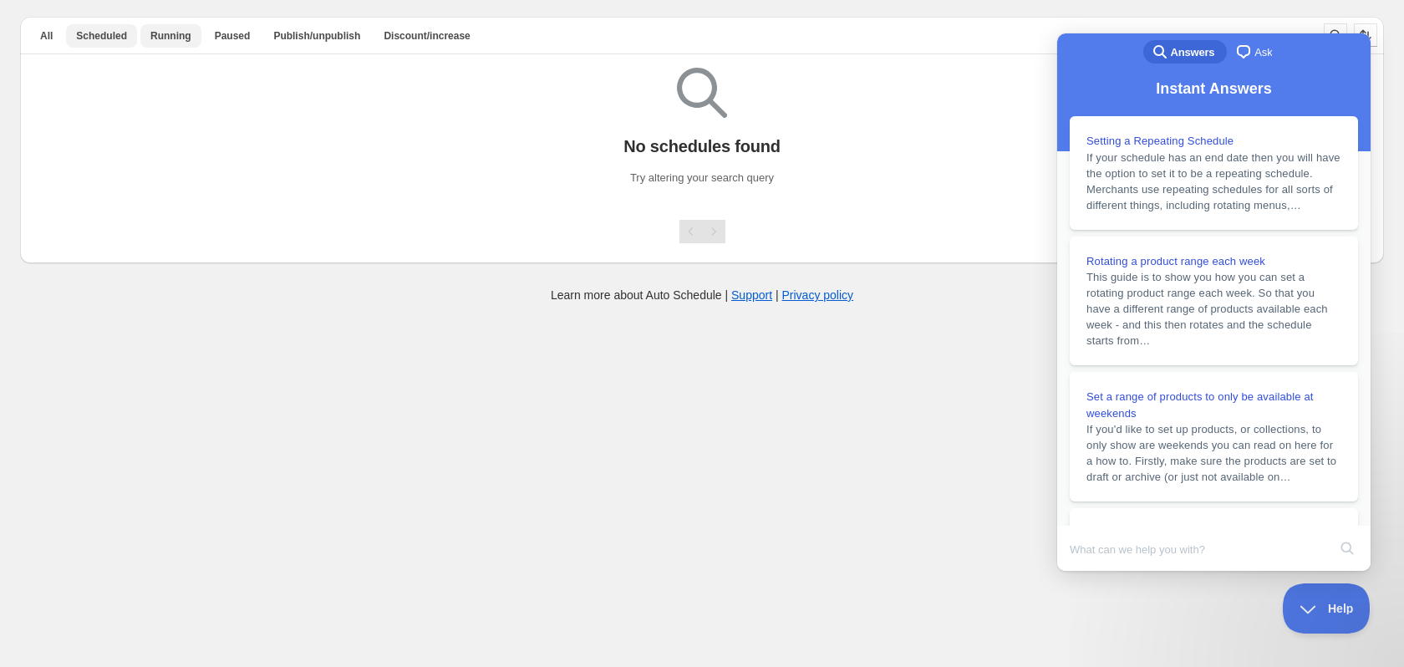
click at [93, 40] on span "Scheduled" at bounding box center [101, 35] width 51 height 13
click at [150, 40] on span "Running" at bounding box center [170, 35] width 41 height 13
click at [205, 38] on button "Paused" at bounding box center [233, 35] width 56 height 23
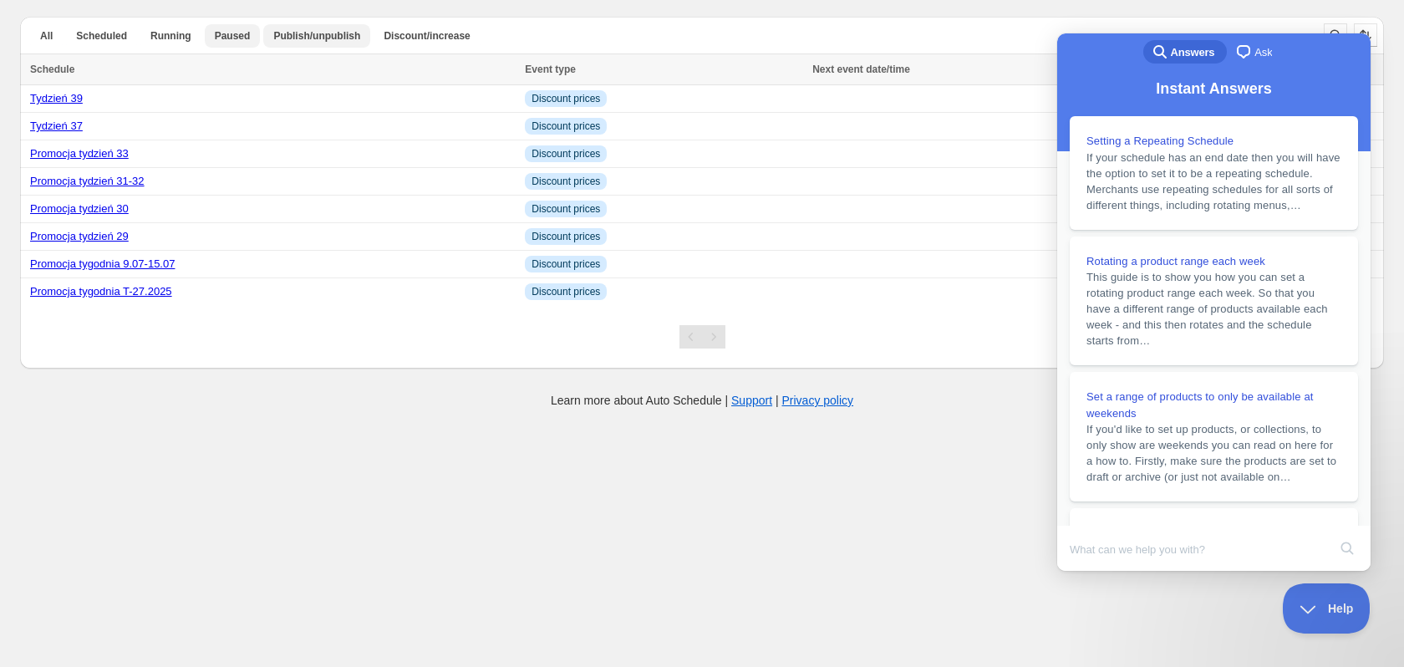
click at [317, 35] on span "Publish/unpublish" at bounding box center [316, 35] width 87 height 13
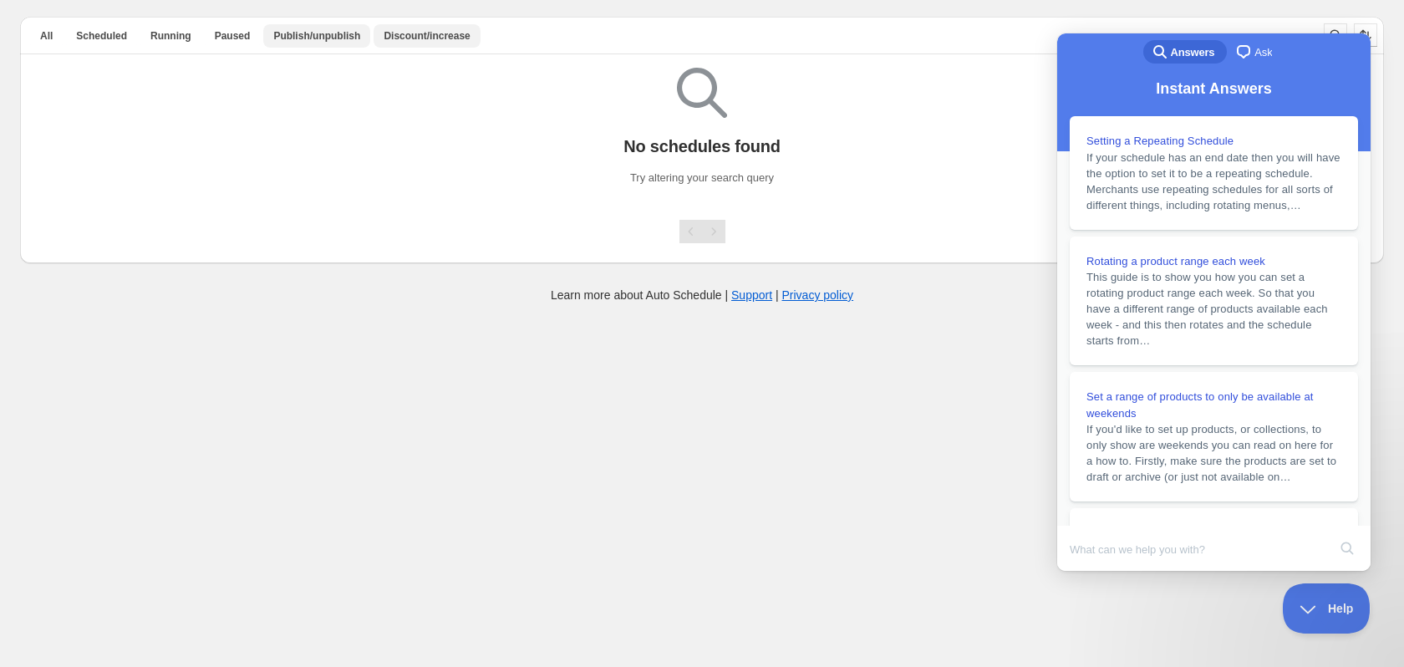
click at [389, 38] on span "Discount/increase" at bounding box center [426, 35] width 86 height 13
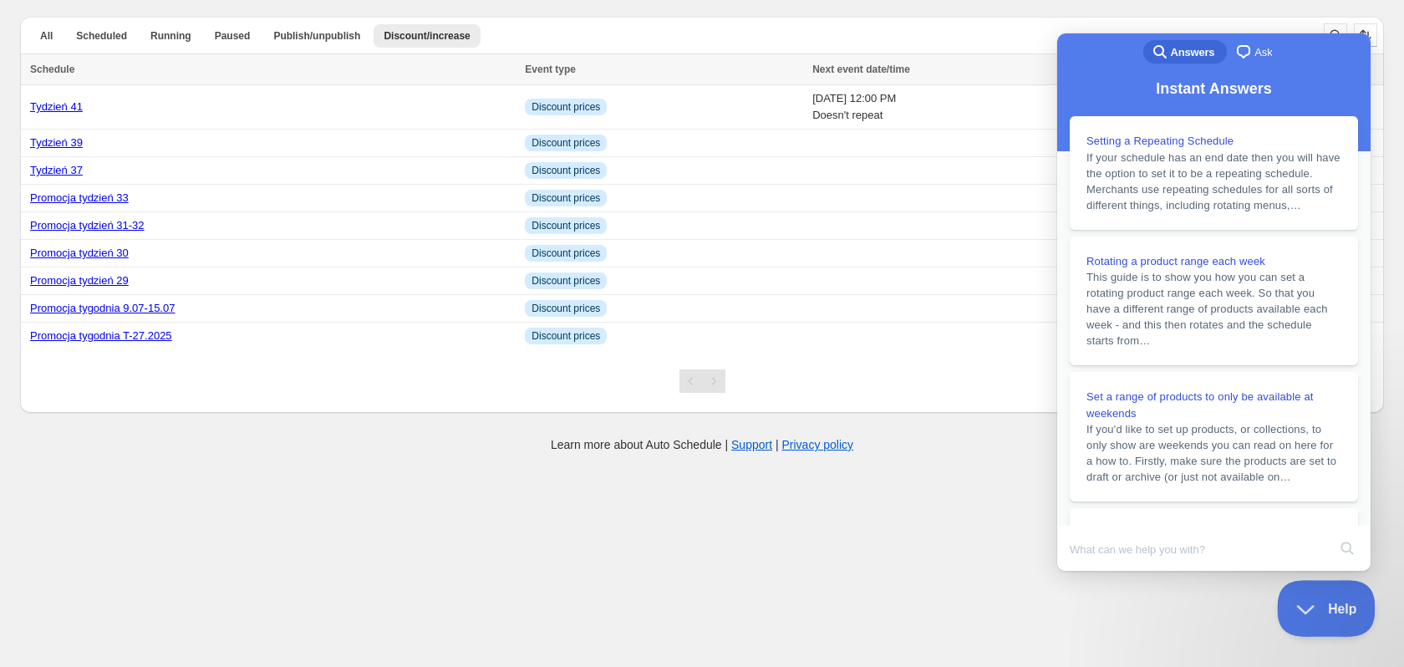
click at [1311, 617] on button "Help" at bounding box center [1320, 605] width 87 height 50
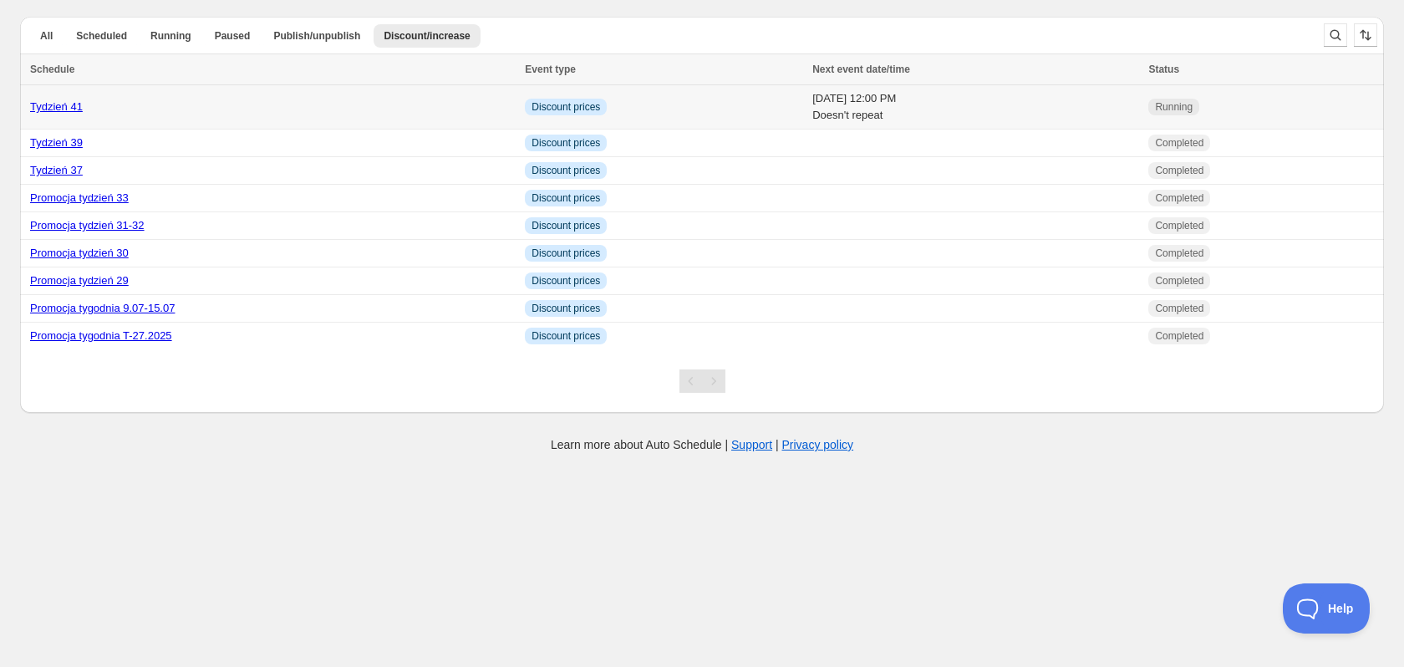
click at [443, 98] on td "Tydzień 41" at bounding box center [270, 107] width 500 height 44
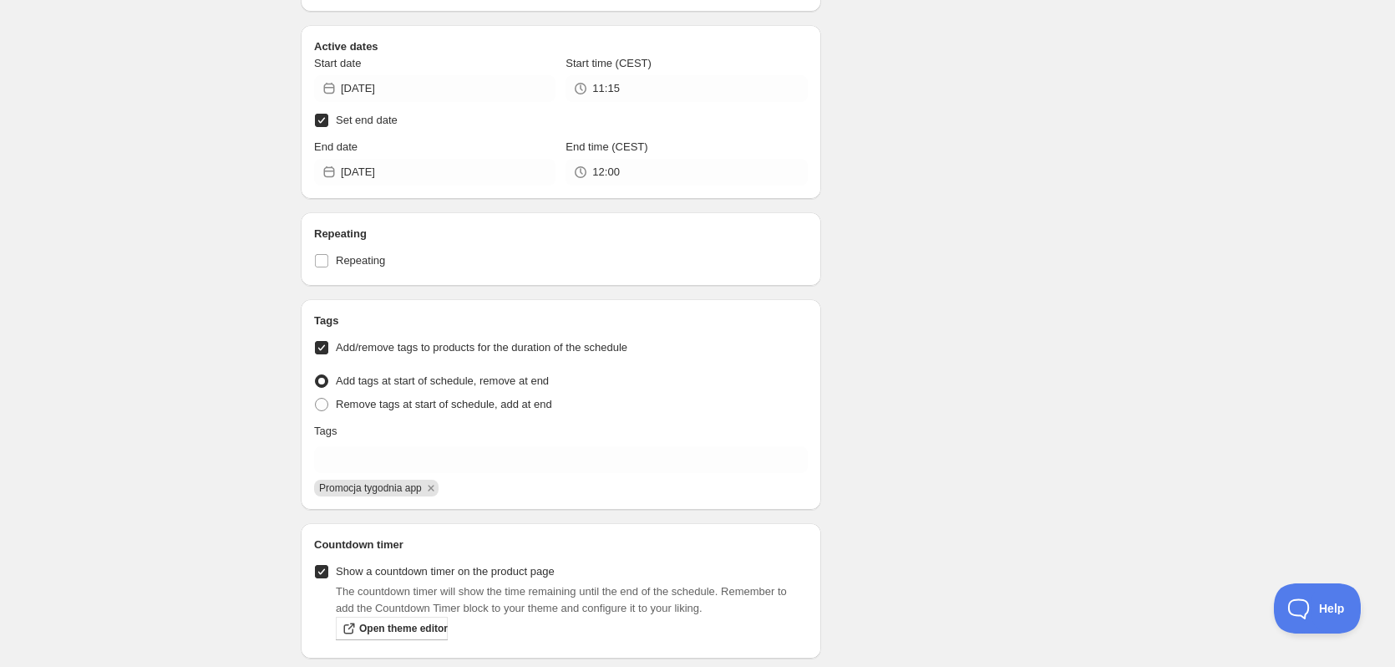
scroll to position [2506, 0]
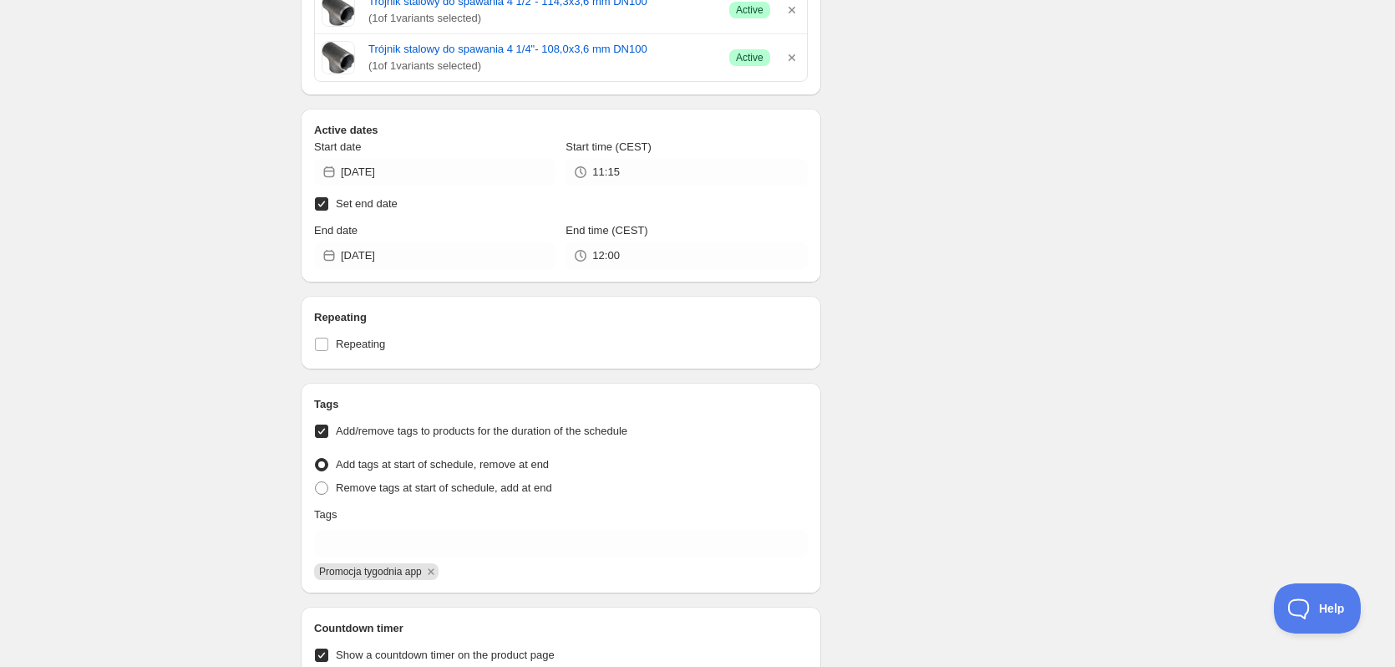
click at [435, 202] on label "Set end date" at bounding box center [561, 203] width 494 height 23
click at [328, 202] on input "Set end date" at bounding box center [321, 203] width 13 height 13
checkbox input "false"
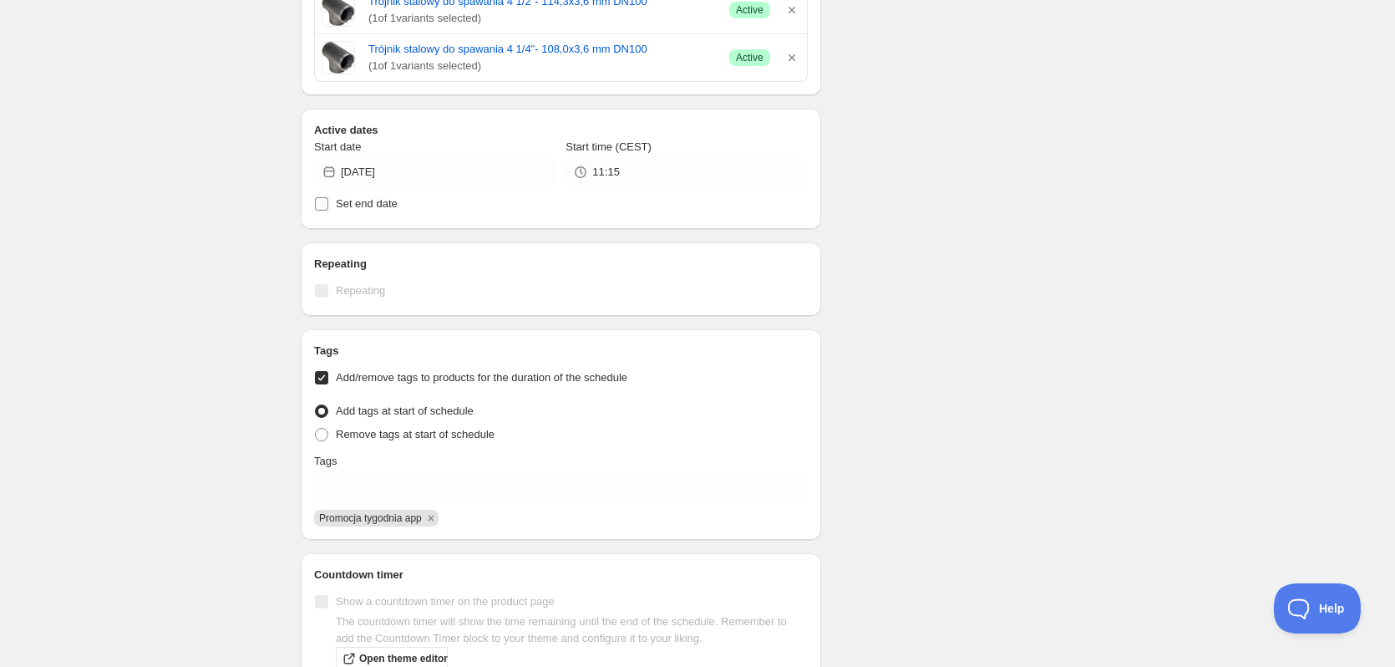
click at [394, 197] on span "Set end date" at bounding box center [367, 203] width 62 height 13
click at [328, 197] on input "Set end date" at bounding box center [321, 203] width 13 height 13
checkbox input "true"
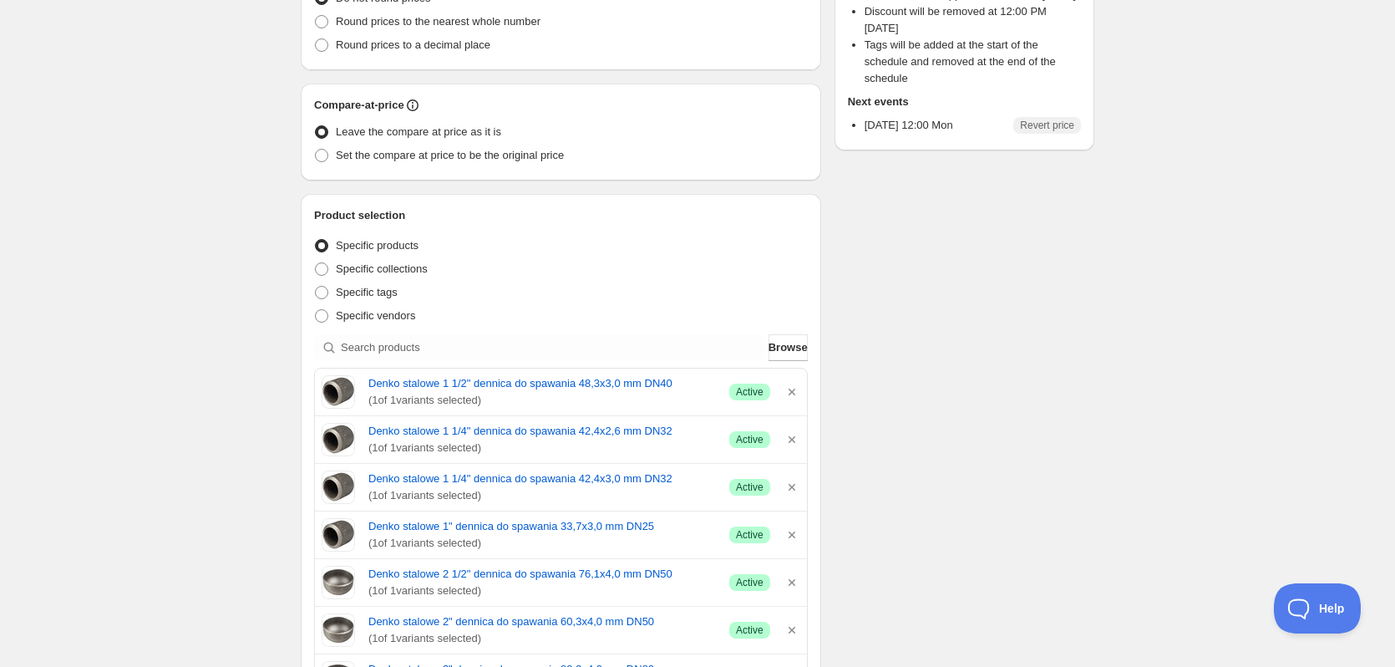
scroll to position [0, 0]
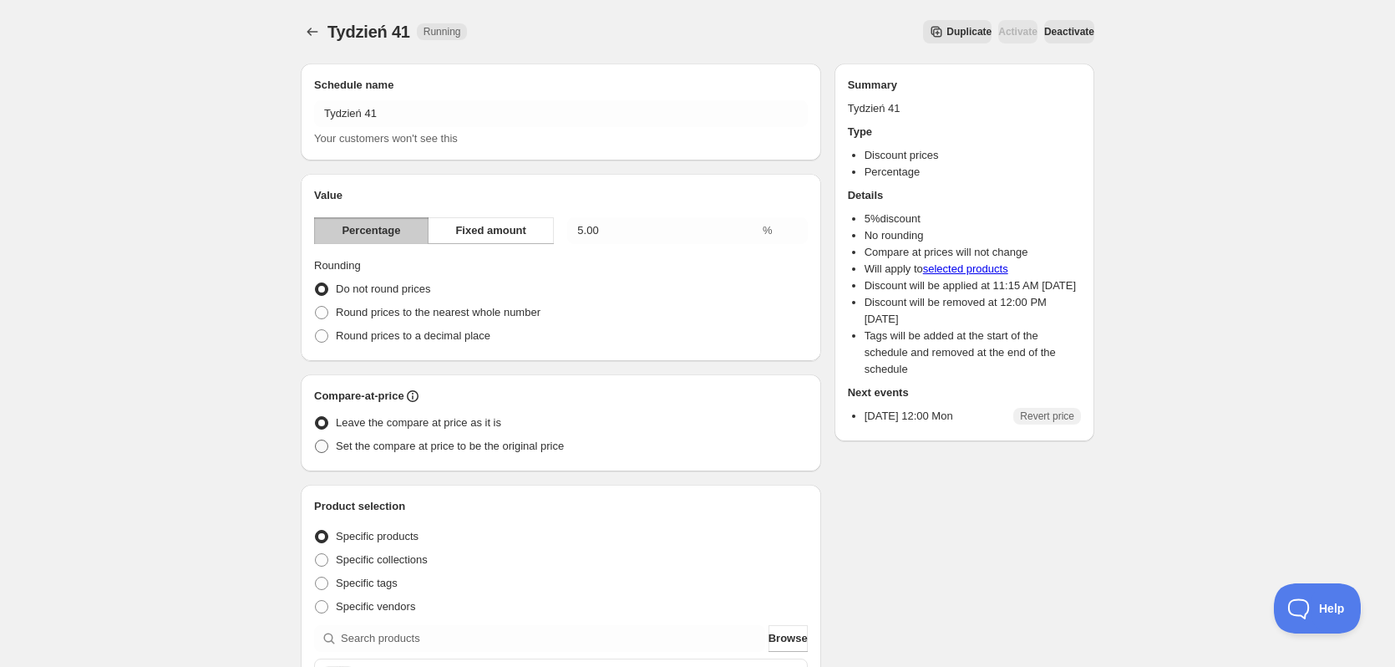
click at [387, 447] on span "Set the compare at price to be the original price" at bounding box center [450, 445] width 228 height 13
click at [316, 440] on input "Set the compare at price to be the original price" at bounding box center [315, 439] width 1 height 1
radio input "true"
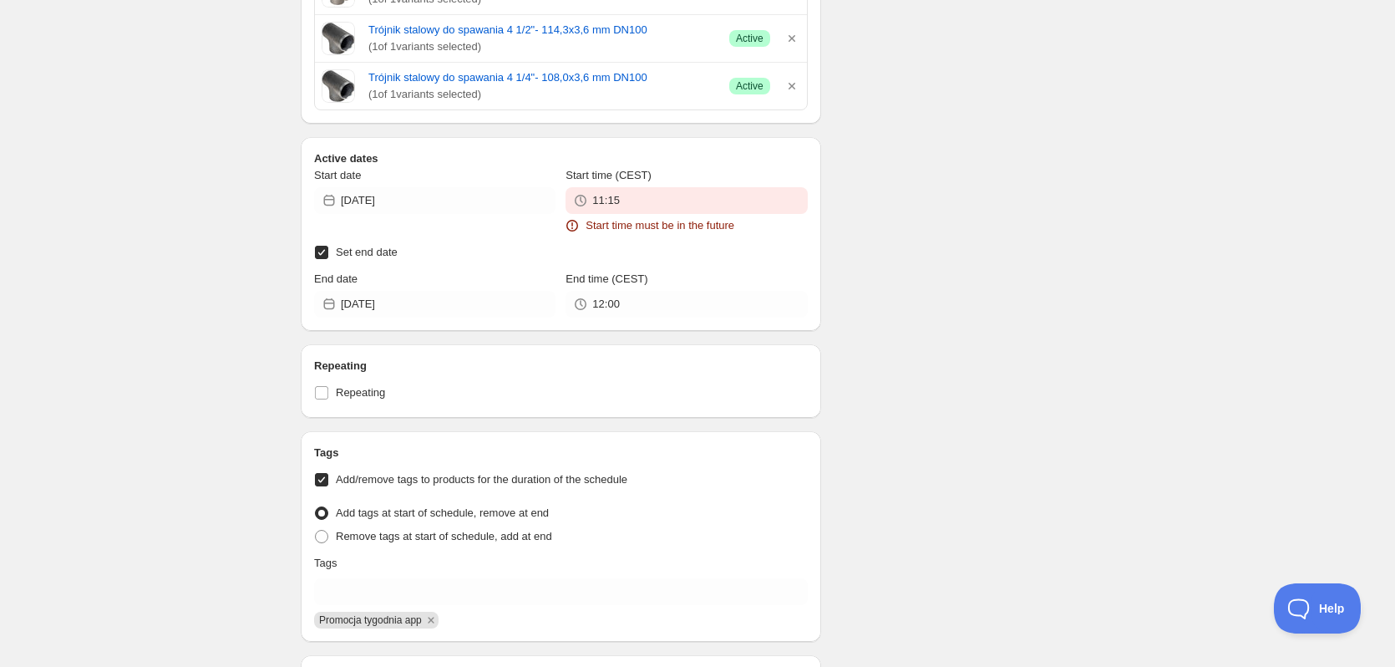
scroll to position [2423, 0]
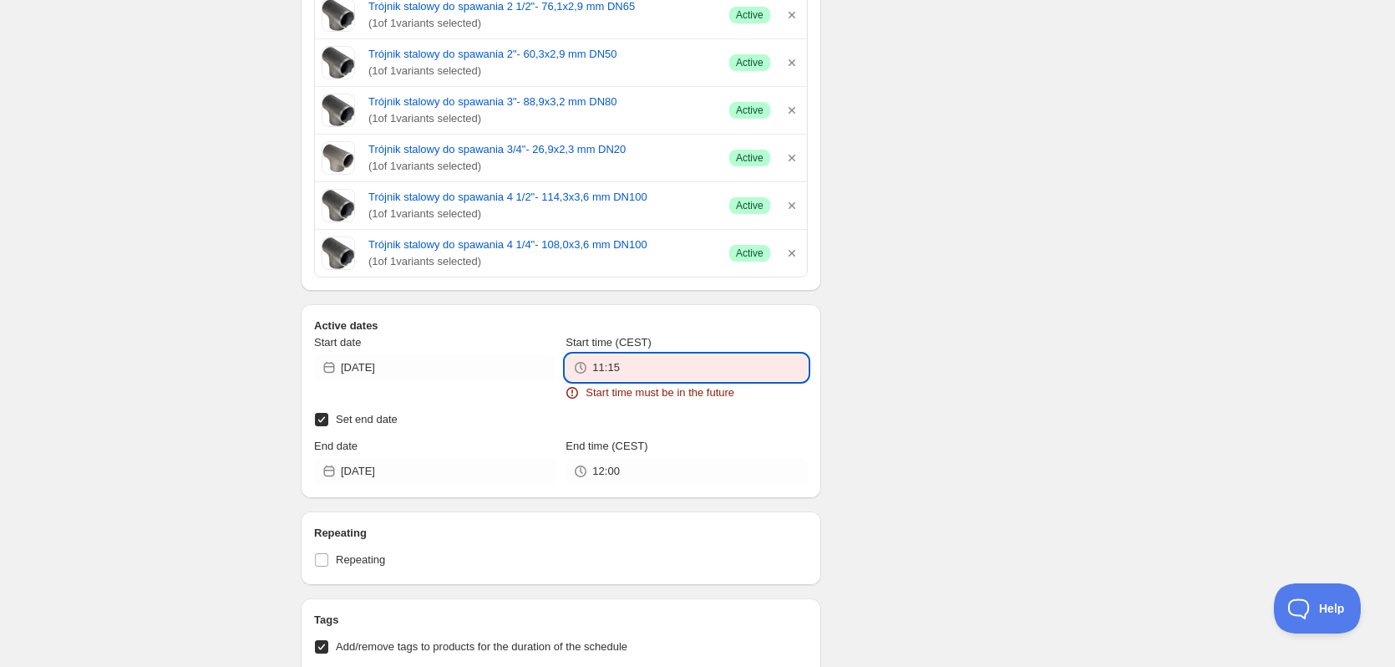
click at [645, 365] on input "11:15" at bounding box center [699, 367] width 215 height 27
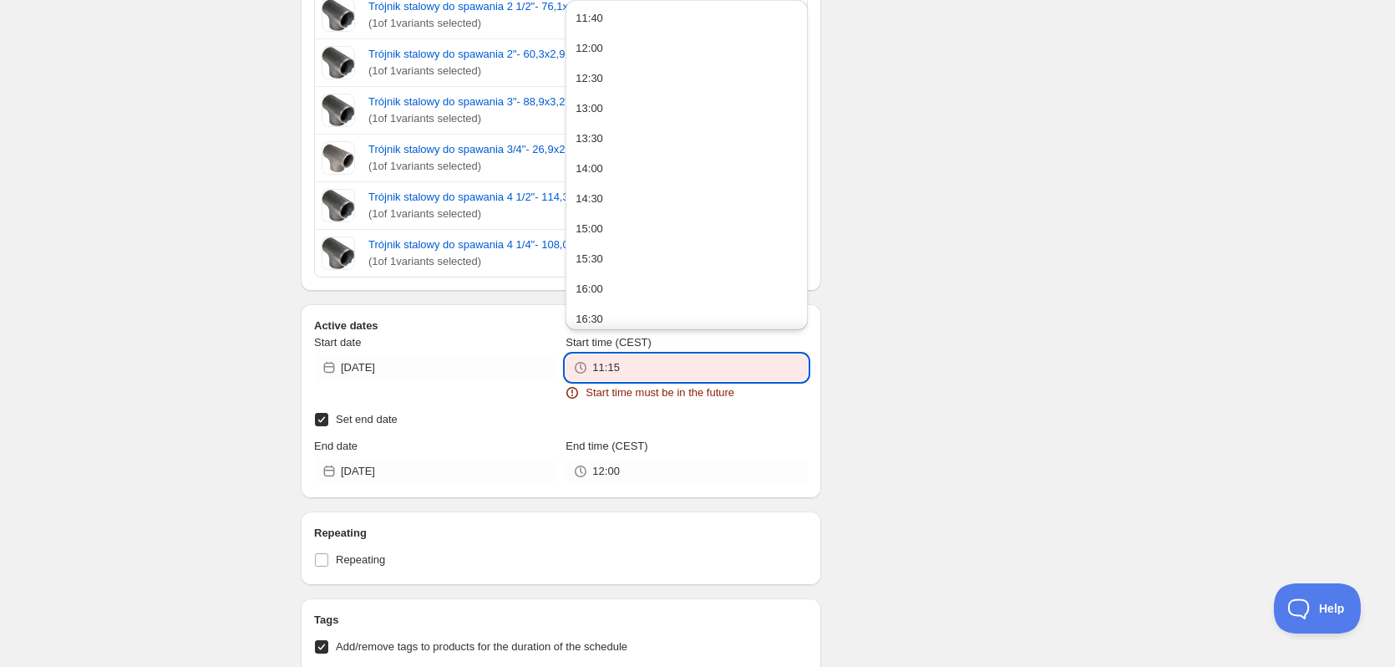
click at [646, 369] on input "11:15" at bounding box center [699, 367] width 215 height 27
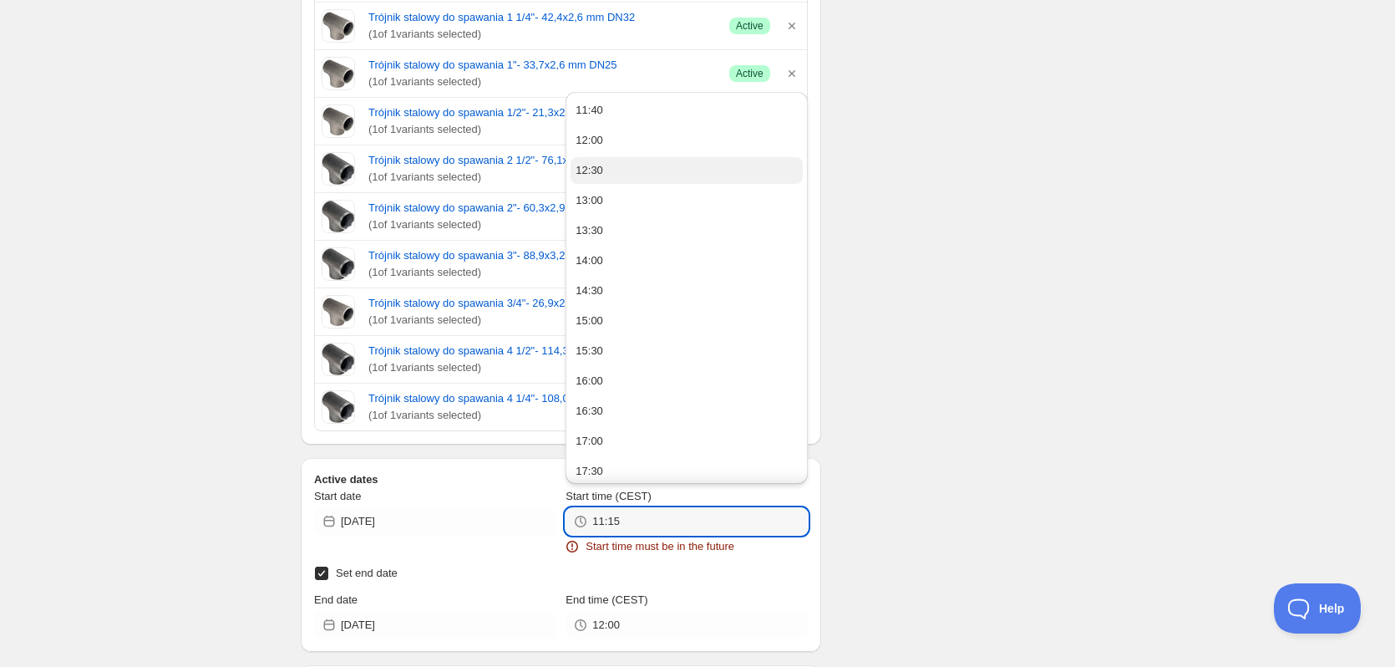
scroll to position [2256, 0]
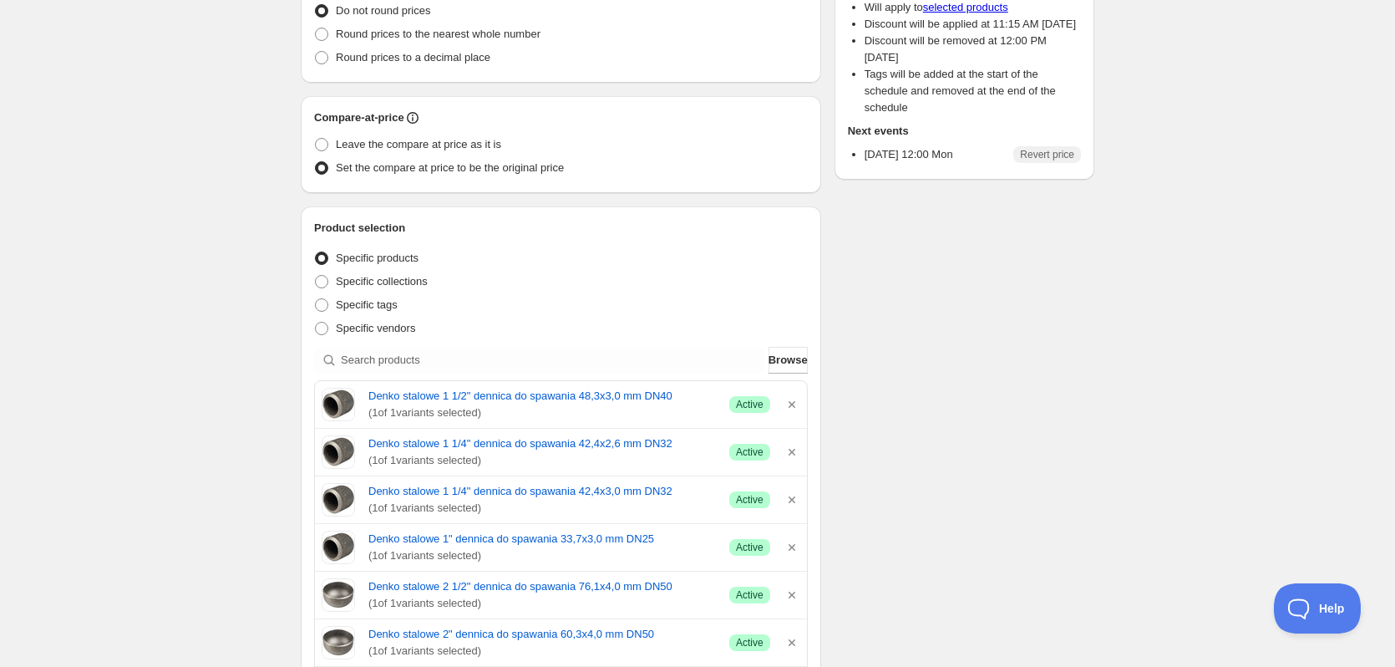
scroll to position [752, 0]
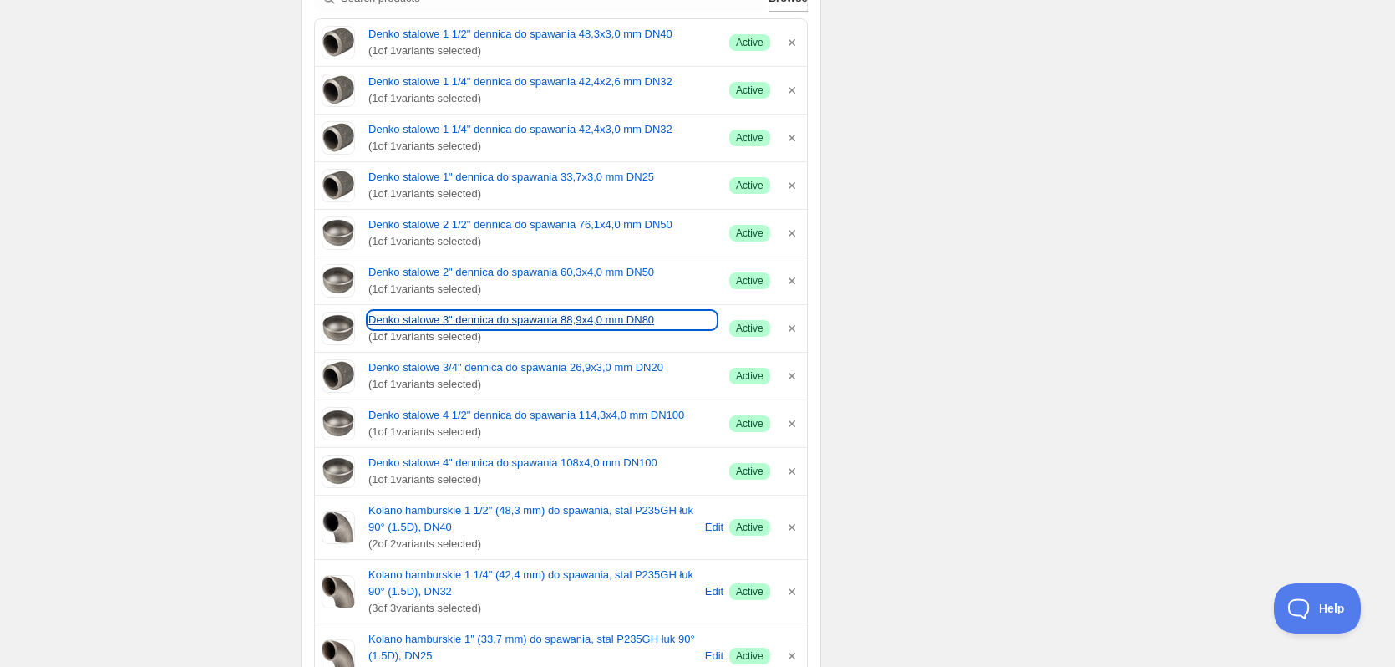
click at [423, 321] on link "Denko stalowe 3" dennica do spawania 88,9x4,0 mm DN80" at bounding box center [542, 320] width 348 height 17
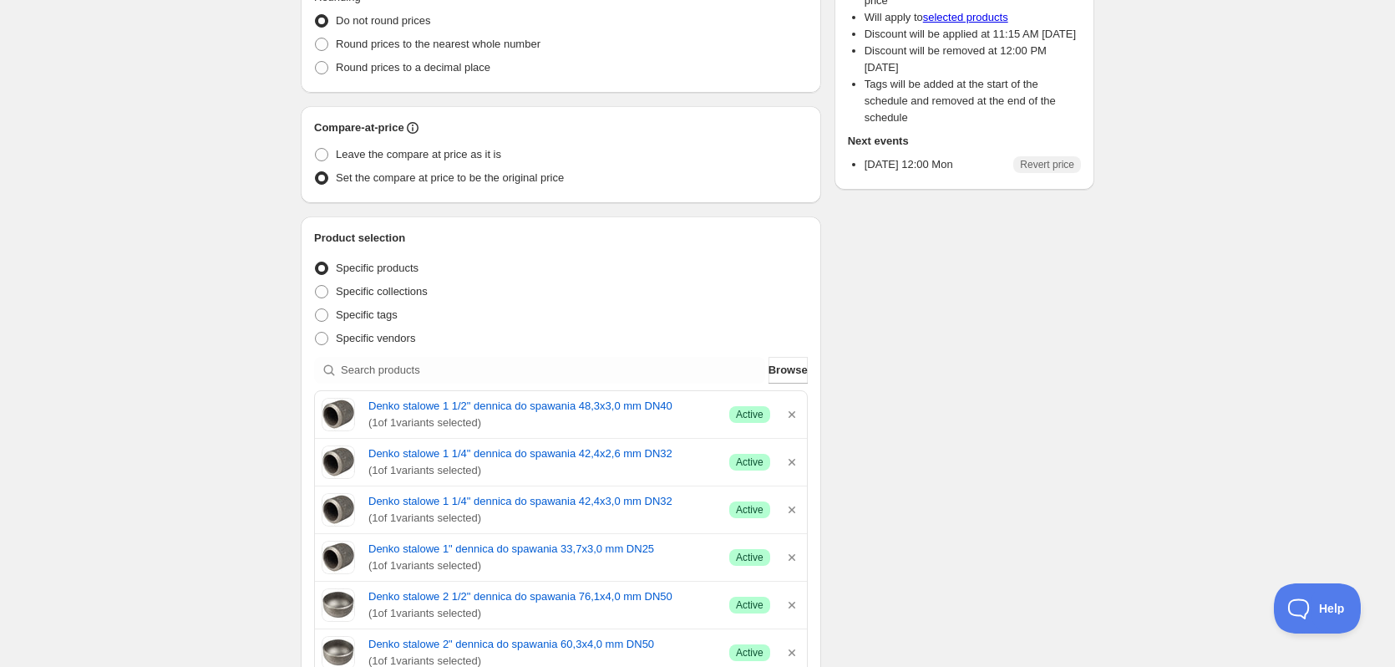
scroll to position [334, 0]
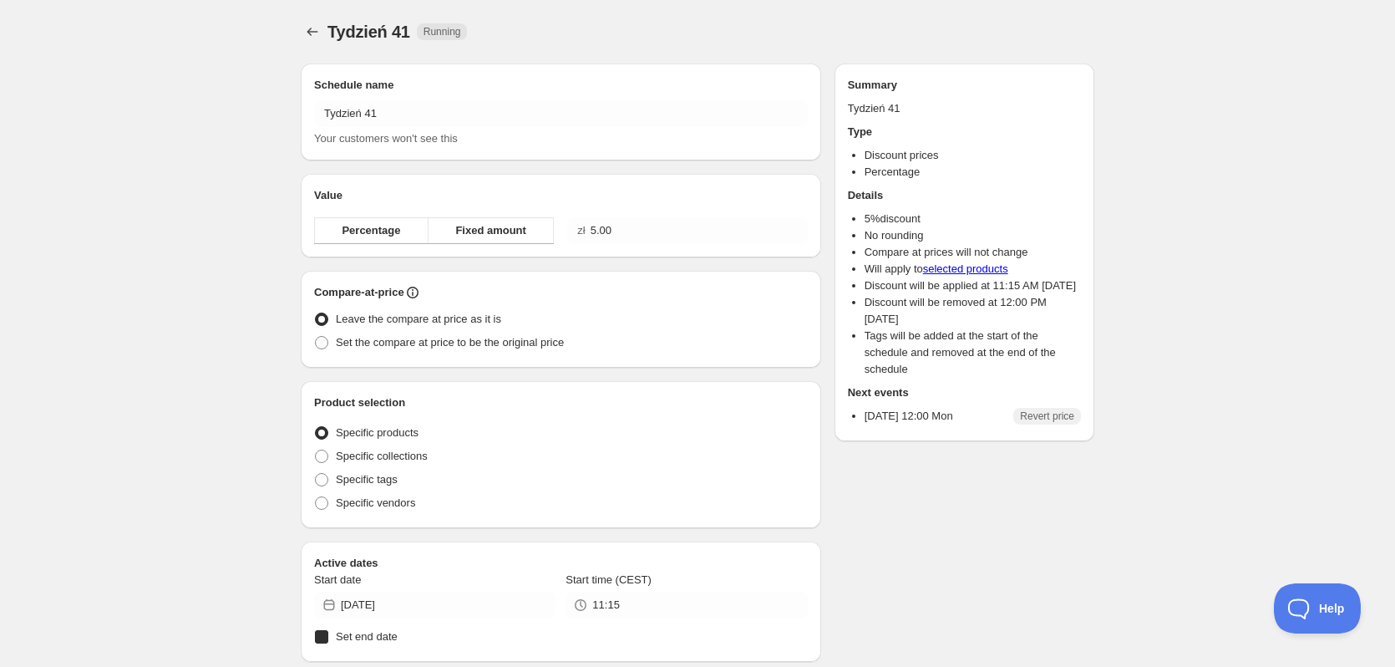
radio input "true"
checkbox input "true"
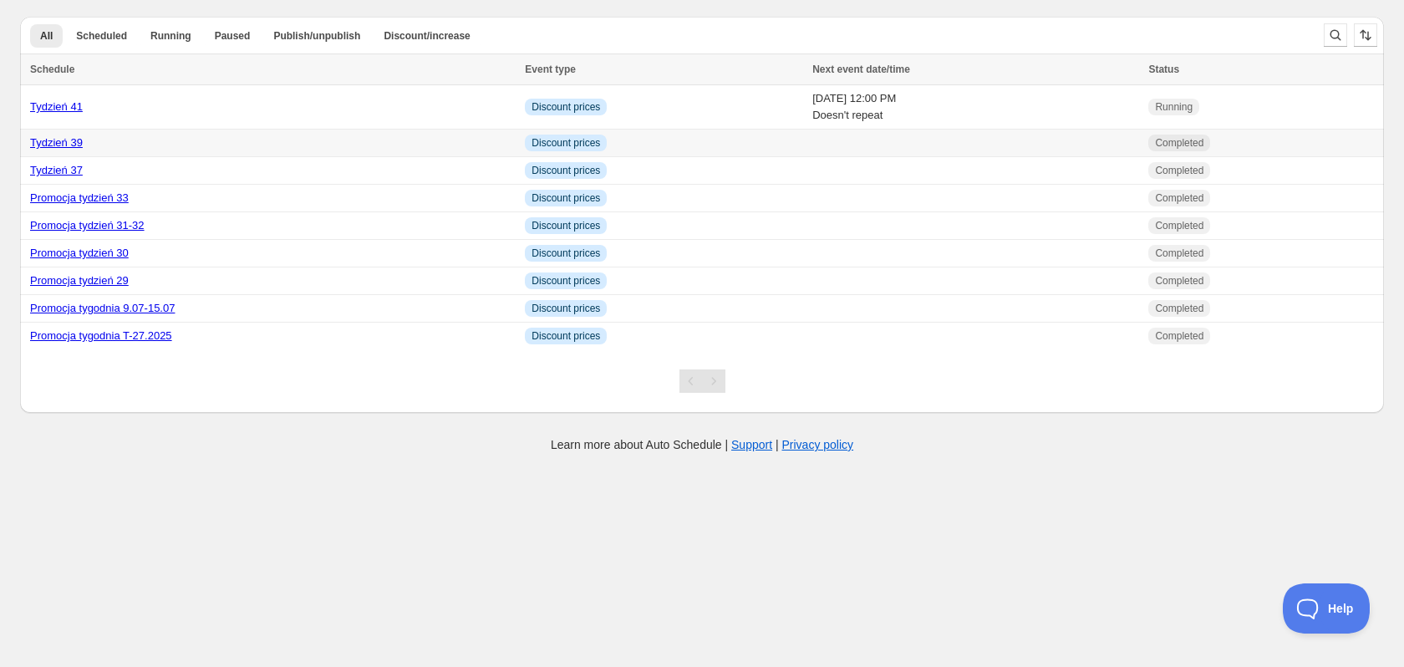
click at [68, 141] on link "Tydzień 39" at bounding box center [56, 142] width 53 height 13
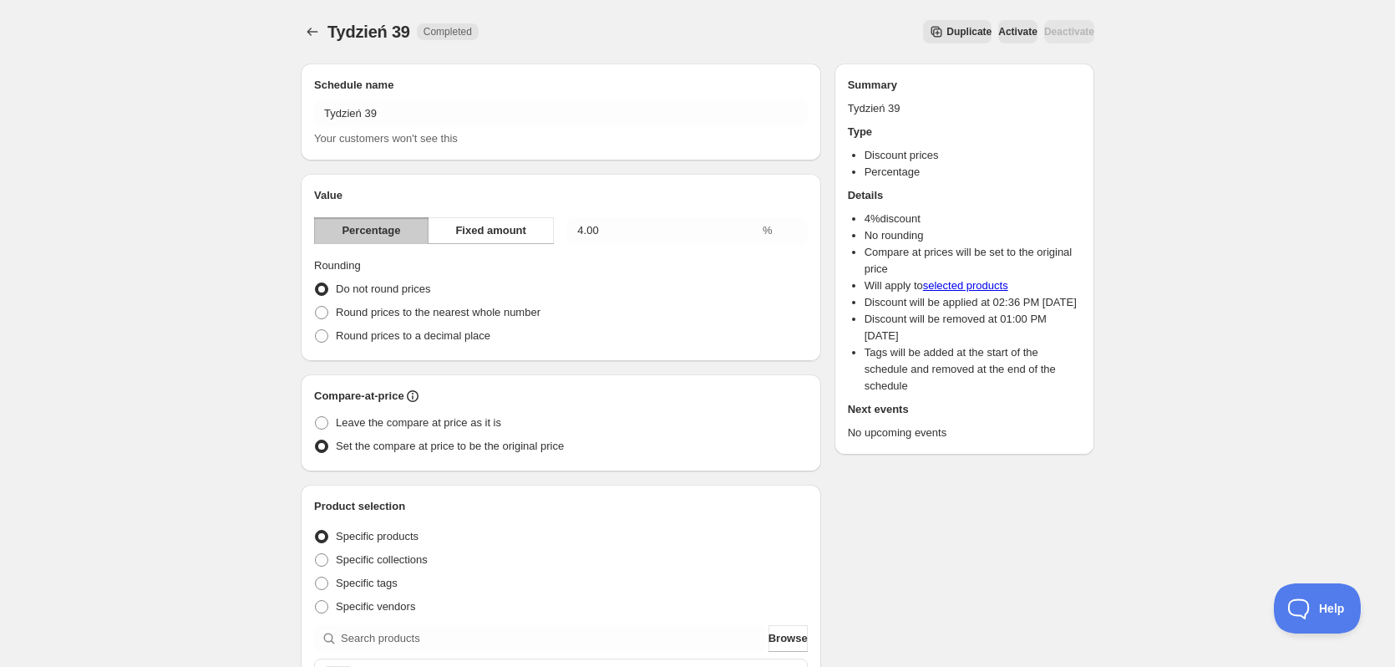
scroll to position [84, 0]
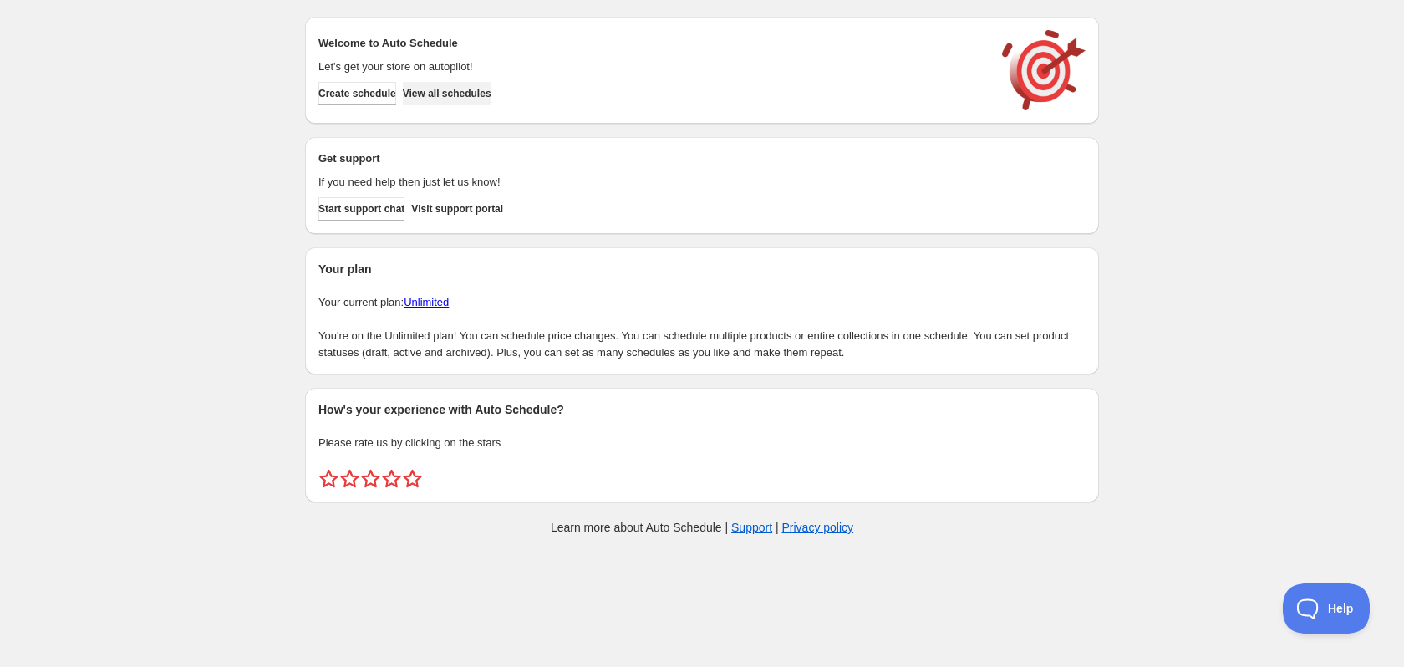
click at [462, 99] on span "View all schedules" at bounding box center [447, 93] width 89 height 13
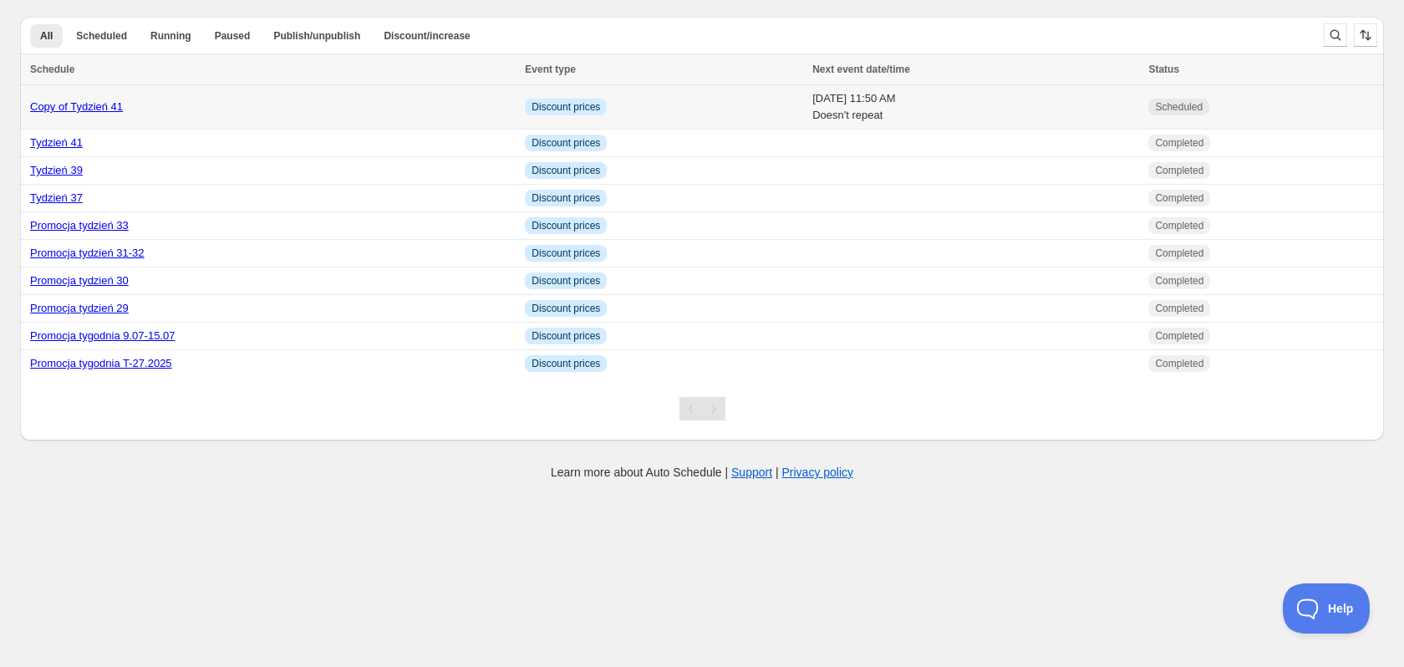
click at [93, 103] on link "Copy of Tydzień 41" at bounding box center [76, 106] width 93 height 13
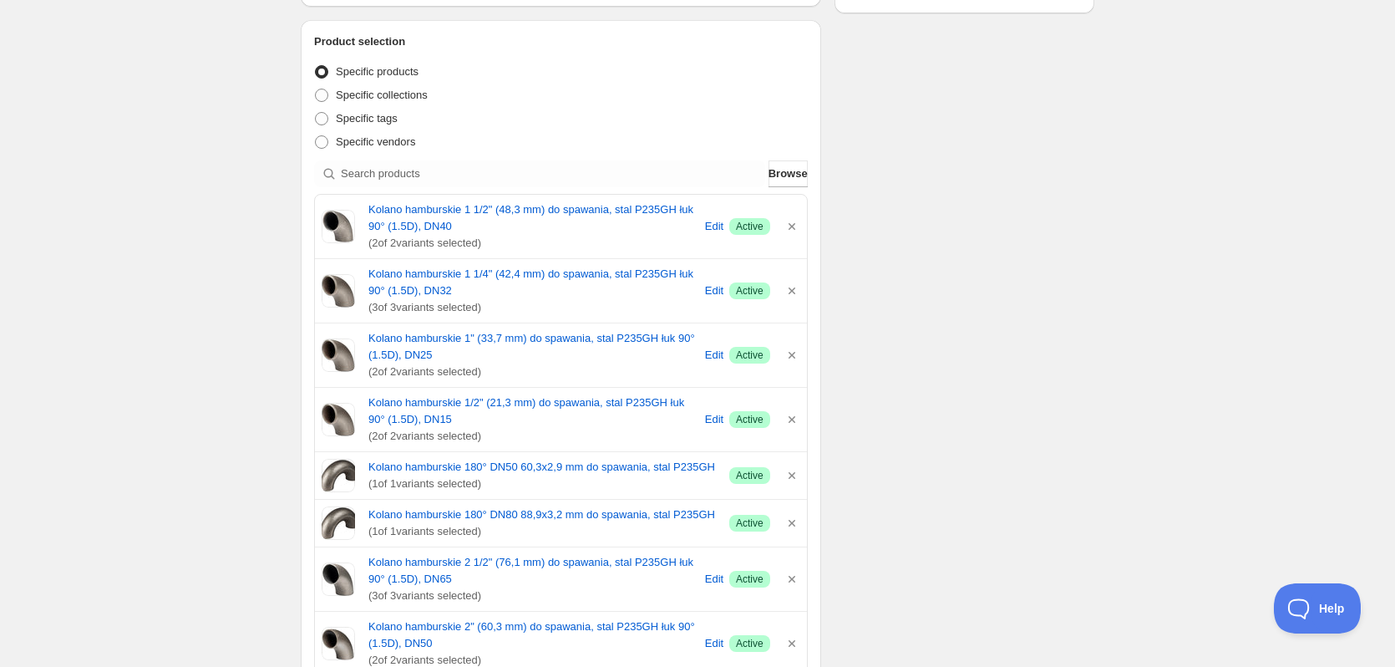
scroll to position [501, 0]
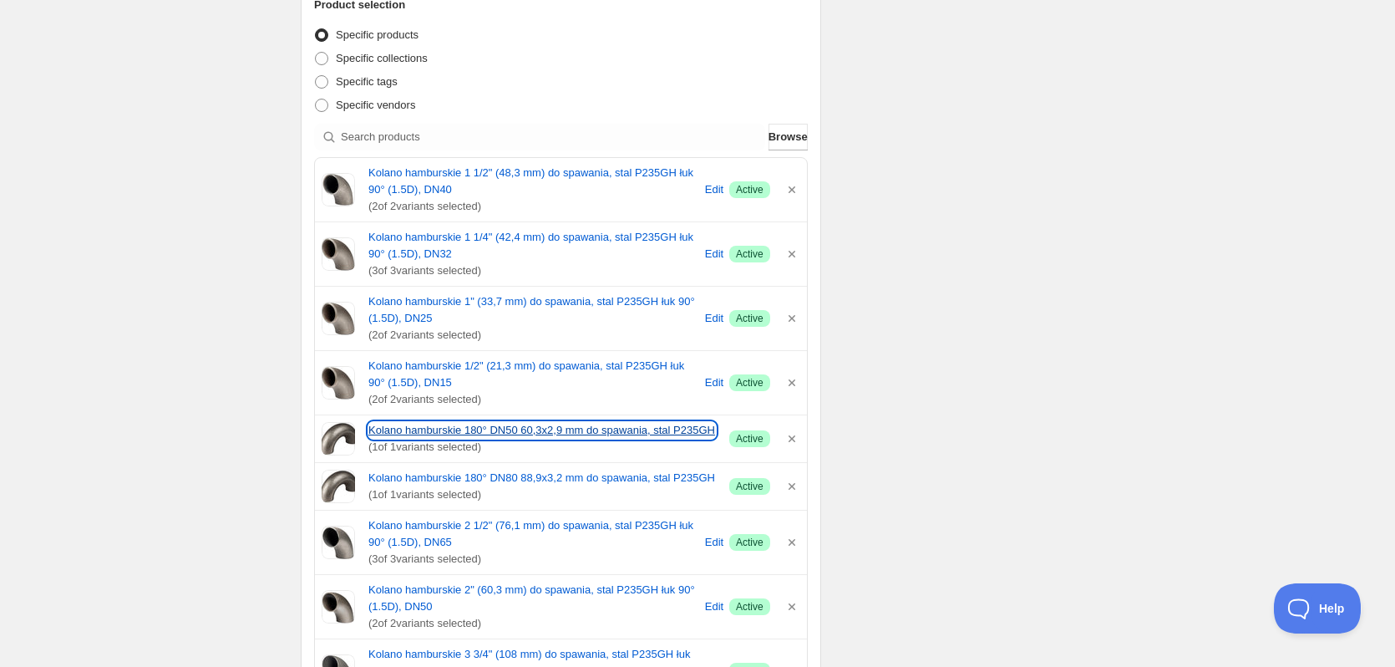
click at [486, 428] on link "Kolano hamburskie 180° DN50 60,3x2,9 mm do spawania, stal P235GH" at bounding box center [542, 430] width 348 height 17
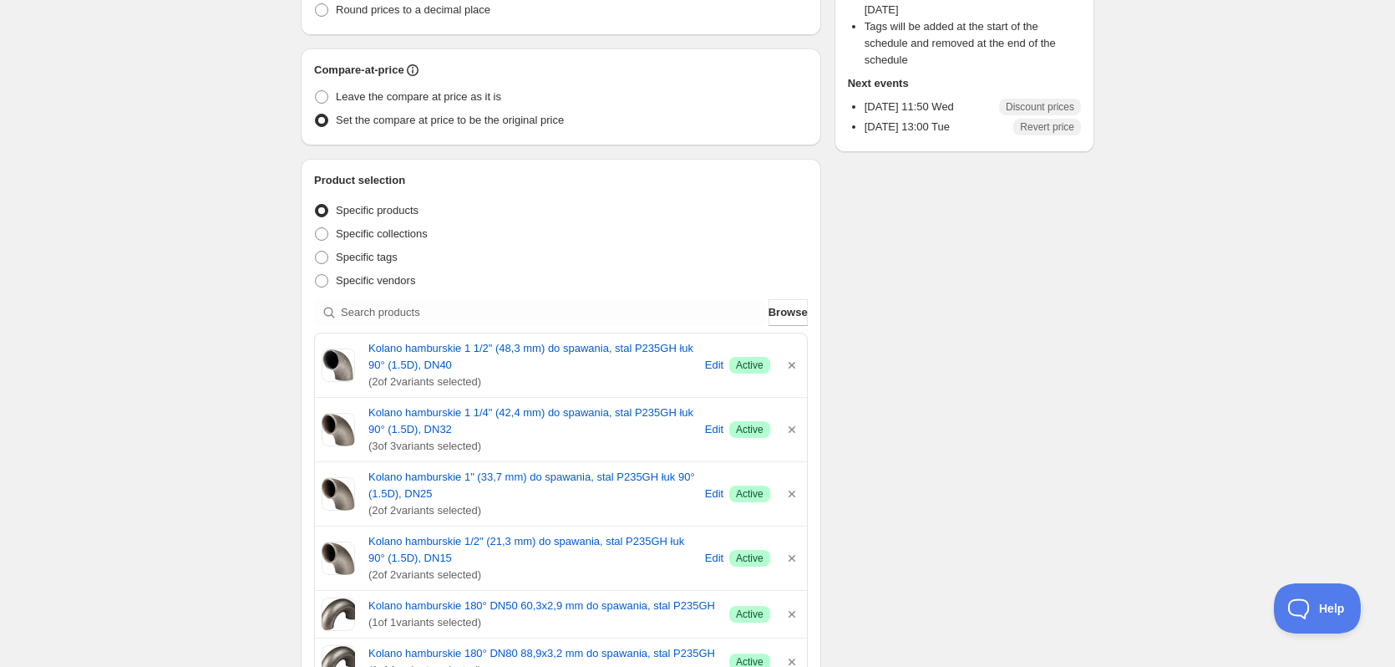
scroll to position [0, 0]
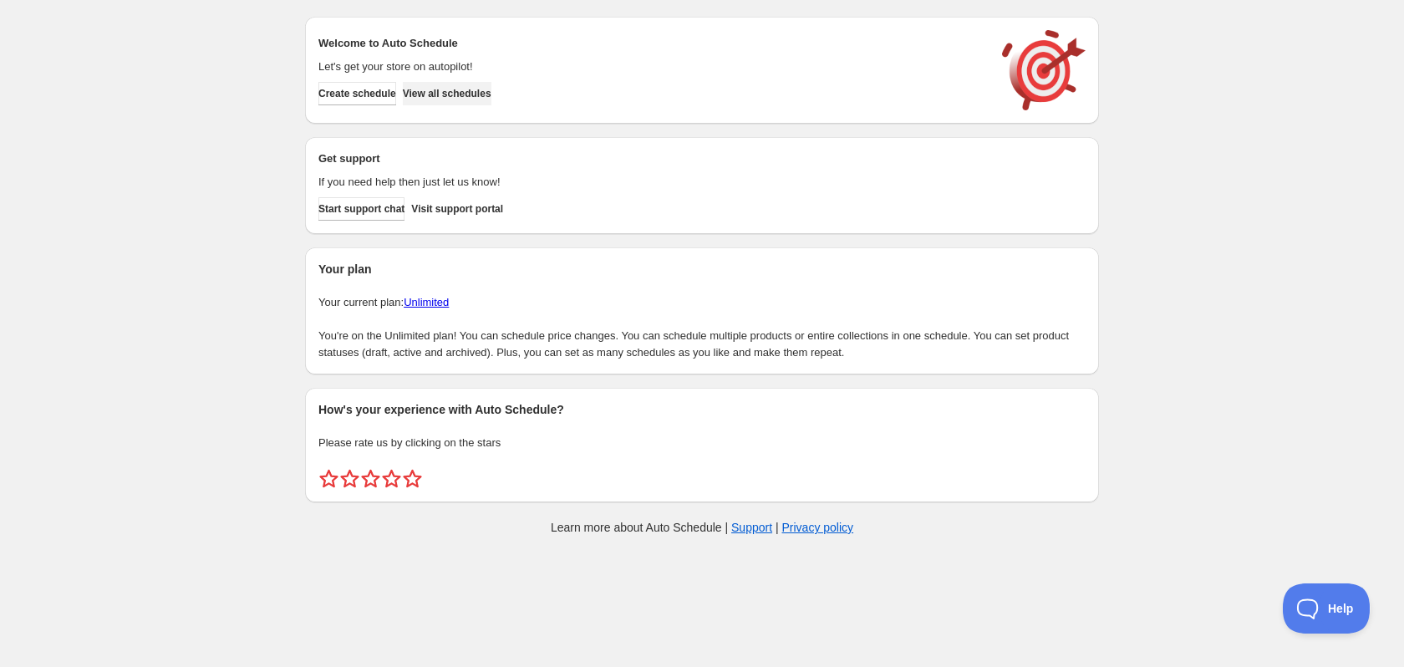
click at [491, 93] on span "View all schedules" at bounding box center [447, 93] width 89 height 13
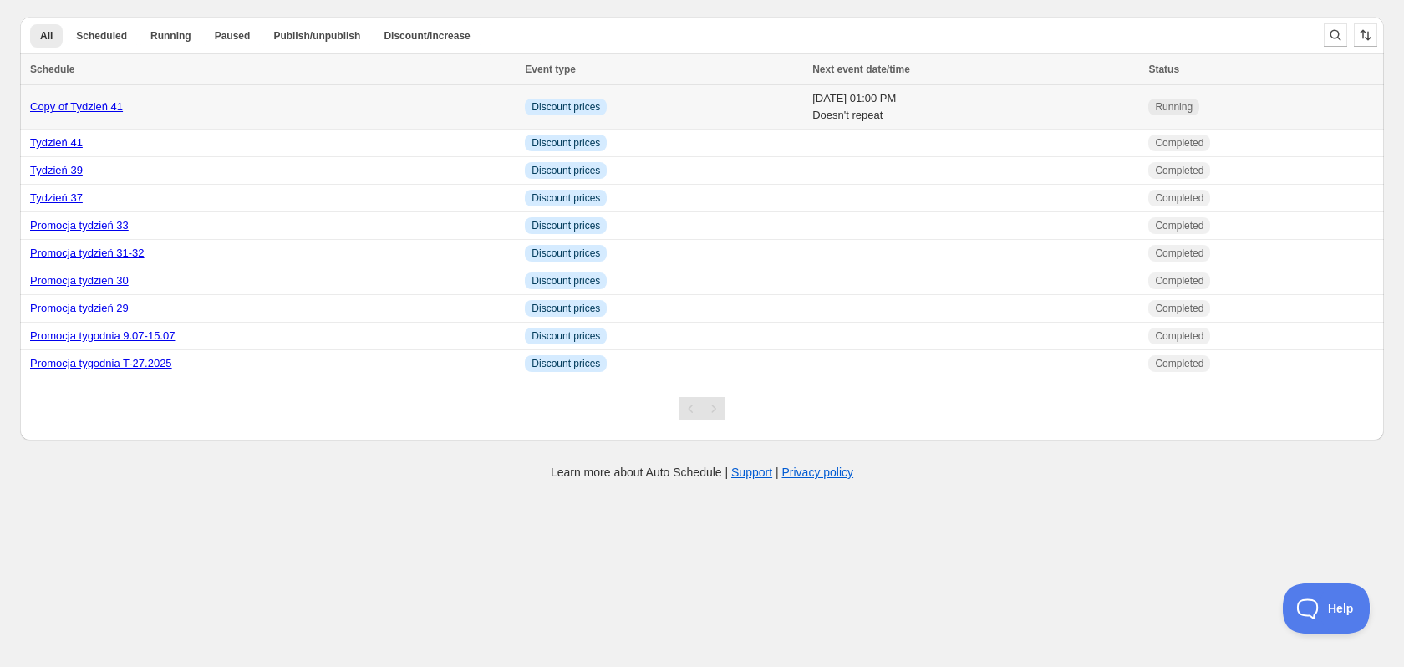
click at [362, 113] on div "Copy of Tydzień 41" at bounding box center [272, 107] width 485 height 17
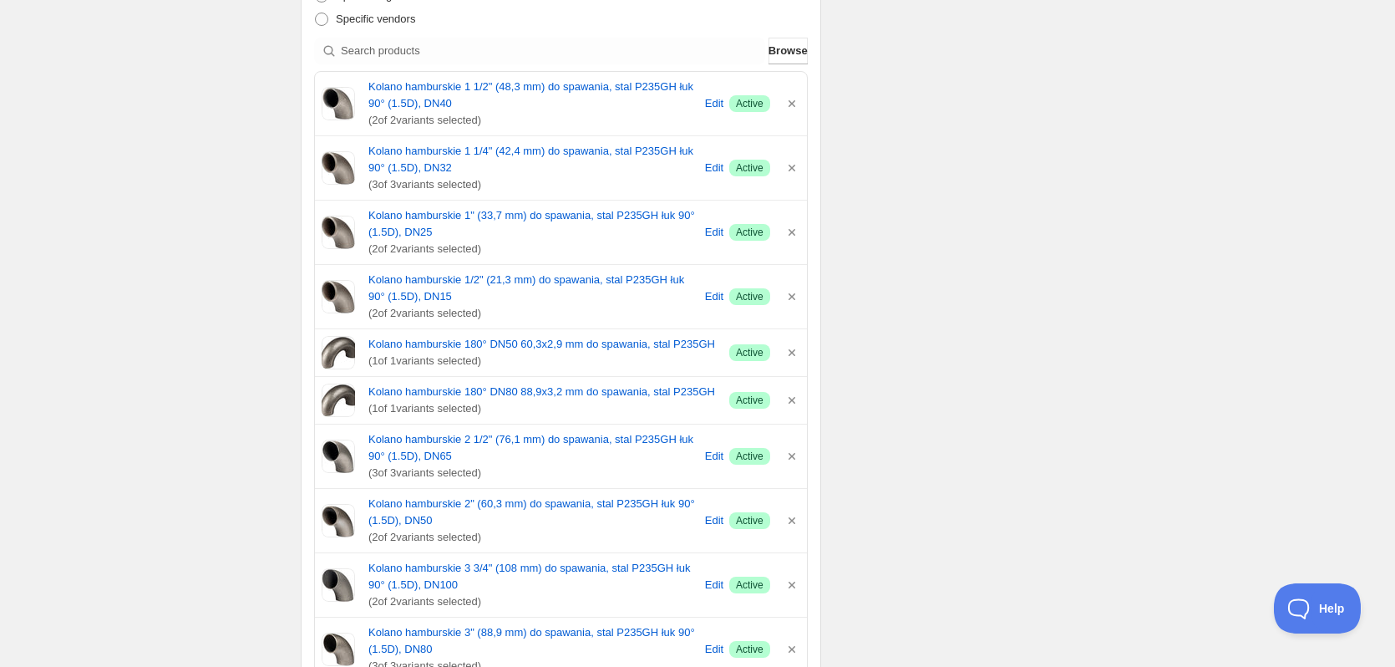
scroll to position [585, 0]
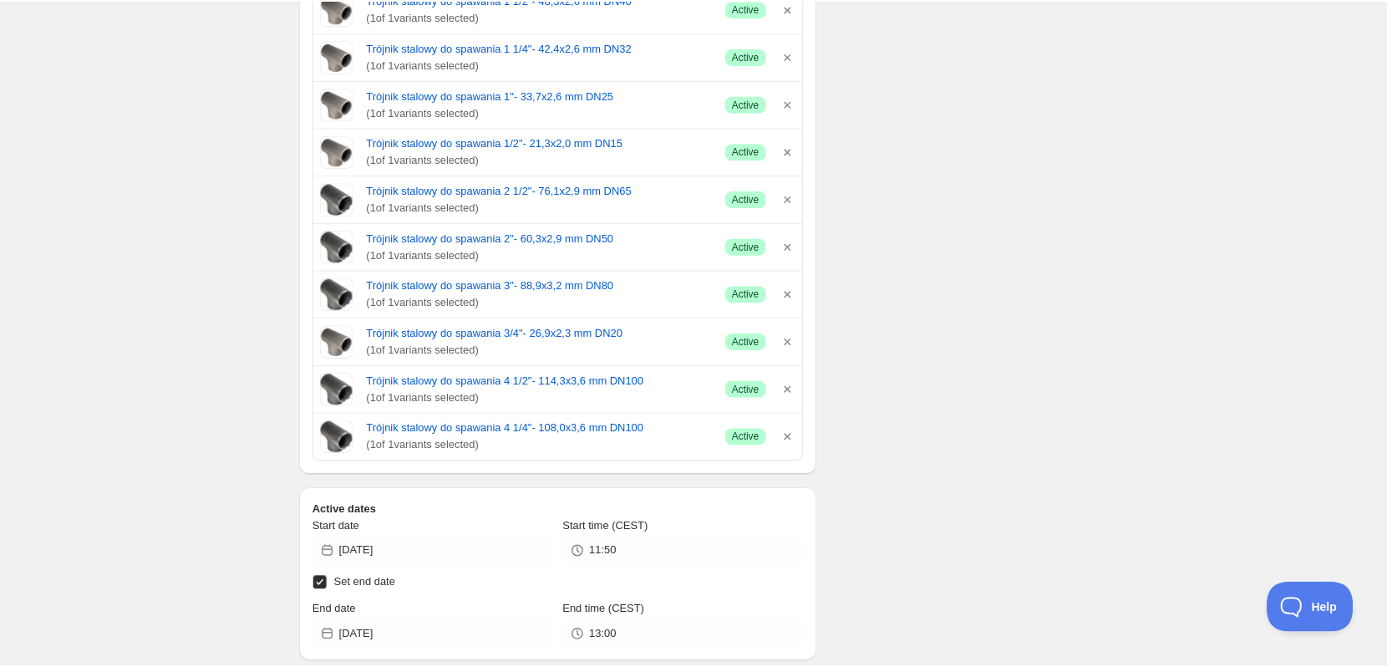
scroll to position [967, 0]
